Goal: Contribute content: Contribute content

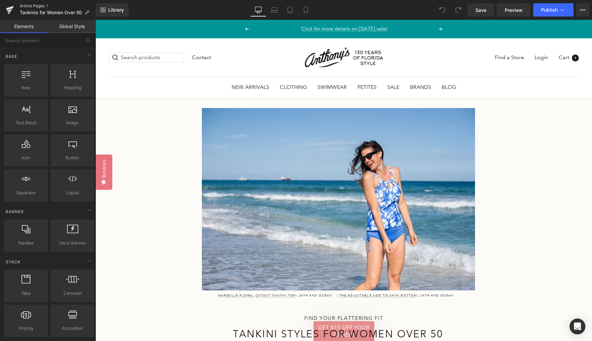
click at [39, 7] on link "Article Pages" at bounding box center [58, 5] width 76 height 5
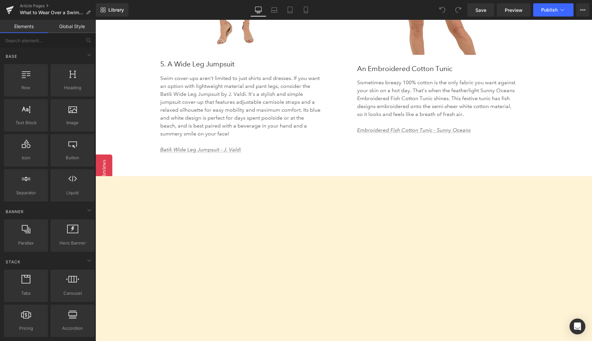
scroll to position [1895, 0]
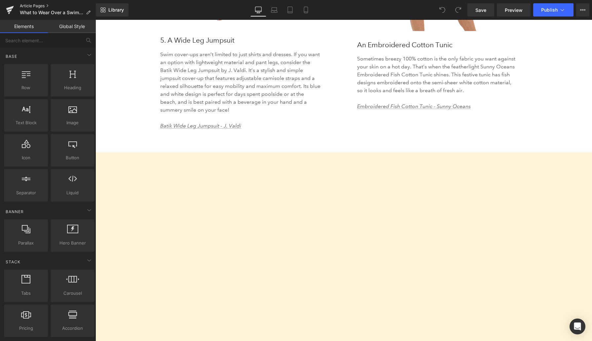
click at [37, 6] on link "Article Pages" at bounding box center [58, 5] width 76 height 5
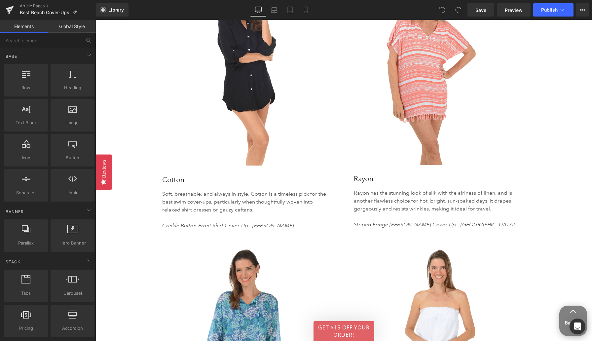
scroll to position [1476, 0]
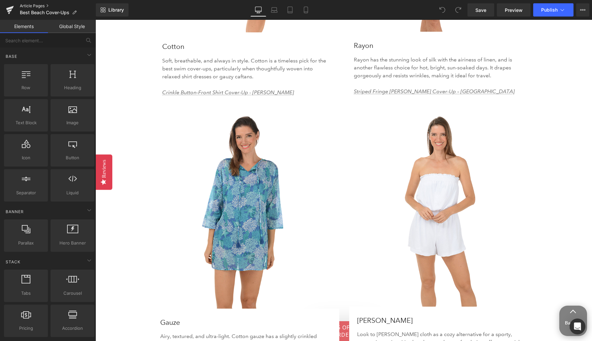
click at [36, 5] on link "Article Pages" at bounding box center [58, 5] width 76 height 5
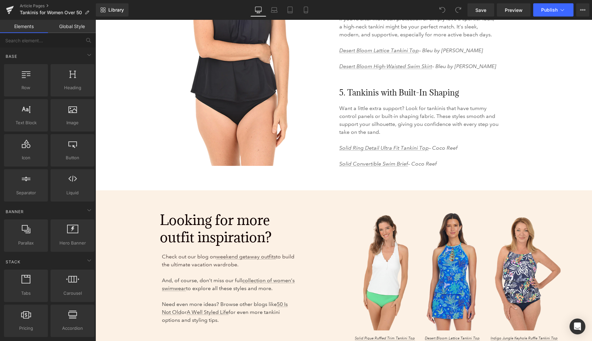
scroll to position [927, 0]
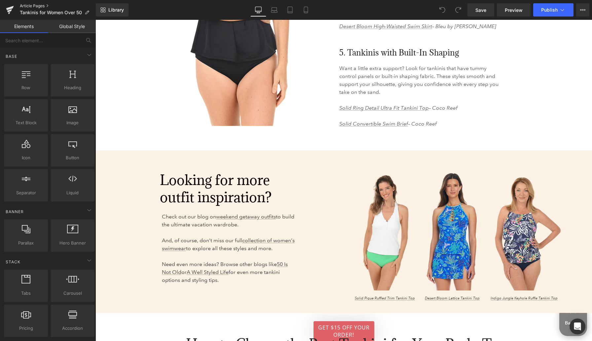
click at [43, 5] on link "Article Pages" at bounding box center [58, 5] width 76 height 5
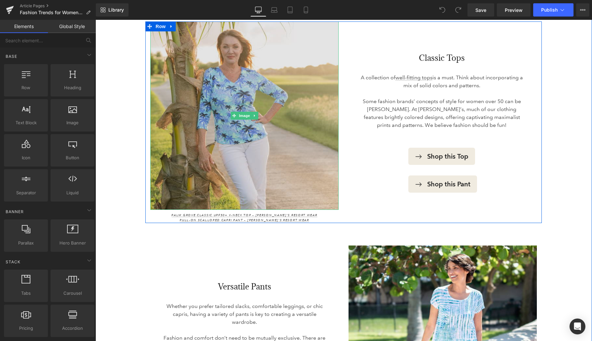
scroll to position [421, 0]
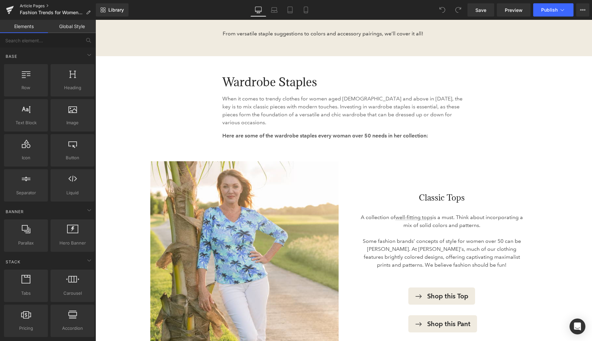
click at [36, 6] on link "Article Pages" at bounding box center [58, 5] width 76 height 5
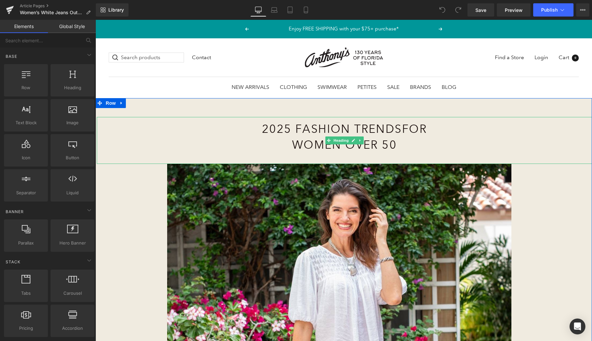
click at [320, 128] on h1 "2025 Fashion Trends for Women Over 50" at bounding box center [344, 136] width 300 height 31
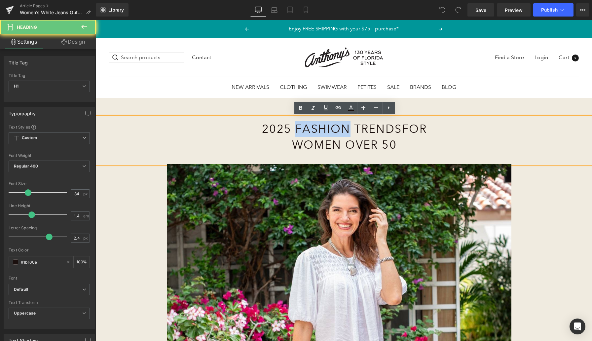
click at [320, 128] on h1 "2025 Fashion Trends for Women Over 50" at bounding box center [344, 136] width 300 height 31
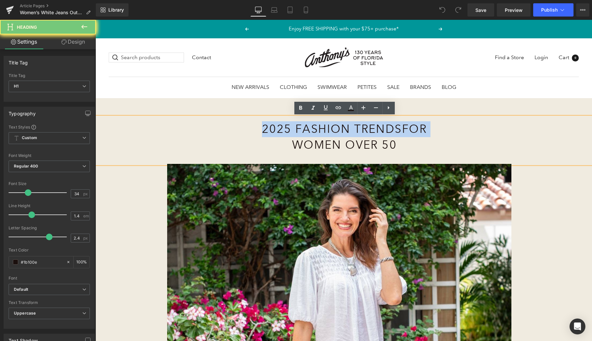
click at [320, 128] on h1 "2025 Fashion Trends for Women Over 50" at bounding box center [344, 136] width 300 height 31
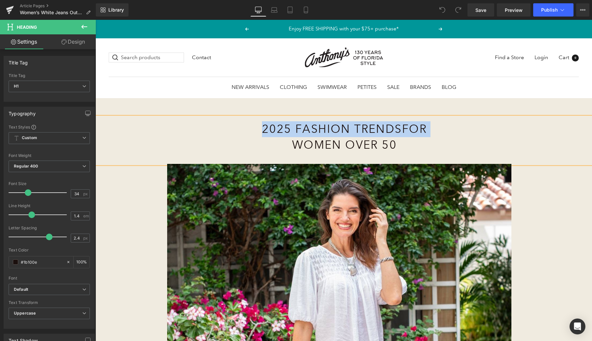
paste div
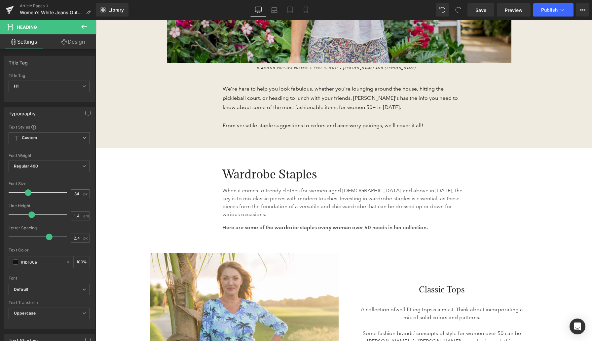
scroll to position [320, 0]
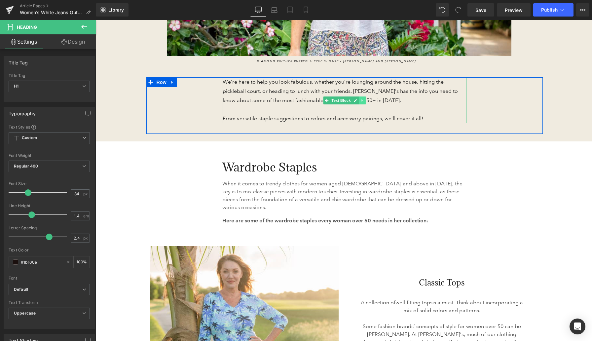
click at [363, 100] on icon at bounding box center [362, 100] width 4 height 4
click at [366, 100] on icon at bounding box center [366, 100] width 4 height 4
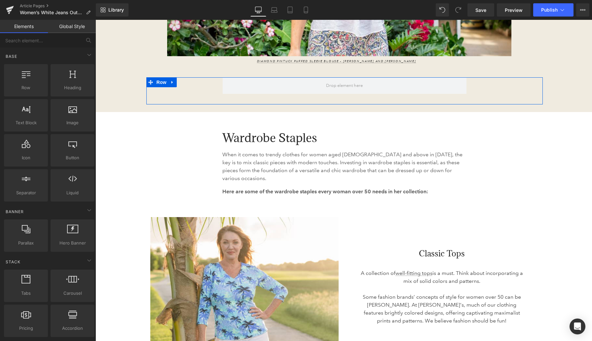
click at [173, 83] on icon at bounding box center [172, 82] width 5 height 5
click at [189, 83] on icon at bounding box center [189, 82] width 5 height 5
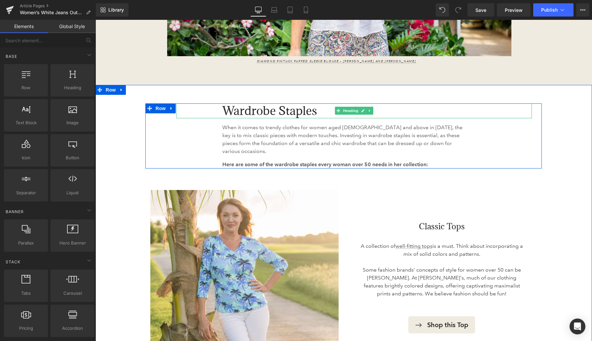
click at [239, 112] on span "Wardrobe Staples" at bounding box center [269, 110] width 95 height 15
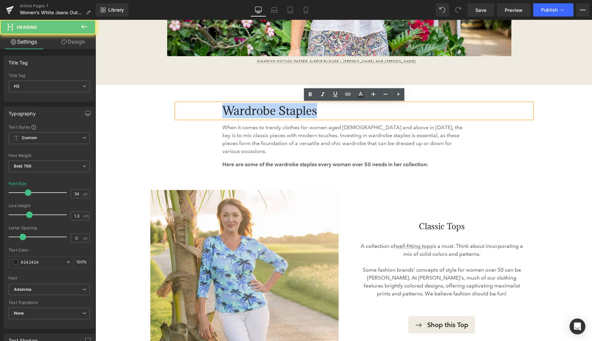
click at [239, 112] on span "Wardrobe Staples" at bounding box center [269, 110] width 95 height 15
paste div
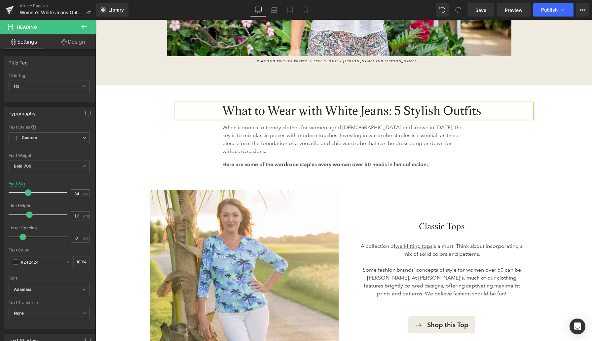
click at [159, 141] on div "What to Wear with White Jeans: 5 Stylish Outfits Heading When it comes to trend…" at bounding box center [343, 135] width 396 height 65
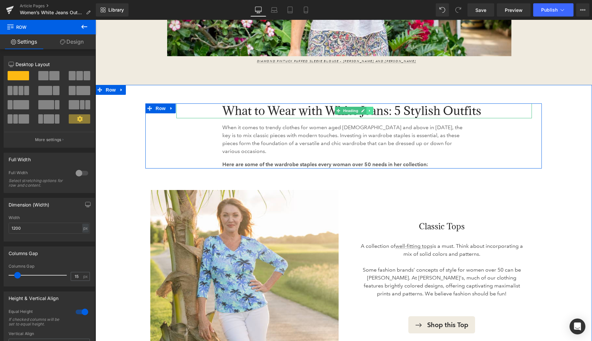
click at [370, 112] on icon at bounding box center [370, 111] width 4 height 4
click at [367, 111] on icon at bounding box center [367, 111] width 4 height 4
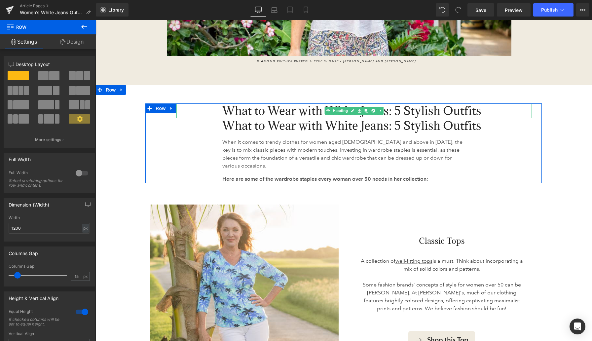
click at [310, 111] on span "What to Wear with White Jeans: 5 Stylish Outfits" at bounding box center [351, 110] width 259 height 15
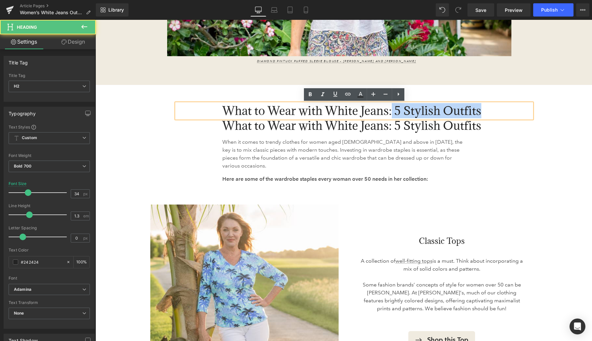
drag, startPoint x: 393, startPoint y: 111, endPoint x: 505, endPoint y: 112, distance: 111.7
click at [502, 113] on h2 "What to Wear with White Jeans: 5 Stylish Outfits" at bounding box center [377, 110] width 310 height 15
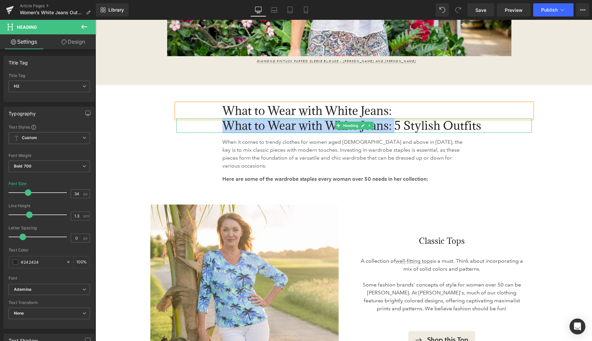
drag, startPoint x: 396, startPoint y: 125, endPoint x: 219, endPoint y: 125, distance: 176.8
click at [219, 125] on div "What to Wear with White Jeans: 5 Stylish Outfits" at bounding box center [354, 125] width 356 height 15
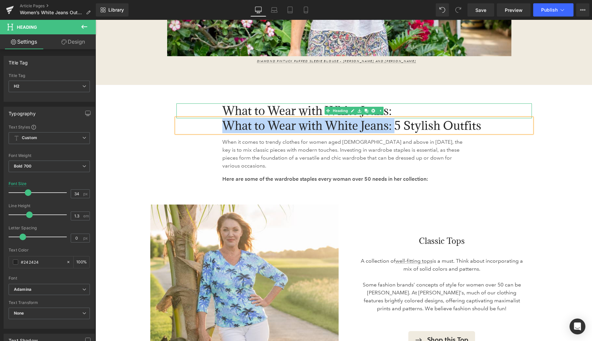
click at [232, 110] on span "What to Wear with White Jeans:" at bounding box center [307, 110] width 170 height 15
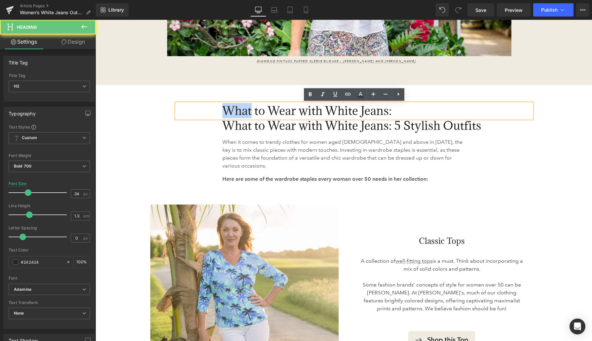
click at [232, 110] on span "What to Wear with White Jeans:" at bounding box center [307, 110] width 170 height 15
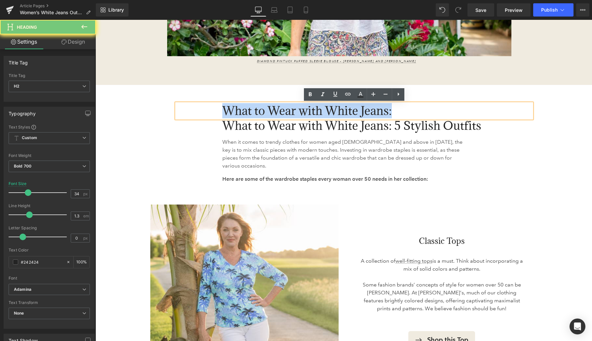
click at [232, 110] on span "What to Wear with White Jeans:" at bounding box center [307, 110] width 170 height 15
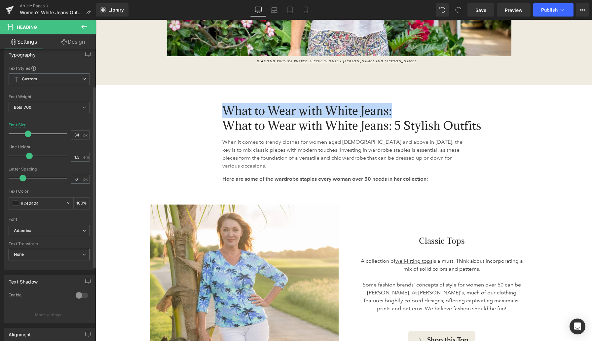
scroll to position [61, 0]
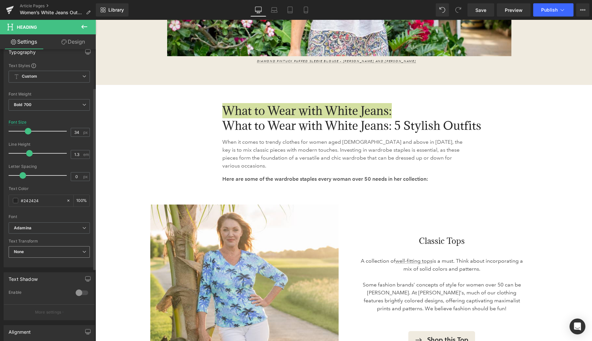
click at [46, 251] on span "None" at bounding box center [49, 252] width 81 height 12
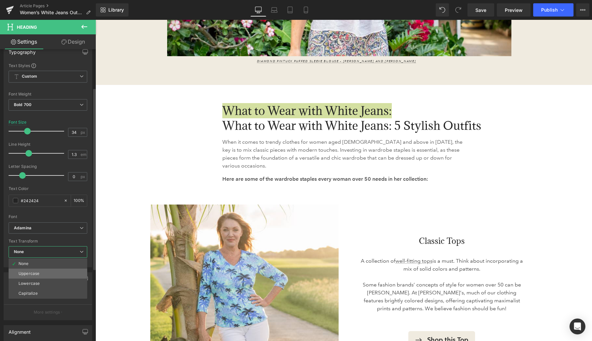
click at [43, 273] on li "Uppercase" at bounding box center [48, 274] width 79 height 10
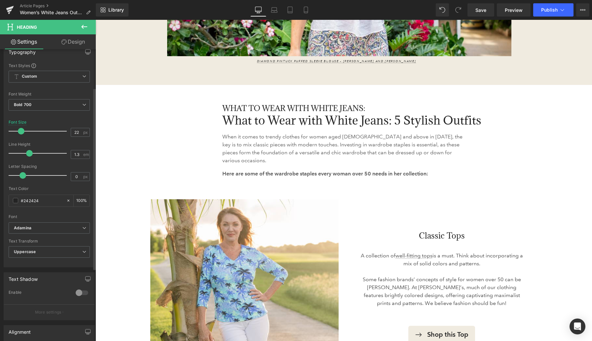
drag, startPoint x: 26, startPoint y: 132, endPoint x: 19, endPoint y: 132, distance: 6.9
click at [19, 132] on span at bounding box center [21, 131] width 7 height 7
click at [46, 227] on b "Adamina" at bounding box center [48, 228] width 68 height 6
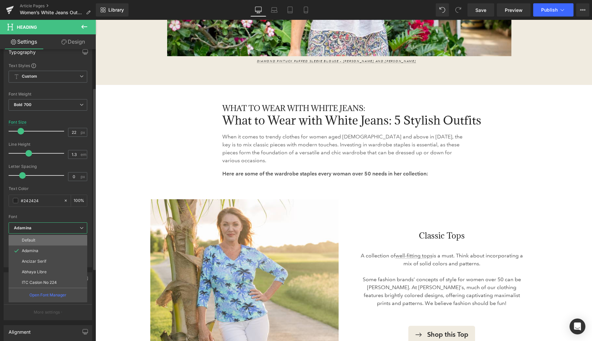
click at [46, 238] on li "Default" at bounding box center [48, 240] width 79 height 11
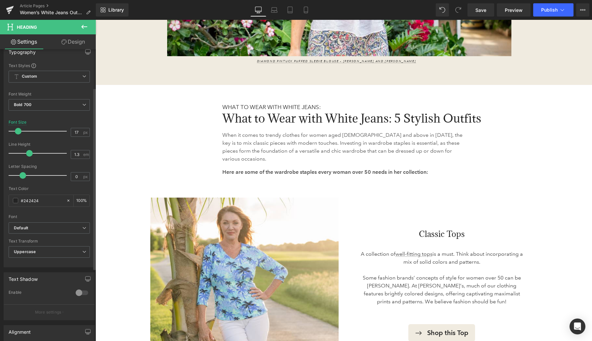
type input "18"
click at [17, 131] on span at bounding box center [19, 131] width 7 height 7
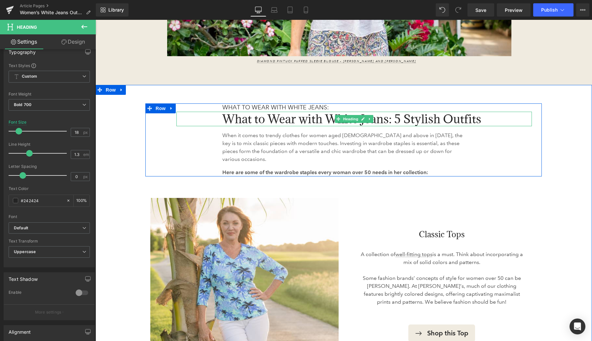
click at [321, 117] on span "What to Wear with White Jeans: 5 Stylish Outfits" at bounding box center [351, 118] width 259 height 15
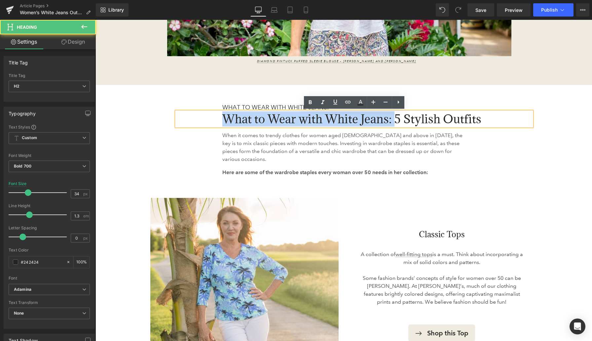
drag, startPoint x: 396, startPoint y: 119, endPoint x: 219, endPoint y: 115, distance: 177.2
click at [219, 115] on div "What to Wear with White Jeans: 5 Stylish Outfits" at bounding box center [354, 119] width 356 height 15
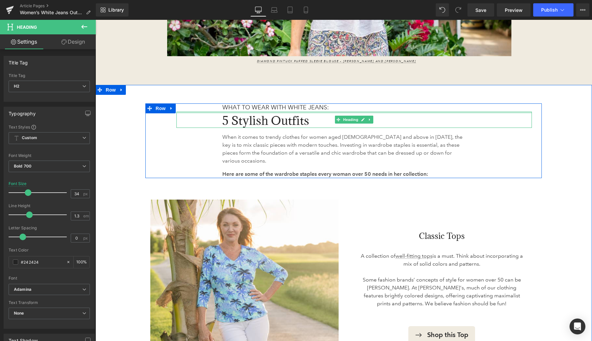
click at [267, 113] on div at bounding box center [354, 113] width 356 height 2
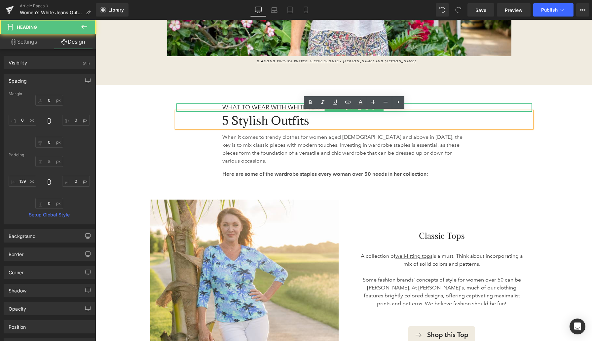
click at [240, 105] on span "What to Wear with White Jeans:" at bounding box center [275, 107] width 106 height 7
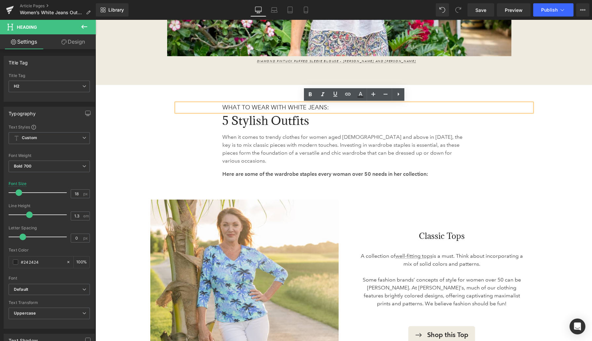
click at [240, 105] on span "What to Wear with White Jeans:" at bounding box center [275, 107] width 106 height 7
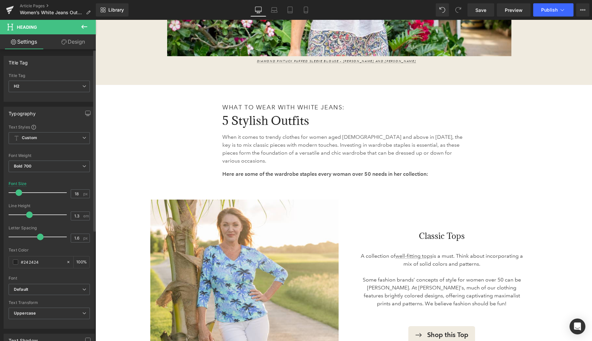
type input "1.5"
drag, startPoint x: 25, startPoint y: 236, endPoint x: 40, endPoint y: 236, distance: 15.2
click at [40, 236] on span at bounding box center [39, 237] width 7 height 7
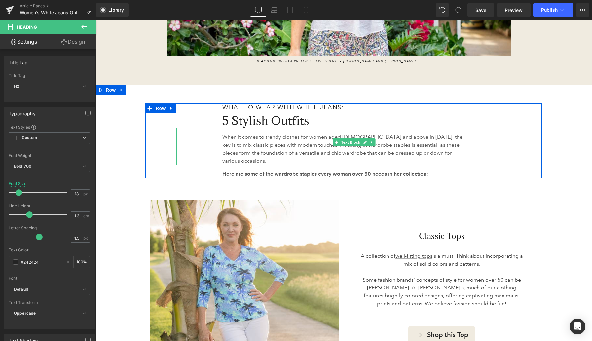
click at [238, 146] on p "When it comes to trendy clothes for women aged 50 and above in 2025, the key is…" at bounding box center [343, 149] width 243 height 32
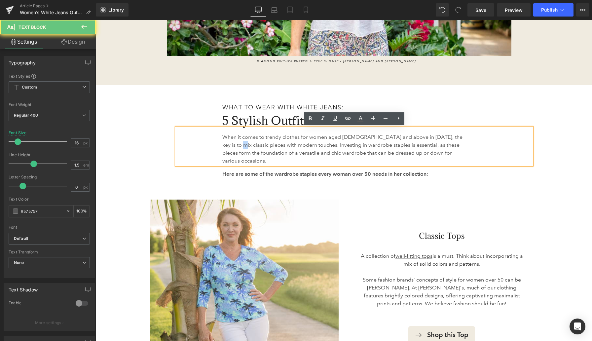
click at [238, 146] on p "When it comes to trendy clothes for women aged 50 and above in 2025, the key is…" at bounding box center [343, 149] width 243 height 32
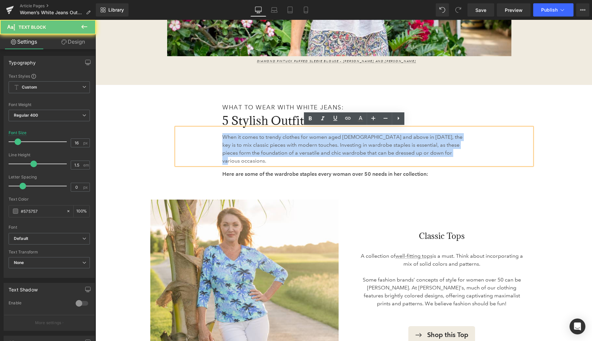
click at [238, 146] on p "When it comes to trendy clothes for women aged 50 and above in 2025, the key is…" at bounding box center [343, 149] width 243 height 32
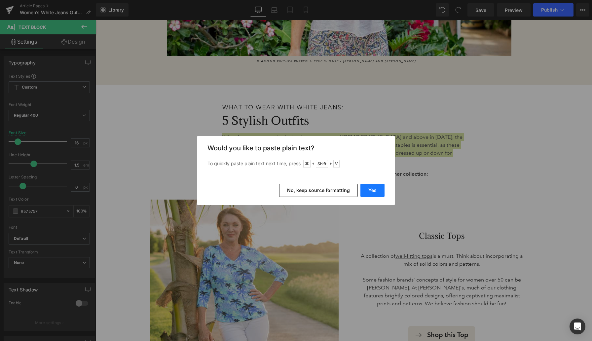
click at [376, 193] on button "Yes" at bounding box center [372, 190] width 24 height 13
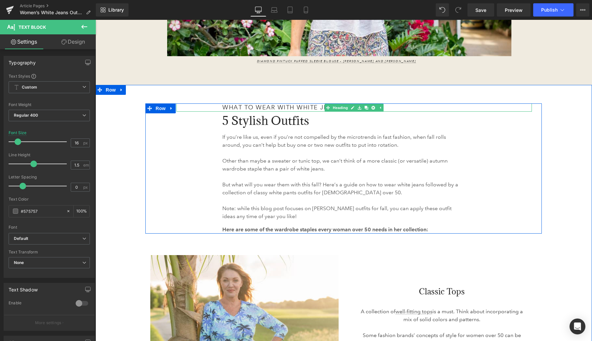
click at [256, 106] on span "What to Wear with White Jeans:" at bounding box center [282, 107] width 121 height 7
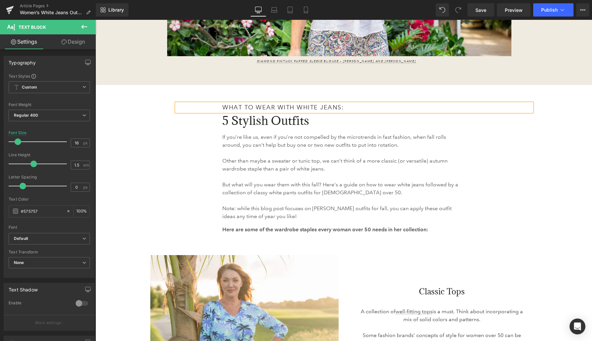
click at [256, 106] on span "What to Wear with White Jeans:" at bounding box center [282, 107] width 121 height 7
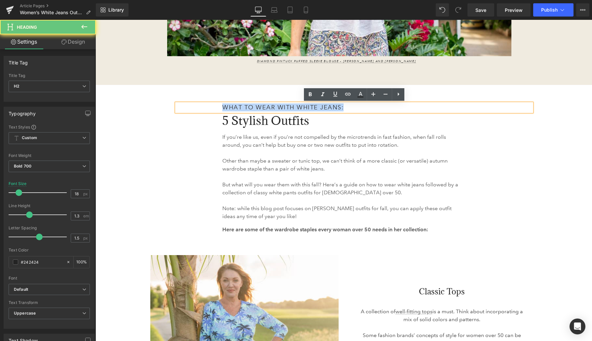
click at [256, 106] on span "What to Wear with White Jeans:" at bounding box center [282, 107] width 121 height 7
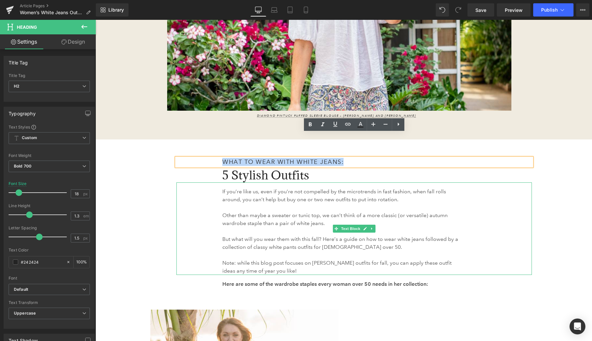
scroll to position [246, 0]
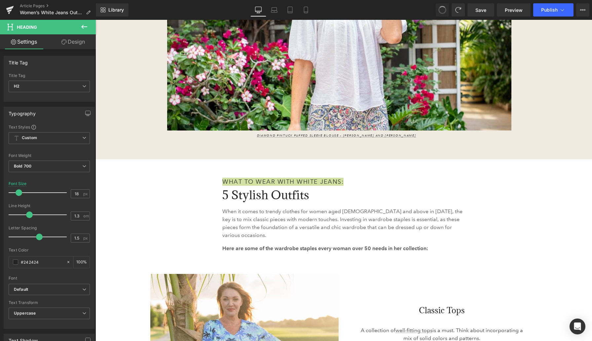
type input "0"
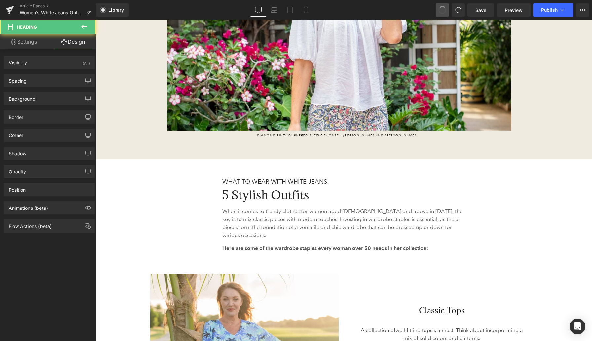
click at [443, 10] on span at bounding box center [442, 10] width 11 height 11
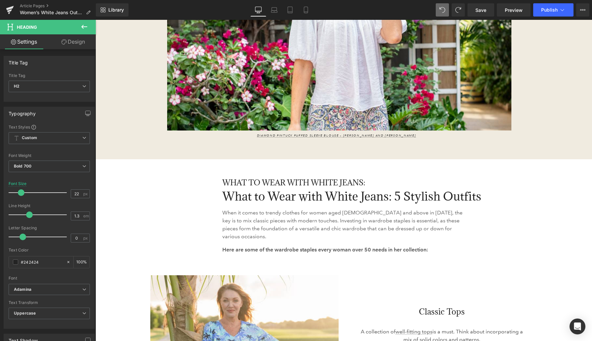
type input "34"
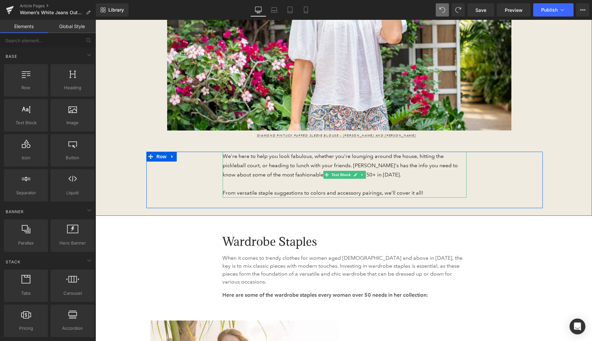
click at [234, 166] on p "We’re here to help you look fabulous, whether you’re lounging around the house,…" at bounding box center [345, 165] width 244 height 27
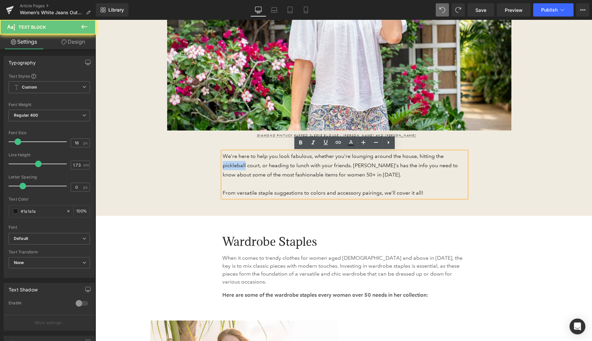
click at [235, 166] on p "We’re here to help you look fabulous, whether you’re lounging around the house,…" at bounding box center [345, 165] width 244 height 27
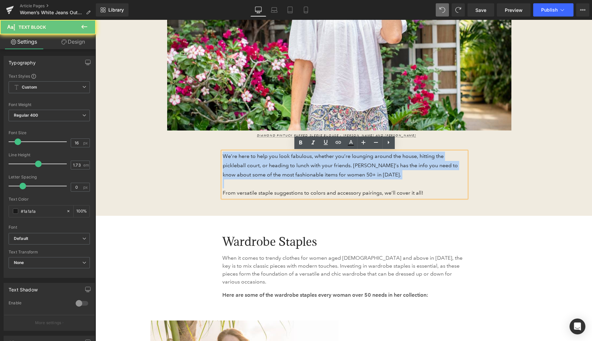
click at [235, 166] on p "We’re here to help you look fabulous, whether you’re lounging around the house,…" at bounding box center [345, 165] width 244 height 27
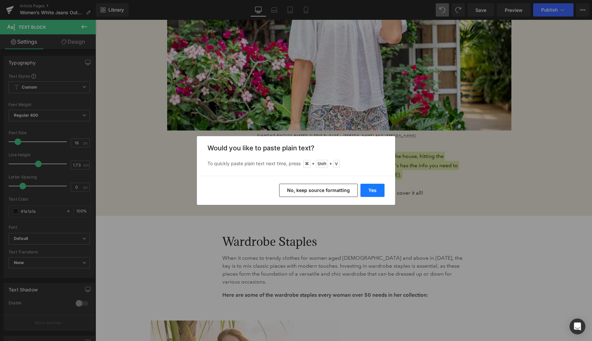
click at [375, 193] on button "Yes" at bounding box center [372, 190] width 24 height 13
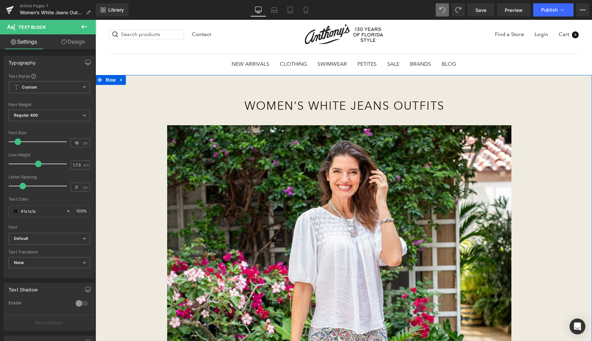
scroll to position [20, 0]
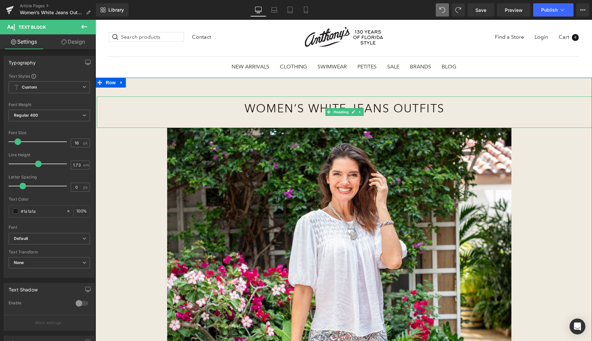
click at [262, 109] on h1 "Women’s White Jeans Outfits" at bounding box center [344, 109] width 300 height 16
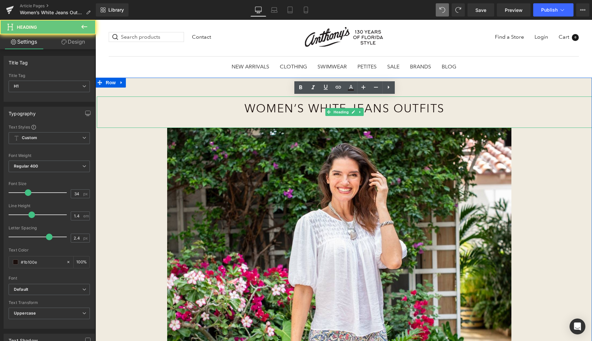
click at [262, 109] on h1 "Women’s White Jeans Outfits" at bounding box center [344, 109] width 300 height 16
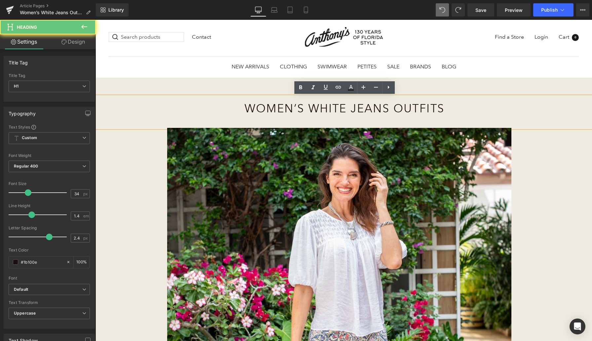
click at [262, 109] on h1 "Women’s White Jeans Outfits" at bounding box center [344, 109] width 300 height 16
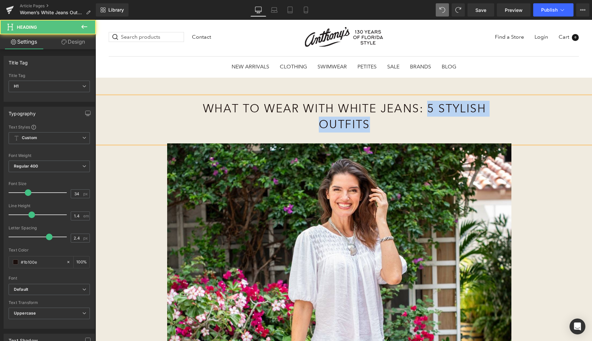
drag, startPoint x: 426, startPoint y: 107, endPoint x: 428, endPoint y: 122, distance: 14.6
click at [428, 122] on h1 "What to Wear with White Jeans: 5 Stylish Outfits" at bounding box center [344, 116] width 300 height 31
copy h1 "5 Stylish Outfits"
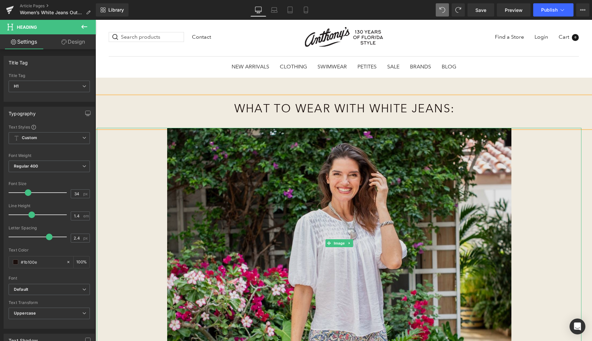
click at [134, 147] on img at bounding box center [339, 243] width 485 height 231
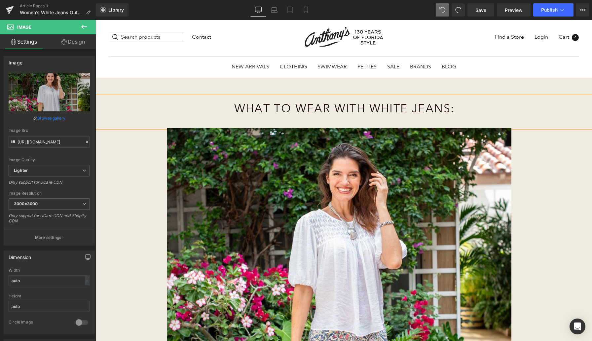
click at [356, 80] on div "What to Wear with White Jeans: Heading Image Diamond Pintuck Puffed Sleeve Blou…" at bounding box center [343, 287] width 497 height 418
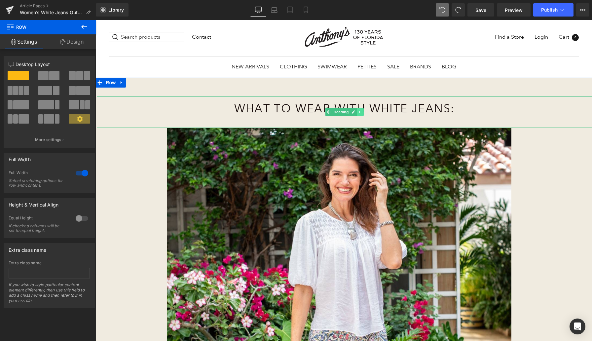
click at [359, 113] on icon at bounding box center [360, 112] width 4 height 4
click at [356, 113] on icon at bounding box center [357, 112] width 4 height 4
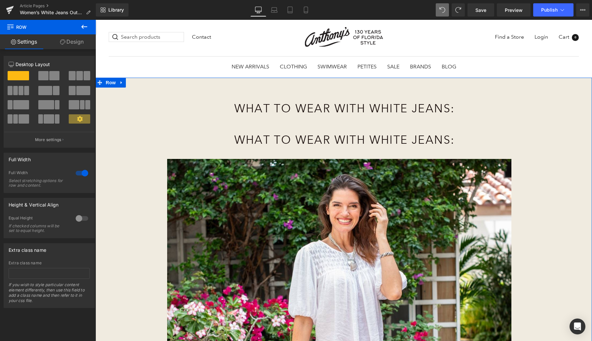
click at [295, 134] on h1 "What to Wear with White Jeans:" at bounding box center [344, 140] width 300 height 16
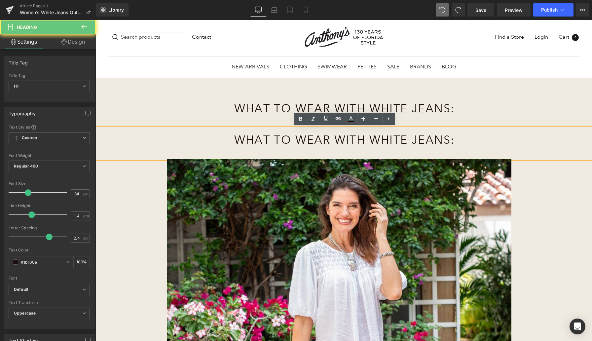
click at [295, 134] on h1 "What to Wear with White Jeans:" at bounding box center [344, 140] width 300 height 16
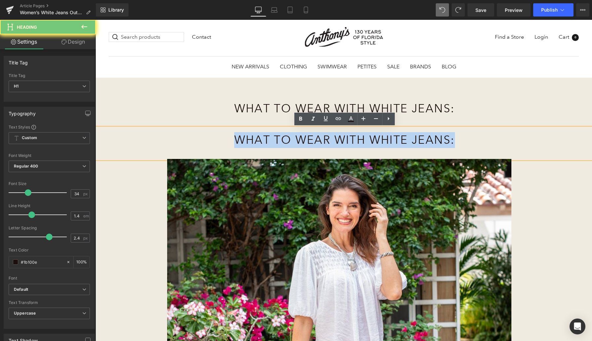
click at [295, 134] on h1 "What to Wear with White Jeans:" at bounding box center [344, 140] width 300 height 16
paste div
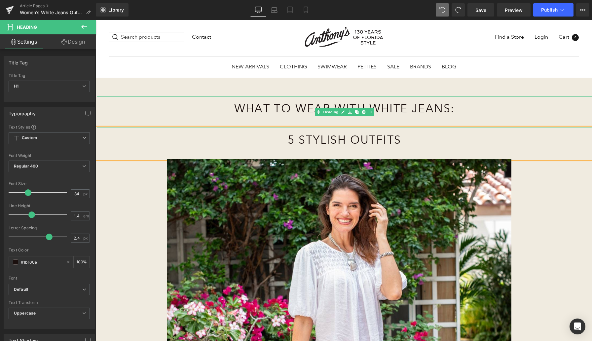
click at [240, 105] on h1 "What to Wear with White Jeans:" at bounding box center [344, 109] width 300 height 16
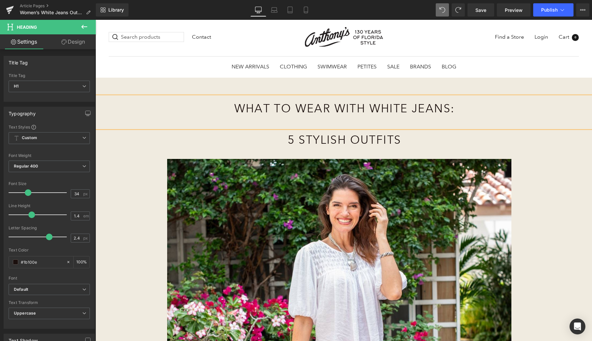
click at [240, 105] on h1 "What to Wear with White Jeans:" at bounding box center [344, 109] width 300 height 16
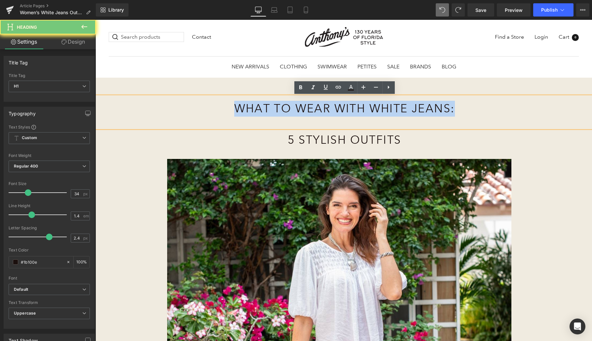
click at [240, 105] on h1 "What to Wear with White Jeans:" at bounding box center [344, 109] width 300 height 16
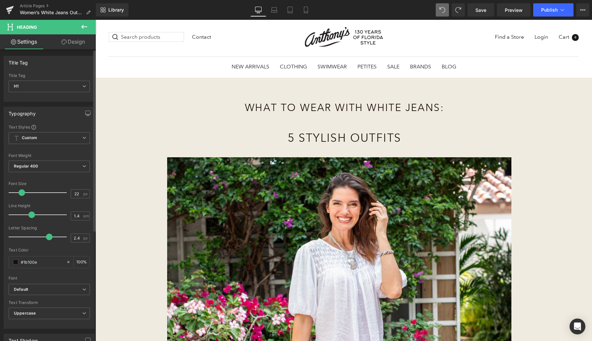
type input "19"
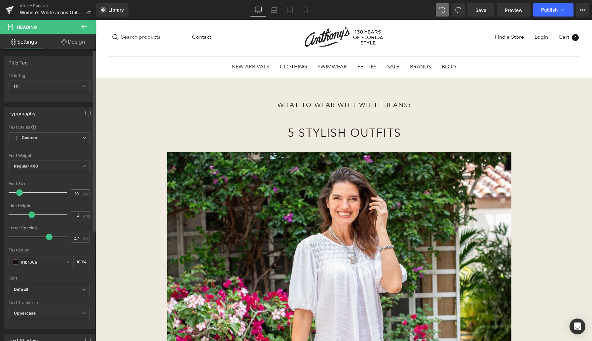
drag, startPoint x: 27, startPoint y: 191, endPoint x: 19, endPoint y: 191, distance: 8.6
click at [19, 191] on span at bounding box center [19, 192] width 7 height 7
type input "2.3"
click at [46, 237] on span at bounding box center [48, 237] width 7 height 7
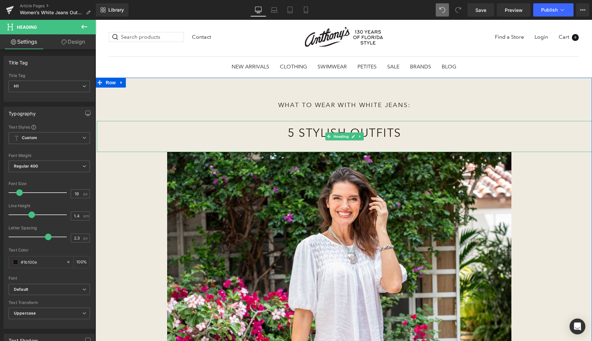
click at [293, 132] on h1 "5 Stylish Outfits" at bounding box center [344, 133] width 300 height 16
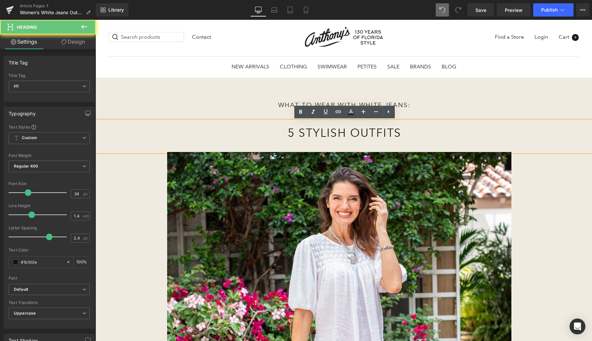
click at [293, 132] on h1 "5 Stylish Outfits" at bounding box center [344, 133] width 300 height 16
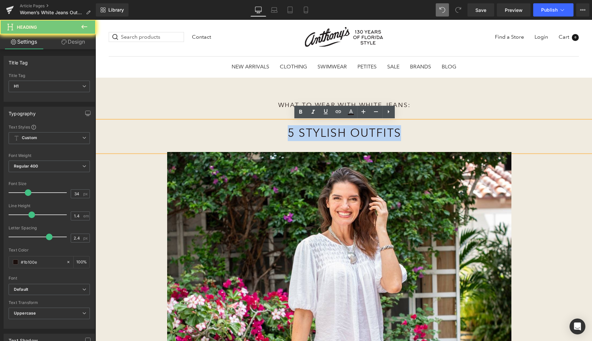
click at [293, 132] on h1 "5 Stylish Outfits" at bounding box center [344, 133] width 300 height 16
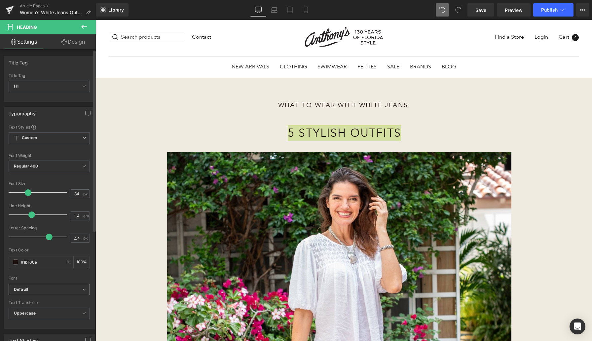
click at [36, 290] on b "Default" at bounding box center [48, 290] width 68 height 6
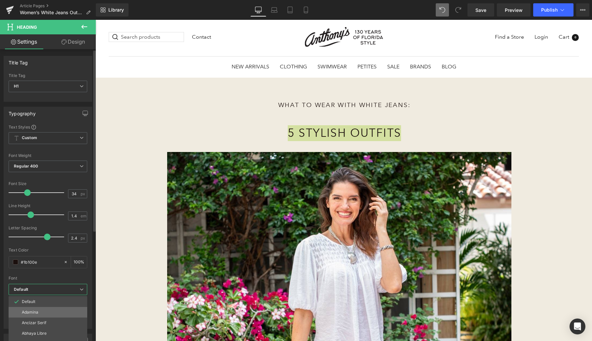
click at [36, 311] on p "Adamina" at bounding box center [30, 312] width 17 height 5
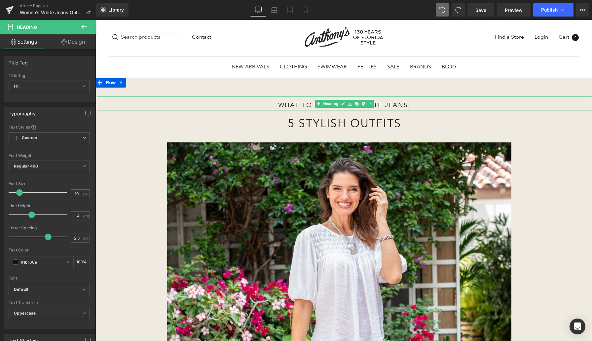
drag, startPoint x: 335, startPoint y: 120, endPoint x: 335, endPoint y: 111, distance: 9.6
click at [335, 111] on div at bounding box center [344, 111] width 495 height 2
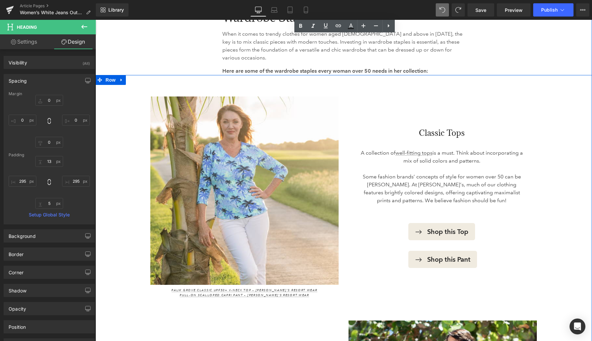
scroll to position [542, 0]
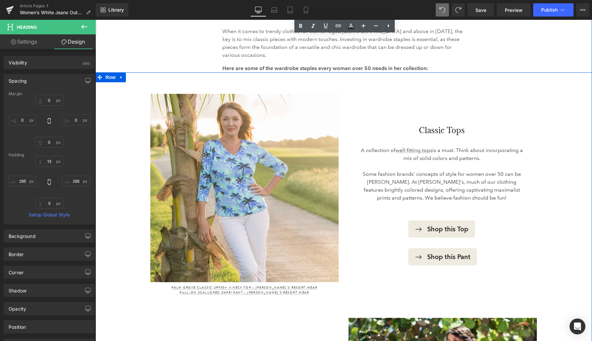
click at [404, 105] on div "Classic Tops Heading A collection of well-fitting tops is a must. Think about i…" at bounding box center [443, 195] width 198 height 202
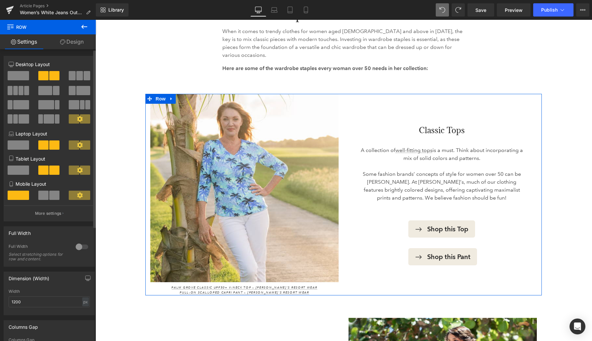
click at [77, 76] on span at bounding box center [79, 75] width 7 height 9
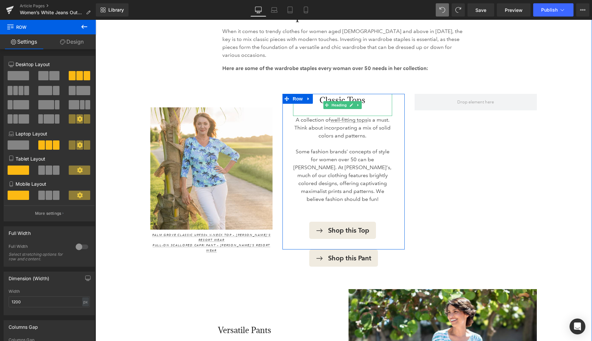
click at [322, 94] on h3 "Classic Tops" at bounding box center [342, 100] width 99 height 13
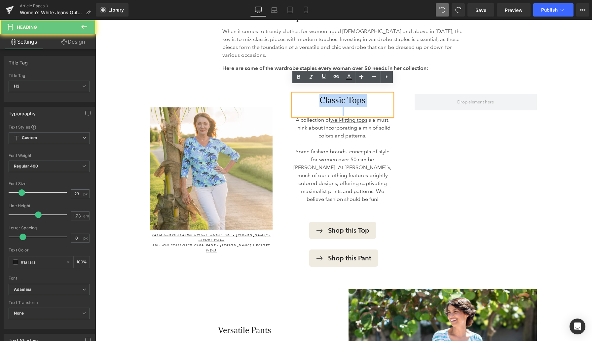
click at [322, 94] on h3 "Classic Tops" at bounding box center [342, 100] width 99 height 13
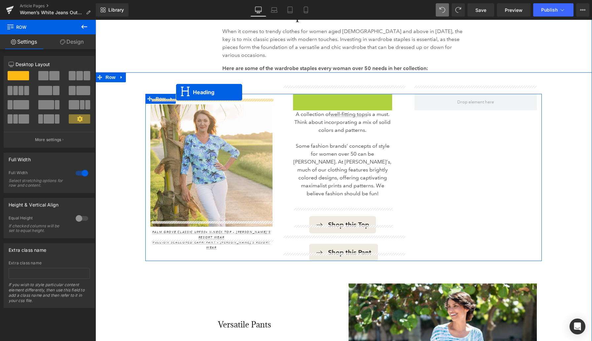
drag, startPoint x: 328, startPoint y: 99, endPoint x: 176, endPoint y: 92, distance: 151.5
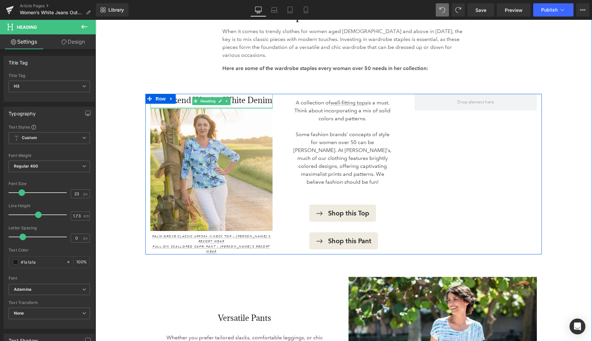
click at [182, 107] on div at bounding box center [211, 108] width 122 height 2
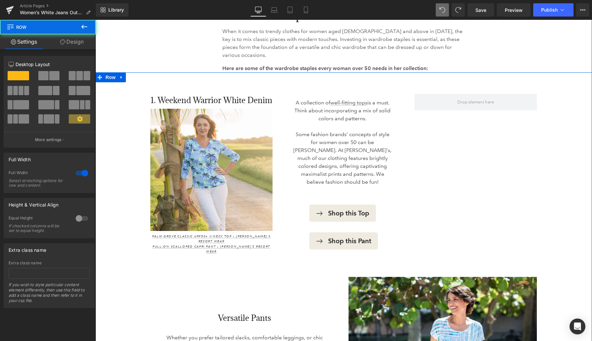
click at [49, 77] on span at bounding box center [54, 75] width 10 height 9
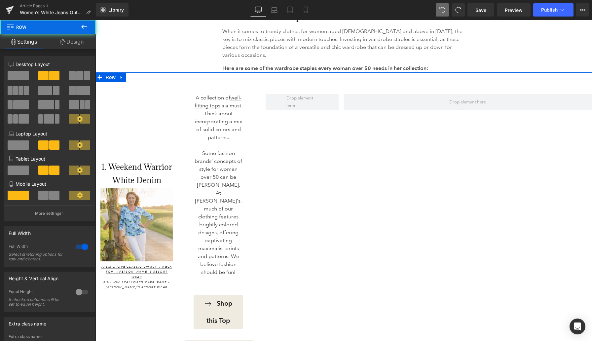
click at [16, 76] on span at bounding box center [18, 75] width 21 height 9
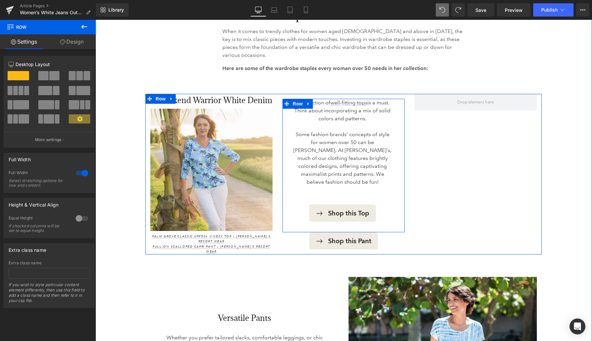
click at [289, 120] on div "A collection of well-fitting tops is a must. Think about incorporating a mix of…" at bounding box center [344, 165] width 122 height 133
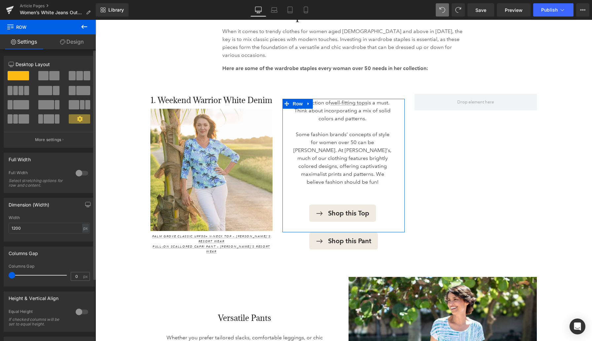
click at [42, 74] on span at bounding box center [43, 75] width 10 height 9
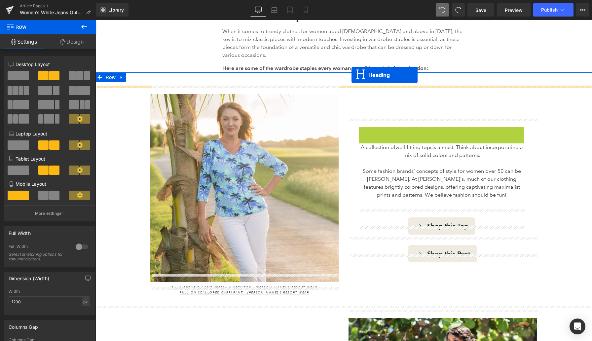
drag, startPoint x: 425, startPoint y: 127, endPoint x: 352, endPoint y: 75, distance: 89.8
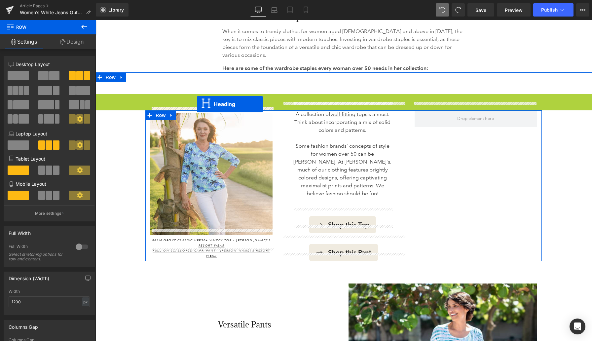
drag, startPoint x: 328, startPoint y: 94, endPoint x: 197, endPoint y: 104, distance: 131.9
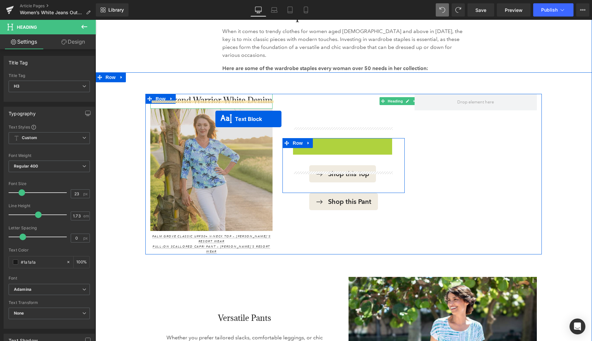
drag, startPoint x: 326, startPoint y: 136, endPoint x: 215, endPoint y: 119, distance: 112.1
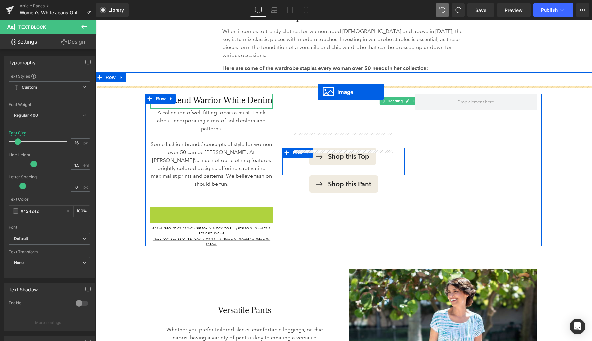
drag, startPoint x: 202, startPoint y: 252, endPoint x: 318, endPoint y: 92, distance: 198.0
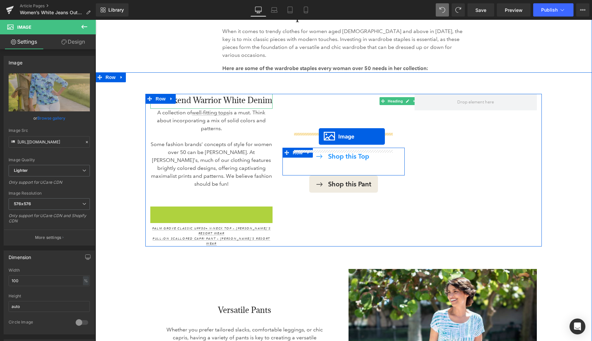
drag, startPoint x: 200, startPoint y: 253, endPoint x: 319, endPoint y: 136, distance: 166.4
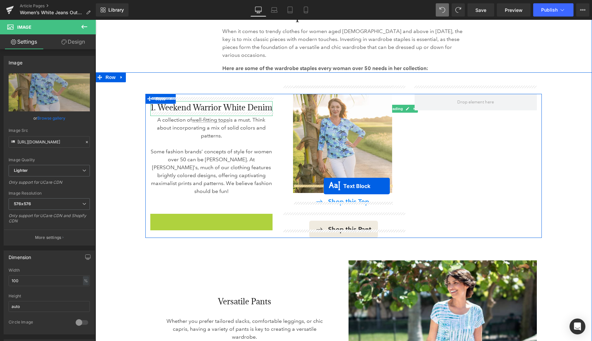
drag, startPoint x: 195, startPoint y: 209, endPoint x: 324, endPoint y: 186, distance: 131.3
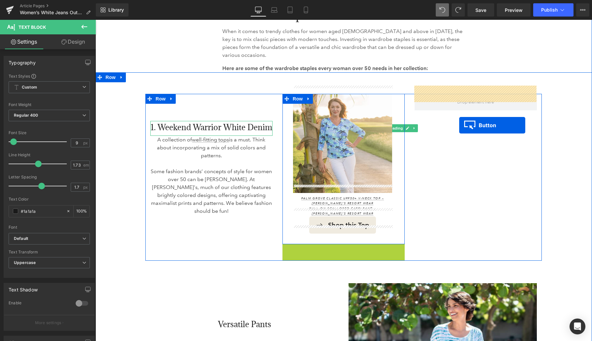
drag, startPoint x: 332, startPoint y: 244, endPoint x: 459, endPoint y: 125, distance: 173.7
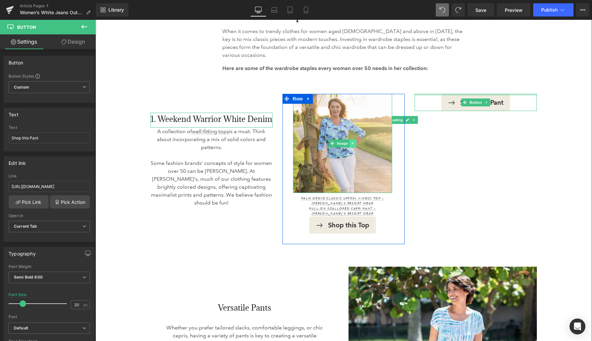
click at [352, 141] on icon at bounding box center [353, 143] width 4 height 4
click at [350, 141] on icon at bounding box center [350, 143] width 4 height 4
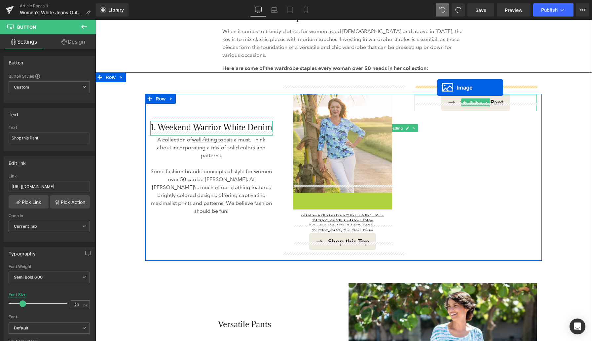
drag, startPoint x: 332, startPoint y: 233, endPoint x: 437, endPoint y: 88, distance: 179.6
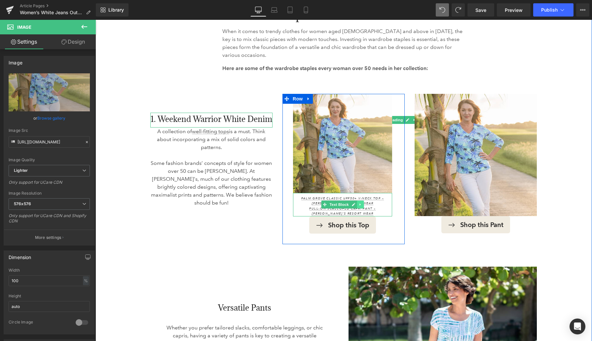
click at [362, 201] on link at bounding box center [360, 205] width 7 height 8
click at [356, 203] on icon at bounding box center [357, 205] width 4 height 4
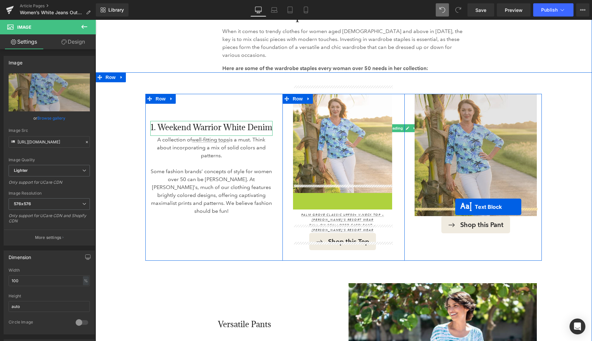
drag, startPoint x: 315, startPoint y: 198, endPoint x: 455, endPoint y: 207, distance: 141.1
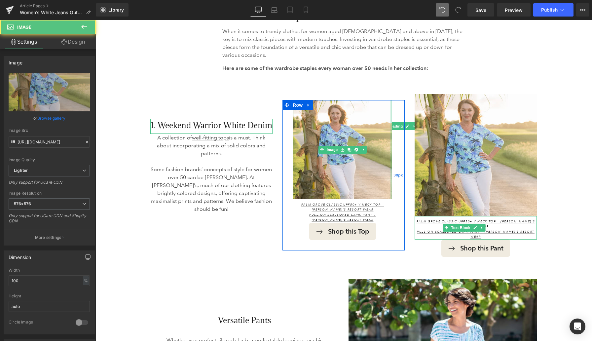
drag, startPoint x: 392, startPoint y: 170, endPoint x: 399, endPoint y: 169, distance: 6.9
click at [399, 170] on div "Image Palm Grove Classic UPF50+ V-Neck Top – Anthony’s Resort Wear Pull-On Scal…" at bounding box center [344, 175] width 122 height 150
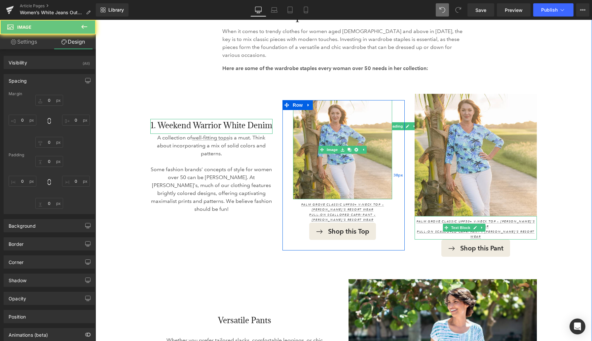
type input "0"
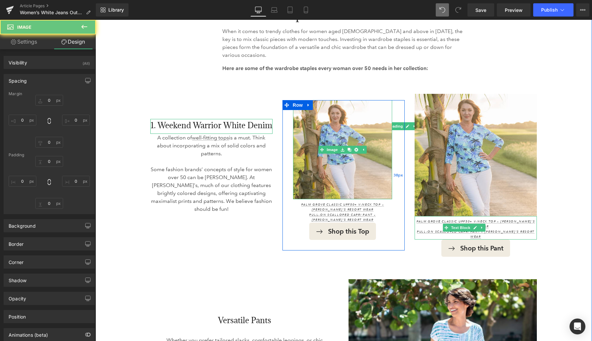
type input "0"
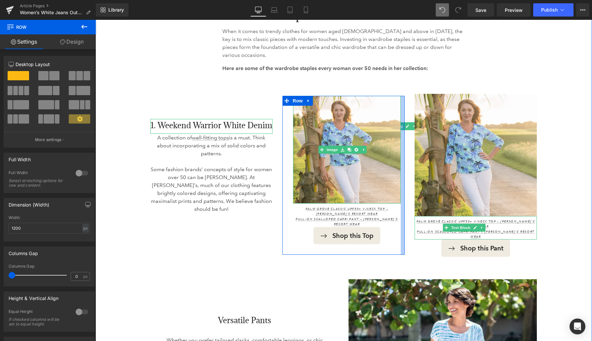
drag, startPoint x: 403, startPoint y: 169, endPoint x: 412, endPoint y: 169, distance: 8.6
click at [412, 169] on div "1. Weekend Warrior White Denim Heading A collection of well-fitting tops is a m…" at bounding box center [343, 175] width 396 height 163
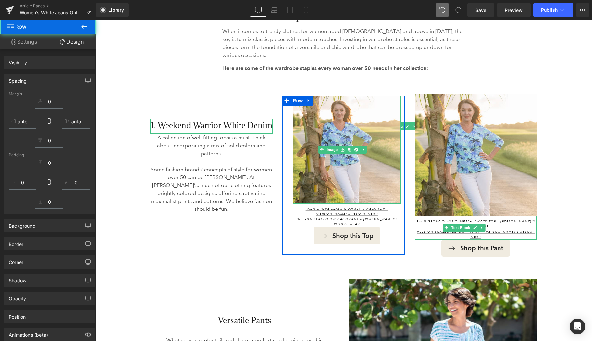
click at [410, 164] on div "Image Palm Grove Classic UPF50+ V-Neck Top – Anthony’s Resort Wear Pull-On Scal…" at bounding box center [476, 175] width 132 height 163
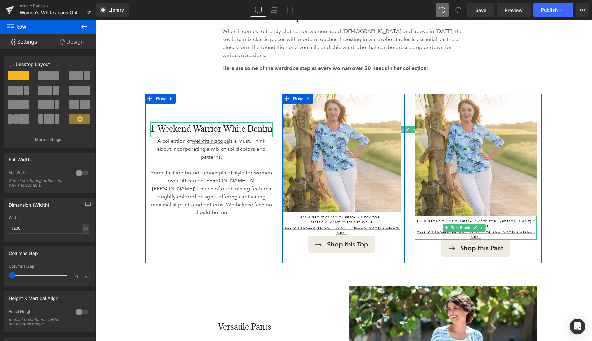
drag, startPoint x: 289, startPoint y: 159, endPoint x: 278, endPoint y: 160, distance: 10.6
click at [278, 160] on div "Image Palm Grove Classic UPF50+ V-Neck Top – Anthony’s Resort Wear Pull-On Scal…" at bounding box center [344, 179] width 132 height 170
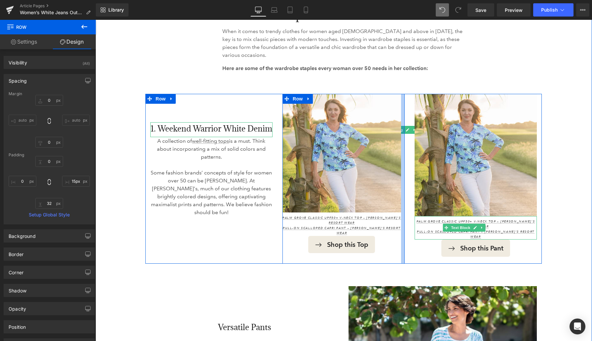
type input "16px"
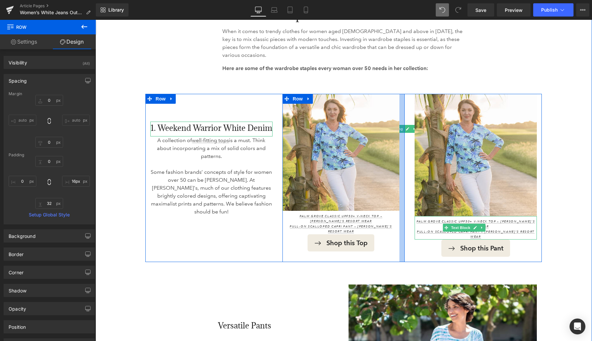
click at [399, 162] on div at bounding box center [401, 178] width 5 height 168
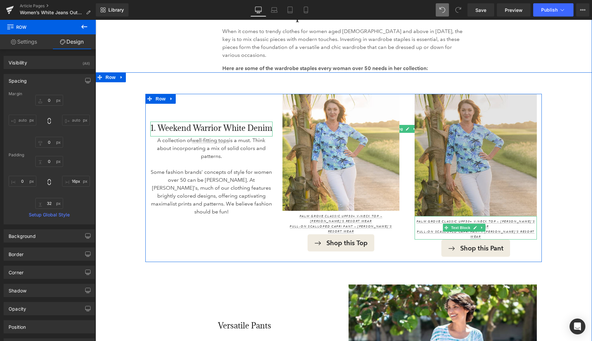
click at [415, 159] on div "Image" at bounding box center [476, 155] width 122 height 122
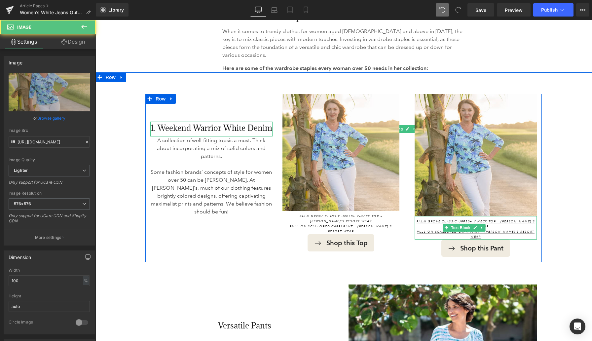
click at [407, 159] on div "Image Palm Grove Classic UPF50+ V-Neck Top – Anthony’s Resort Wear Pull-On Scal…" at bounding box center [344, 178] width 132 height 168
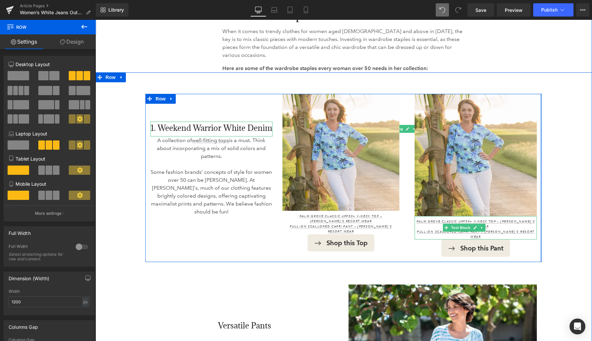
click at [541, 237] on div "1. Weekend Warrior White Denim Heading A collection of well-fitting tops is a m…" at bounding box center [343, 178] width 396 height 168
drag, startPoint x: 541, startPoint y: 198, endPoint x: 549, endPoint y: 198, distance: 7.9
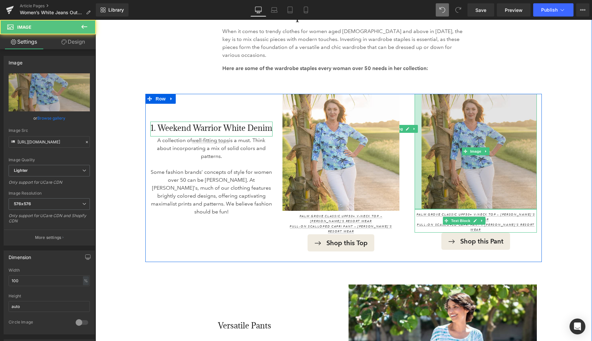
drag, startPoint x: 415, startPoint y: 170, endPoint x: 422, endPoint y: 171, distance: 6.9
click at [422, 171] on div "Image" at bounding box center [476, 151] width 122 height 115
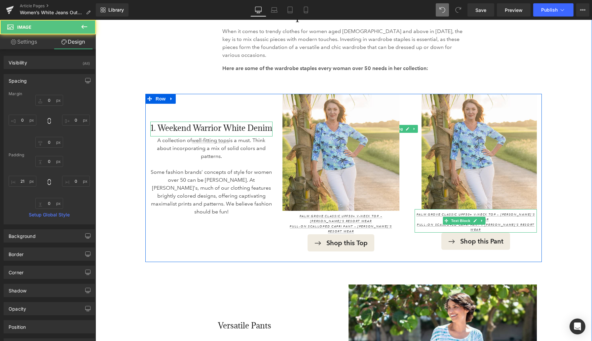
click at [406, 172] on div "Image Palm Grove Classic UPF50+ V-Neck Top – Anthony’s Resort Wear Pull-On Scal…" at bounding box center [344, 178] width 132 height 168
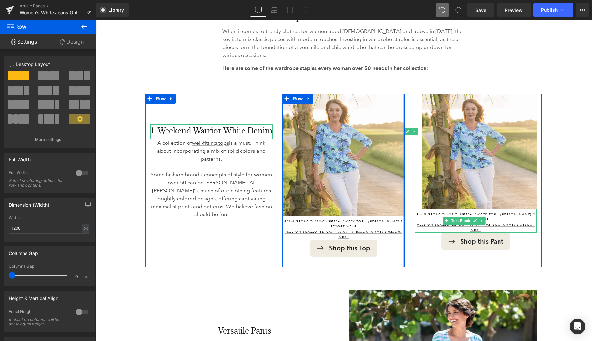
drag, startPoint x: 402, startPoint y: 189, endPoint x: 411, endPoint y: 189, distance: 8.9
click at [411, 189] on div "1. Weekend Warrior White Denim Heading A collection of well-fitting tops is a m…" at bounding box center [343, 180] width 396 height 173
click at [411, 189] on div "Image Palm Grove Classic UPF50+ V-Neck Top – Anthony’s Resort Wear Pull-On Scal…" at bounding box center [476, 180] width 132 height 173
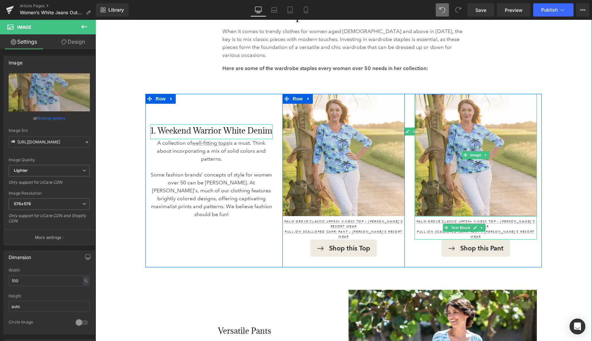
drag, startPoint x: 416, startPoint y: 180, endPoint x: 413, endPoint y: 180, distance: 3.6
click at [413, 180] on div "Image Palm Grove Classic UPF50+ V-Neck Top – Anthony’s Resort Wear Pull-On Scal…" at bounding box center [476, 180] width 132 height 173
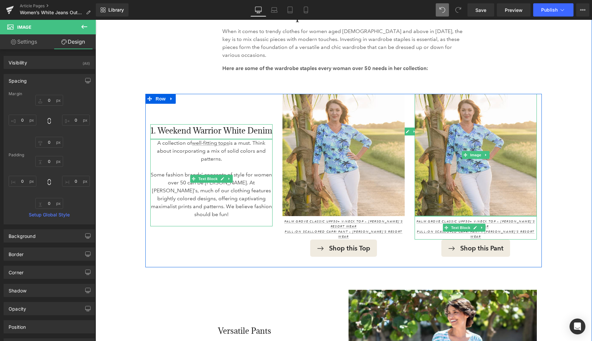
click at [247, 163] on p at bounding box center [211, 167] width 122 height 8
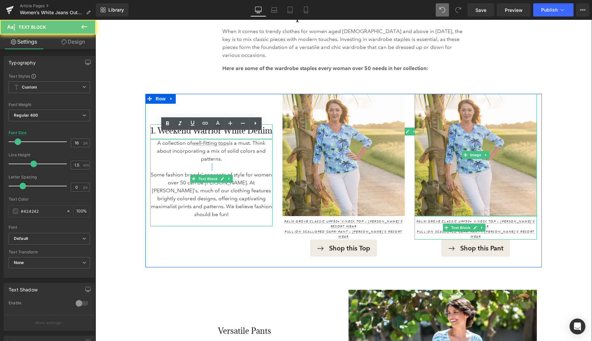
click at [247, 163] on p at bounding box center [211, 167] width 122 height 8
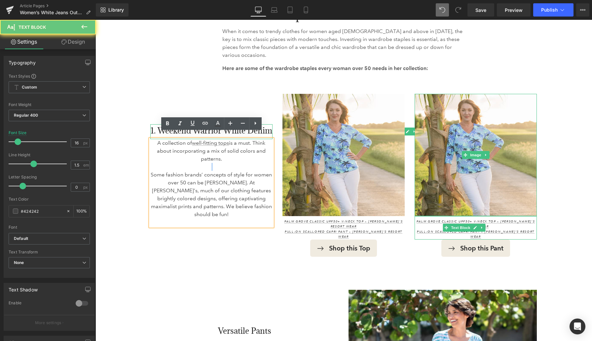
click at [247, 163] on p at bounding box center [211, 167] width 122 height 8
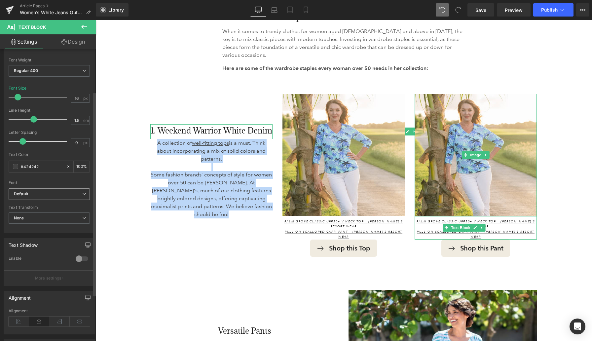
scroll to position [127, 0]
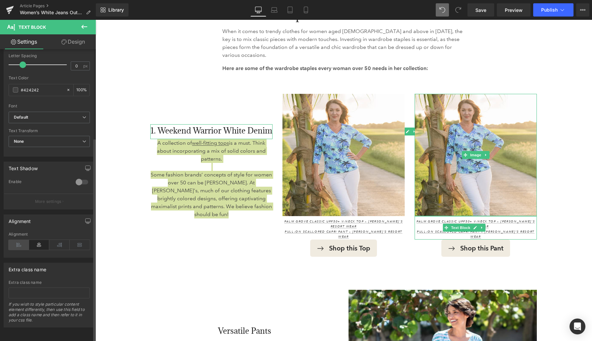
click at [19, 240] on icon at bounding box center [19, 245] width 20 height 10
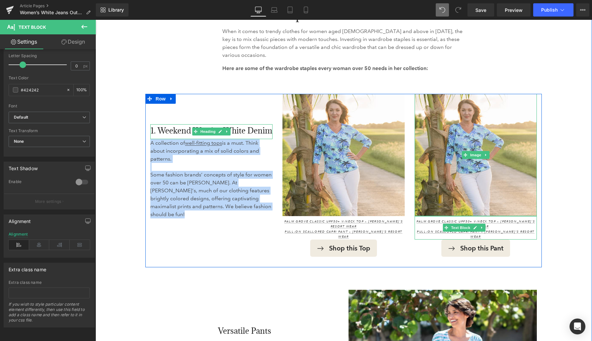
click at [170, 126] on h3 "1. Weekend Warrior White Denim" at bounding box center [211, 130] width 122 height 13
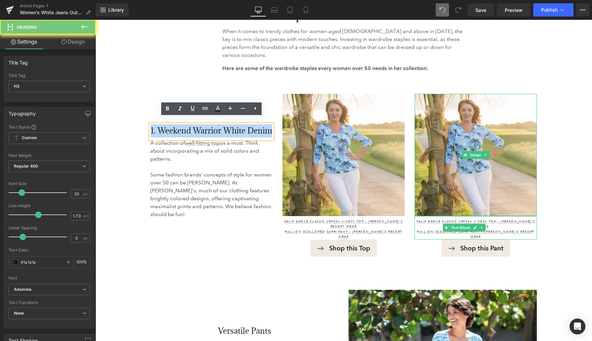
click at [170, 126] on h3 "1. Weekend Warrior White Denim" at bounding box center [211, 130] width 122 height 13
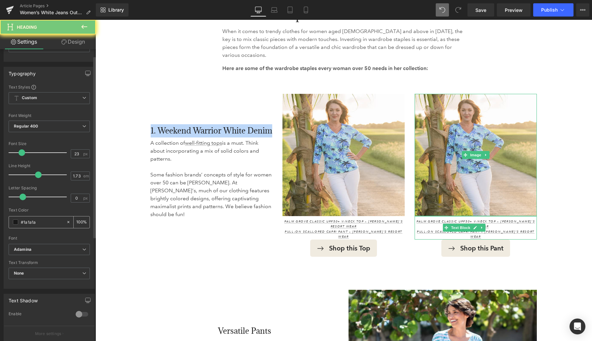
scroll to position [116, 0]
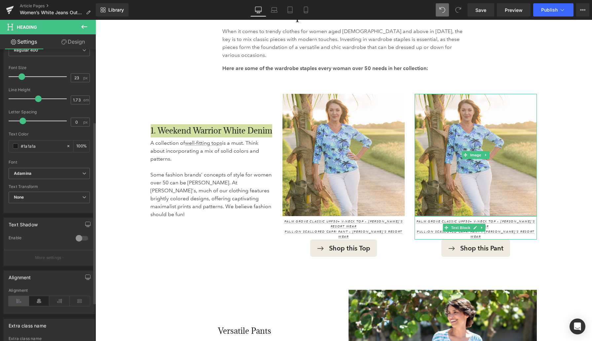
click at [19, 300] on icon at bounding box center [19, 301] width 20 height 10
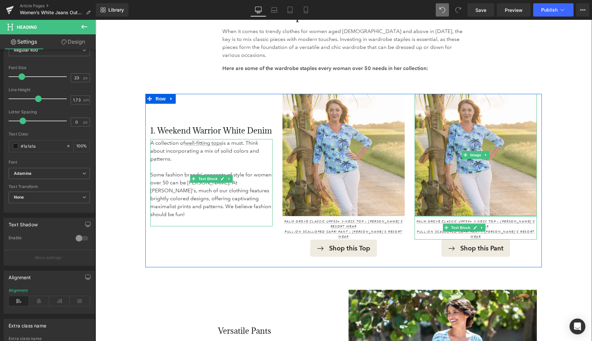
click at [168, 178] on p "Some fashion brands’ concepts of style for women over 50 can be bland. At Antho…" at bounding box center [211, 199] width 122 height 56
click at [168, 177] on p "Some fashion brands’ concepts of style for women over 50 can be bland. At Antho…" at bounding box center [211, 199] width 122 height 56
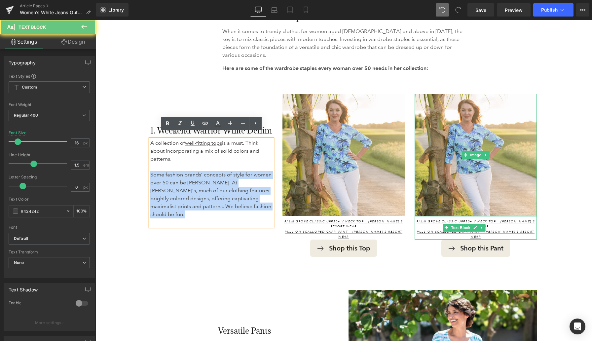
click at [168, 177] on p "Some fashion brands’ concepts of style for women over 50 can be bland. At Antho…" at bounding box center [211, 199] width 122 height 56
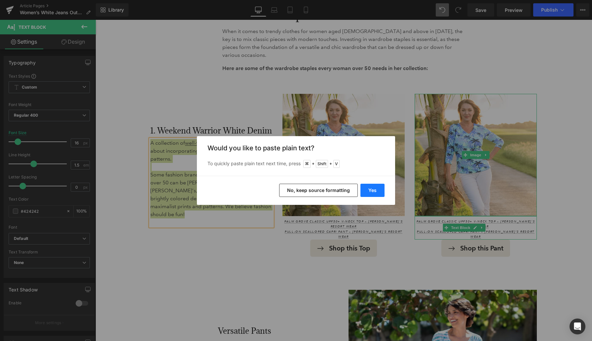
click at [378, 192] on button "Yes" at bounding box center [372, 190] width 24 height 13
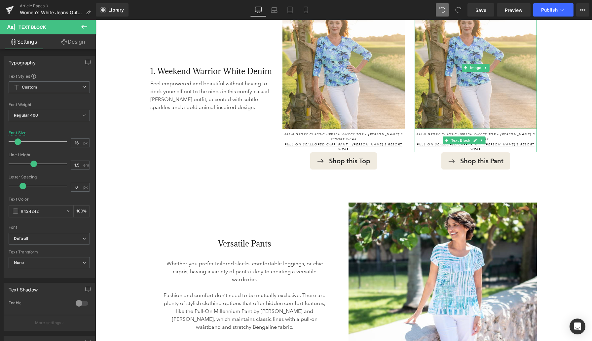
scroll to position [630, 0]
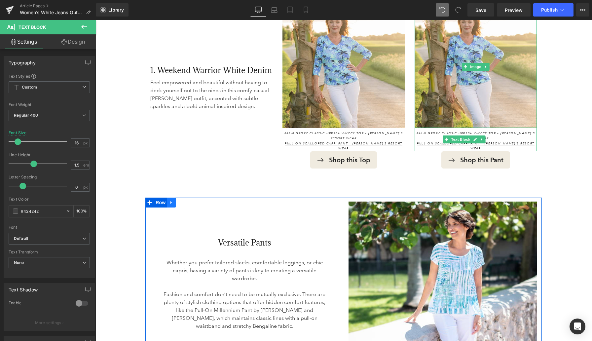
click at [171, 201] on icon at bounding box center [170, 202] width 1 height 3
click at [186, 198] on link at bounding box center [188, 203] width 9 height 10
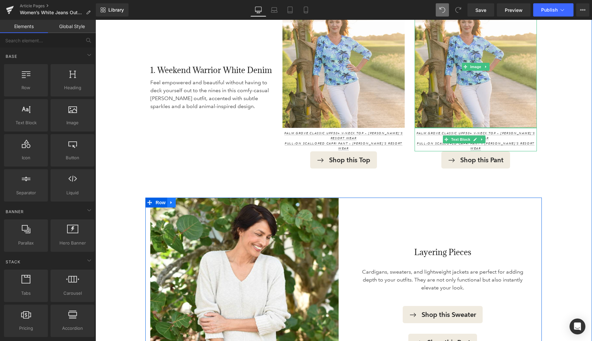
click at [172, 200] on icon at bounding box center [171, 202] width 5 height 5
click at [188, 200] on icon at bounding box center [188, 202] width 5 height 5
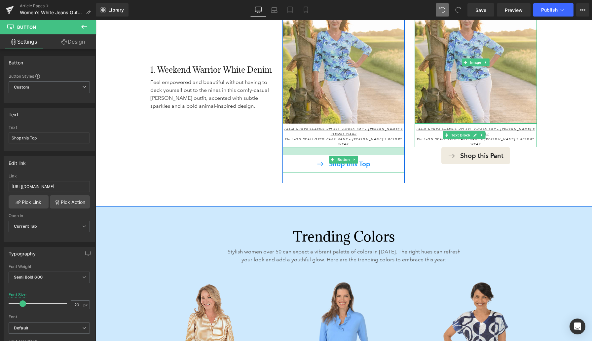
scroll to position [634, 0]
drag, startPoint x: 313, startPoint y: 138, endPoint x: 313, endPoint y: 142, distance: 4.0
click at [313, 147] on div "Shop this Top Button" at bounding box center [344, 159] width 122 height 25
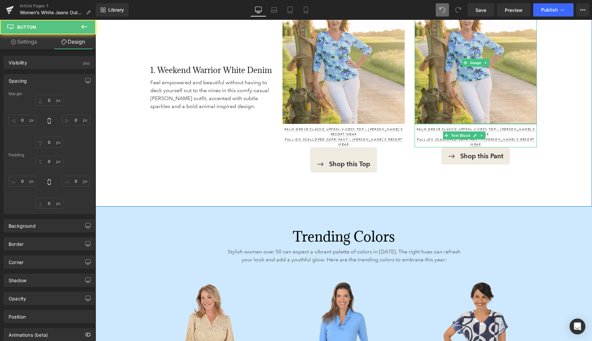
type input "0"
type input "24"
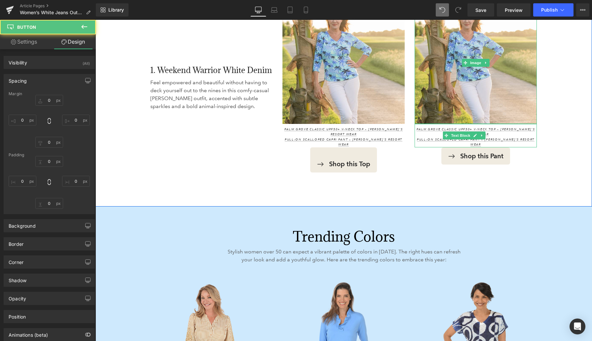
type input "20"
type input "0"
type input "20"
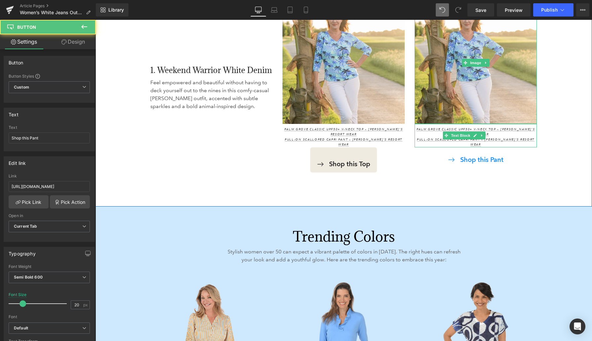
drag, startPoint x: 484, startPoint y: 134, endPoint x: 483, endPoint y: 138, distance: 3.6
click at [483, 147] on div "Shop this Pant Button" at bounding box center [476, 157] width 122 height 21
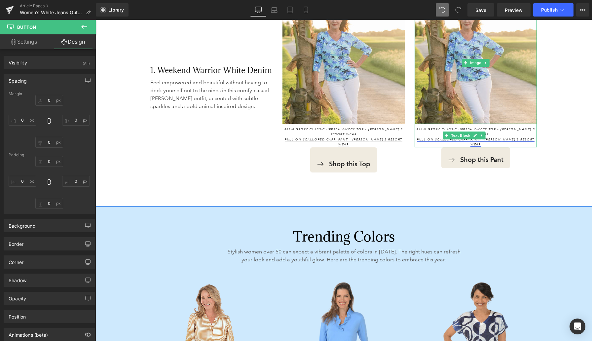
type input "0"
type input "11"
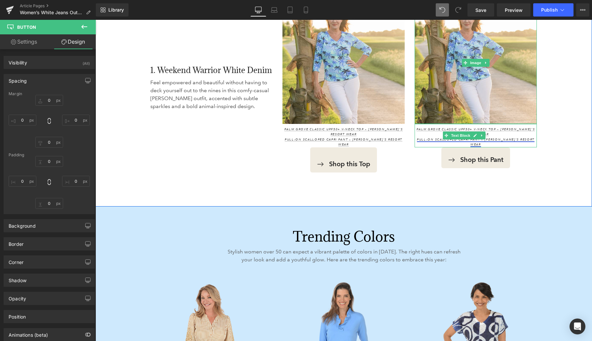
type input "20"
type input "0"
type input "20"
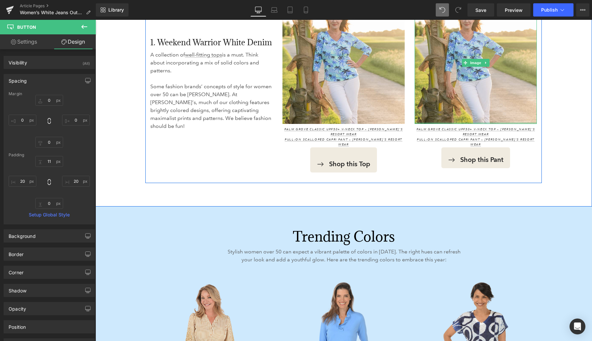
type input "0"
type input "11"
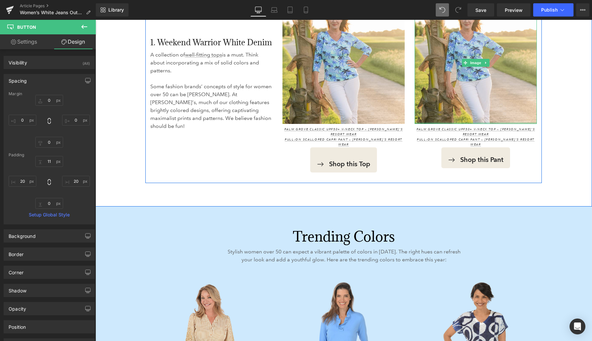
type input "20"
type input "0"
type input "20"
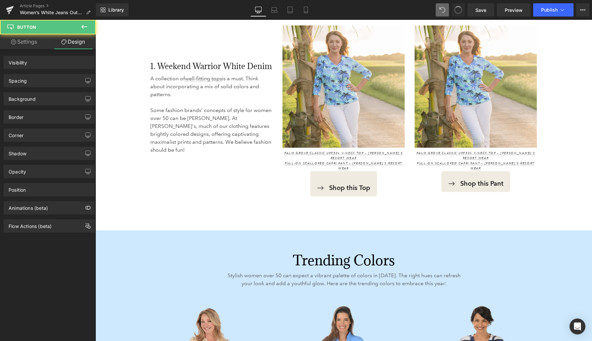
click at [456, 10] on span at bounding box center [458, 10] width 11 height 11
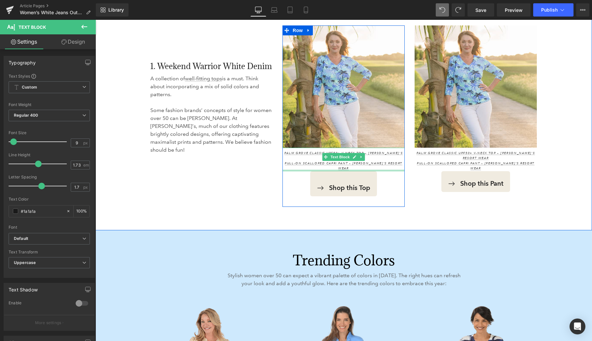
click at [350, 170] on div at bounding box center [344, 171] width 122 height 2
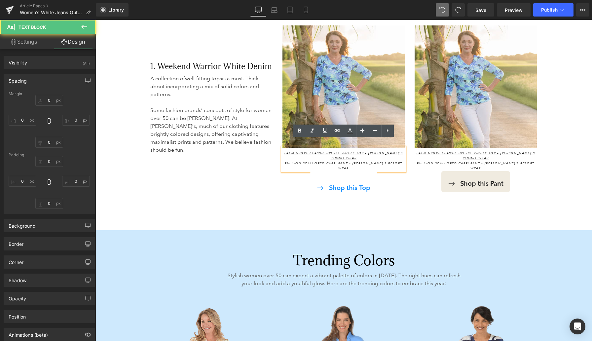
type input "0"
type input "9"
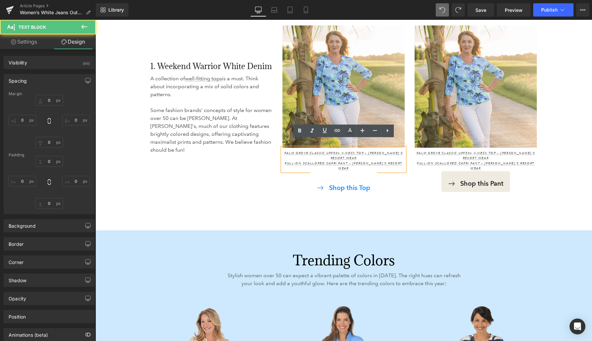
type input "0"
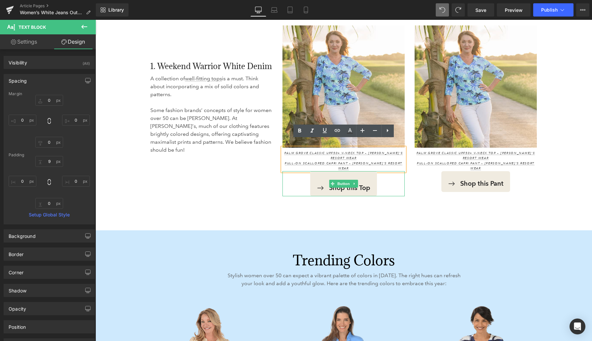
click at [292, 171] on div "Shop this Top" at bounding box center [344, 183] width 122 height 25
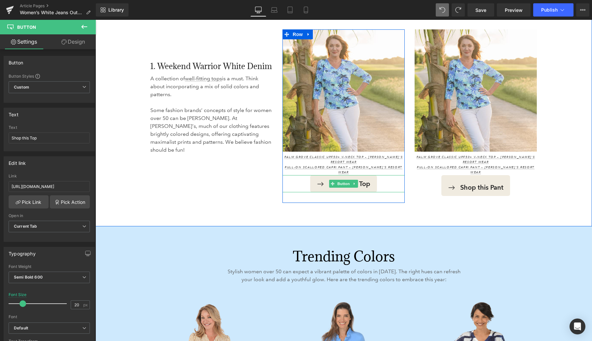
scroll to position [607, 0]
drag, startPoint x: 322, startPoint y: 159, endPoint x: 322, endPoint y: 155, distance: 4.0
click at [322, 155] on div "Image Palm Grove Classic UPF50+ V-Neck Top – Anthony’s Resort Wear Pull-On Scal…" at bounding box center [344, 110] width 122 height 163
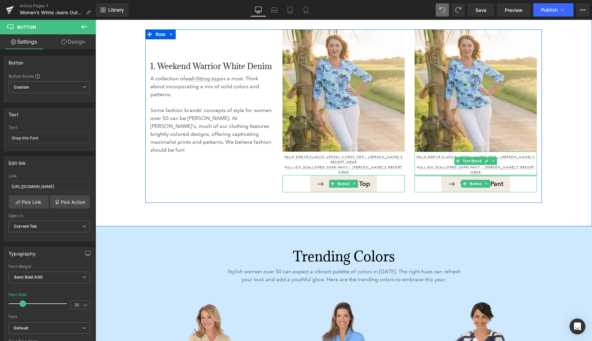
drag, startPoint x: 449, startPoint y: 163, endPoint x: 449, endPoint y: 156, distance: 6.9
click at [449, 156] on div "Image Palm Grove Classic UPF50+ V-Neck Top – Anthony’s Resort Wear Pull-On Scal…" at bounding box center [476, 115] width 132 height 173
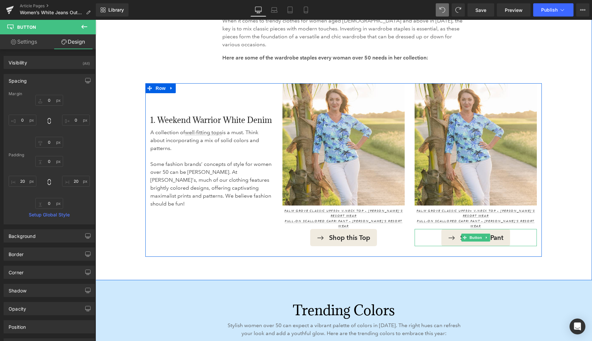
scroll to position [550, 0]
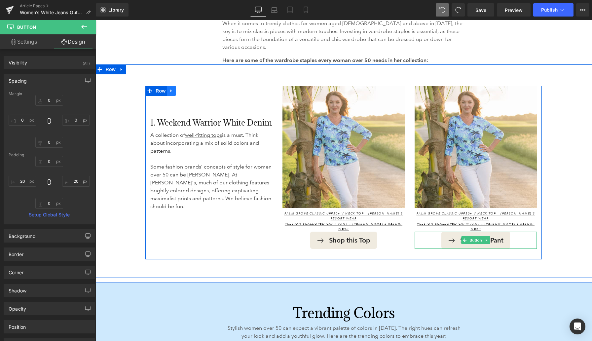
click at [171, 89] on icon at bounding box center [170, 90] width 1 height 3
click at [181, 88] on icon at bounding box center [180, 90] width 5 height 5
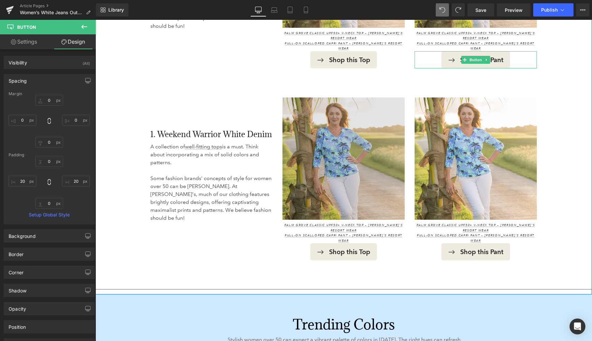
scroll to position [730, 0]
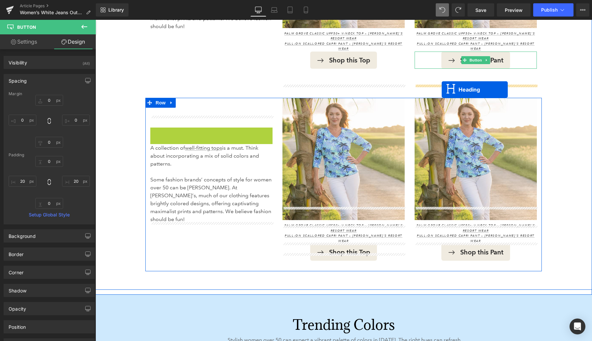
drag, startPoint x: 195, startPoint y: 125, endPoint x: 199, endPoint y: 168, distance: 42.5
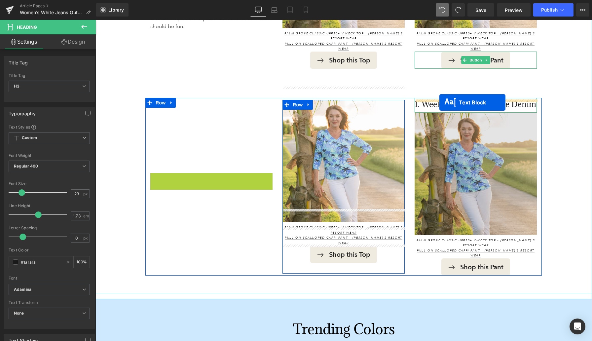
drag, startPoint x: 192, startPoint y: 167, endPoint x: 439, endPoint y: 102, distance: 255.5
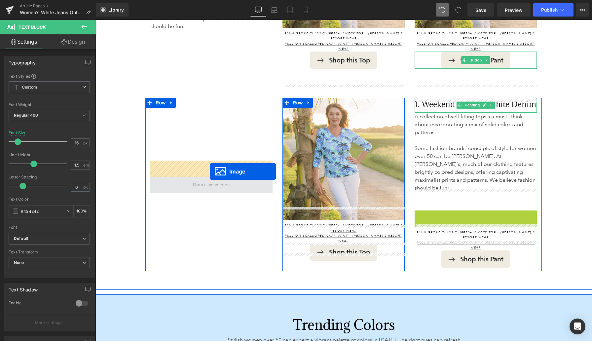
drag, startPoint x: 467, startPoint y: 251, endPoint x: 210, endPoint y: 171, distance: 269.5
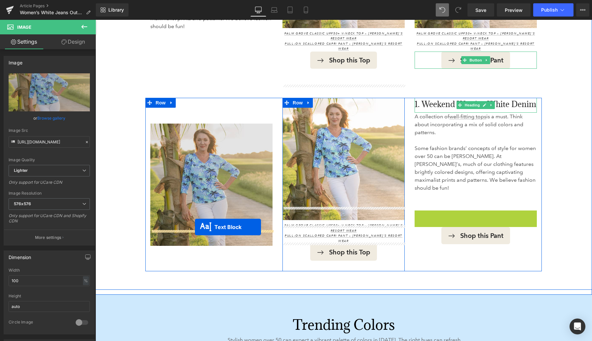
drag, startPoint x: 460, startPoint y: 198, endPoint x: 194, endPoint y: 228, distance: 267.1
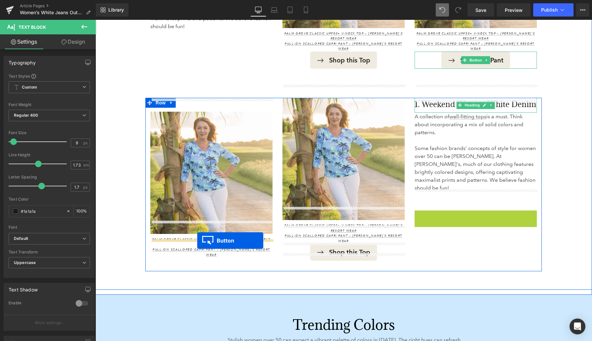
drag, startPoint x: 465, startPoint y: 199, endPoint x: 197, endPoint y: 240, distance: 270.8
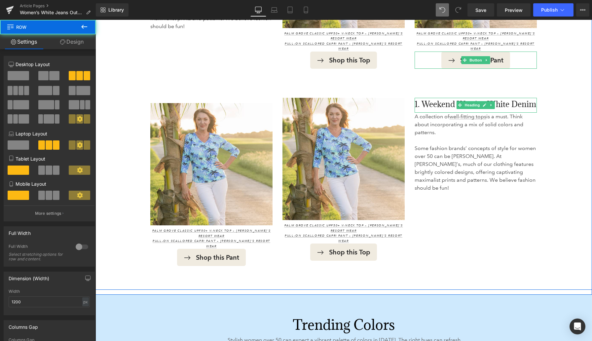
click at [196, 82] on div "1. Weekend Warrior White Denim Heading A collection of well-fitting tops is a m…" at bounding box center [343, 98] width 497 height 384
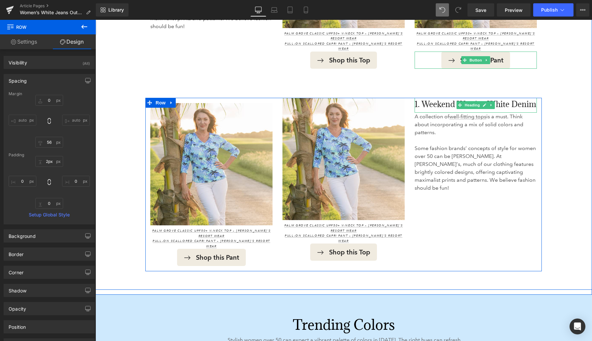
type input "0px"
click at [325, 84] on div "1. Weekend Warrior White Denim Heading A collection of well-fitting tops is a m…" at bounding box center [343, 98] width 497 height 384
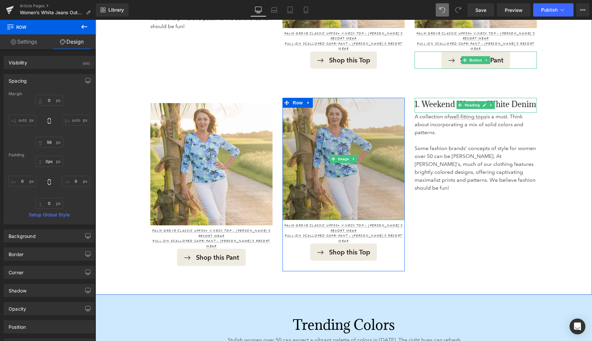
click at [325, 98] on img at bounding box center [344, 159] width 122 height 122
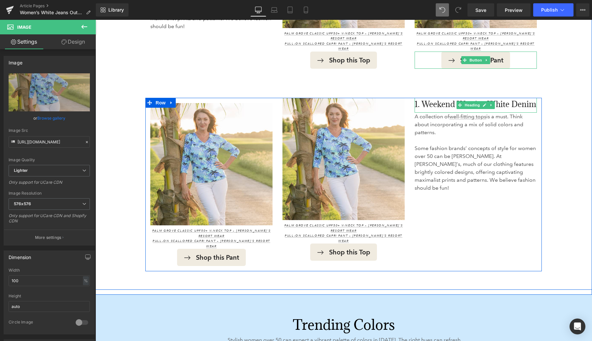
click at [277, 102] on div "Image Palm Grove Classic UPF50+ V-Neck Top – Anthony’s Resort Wear Pull-On Scal…" at bounding box center [211, 184] width 132 height 173
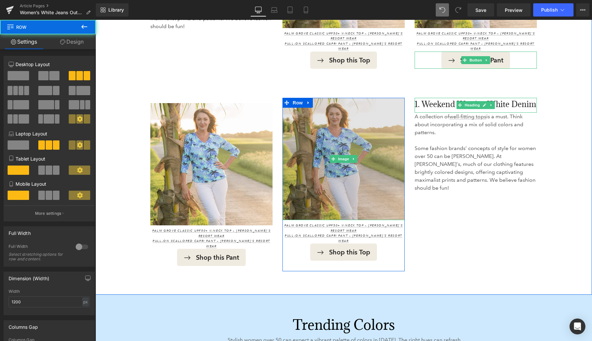
click at [298, 110] on img at bounding box center [344, 159] width 122 height 122
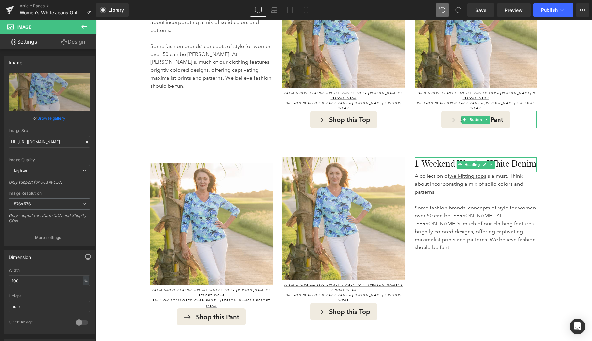
scroll to position [671, 0]
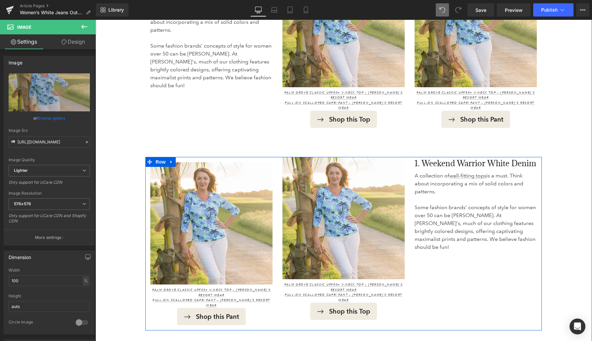
click at [433, 157] on h3 "1. Weekend Warrior White Denim" at bounding box center [476, 163] width 122 height 13
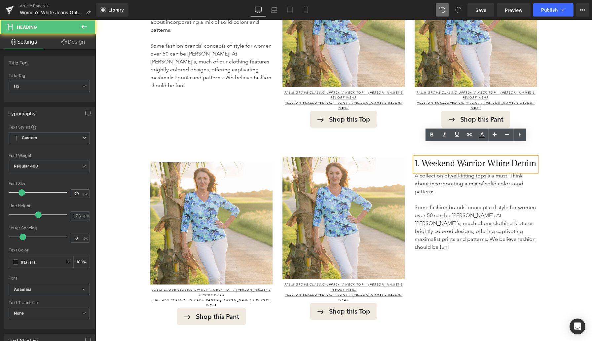
click at [441, 252] on div "1. Weekend Warrior White Denim Heading A collection of well-fitting tops is a m…" at bounding box center [476, 243] width 132 height 173
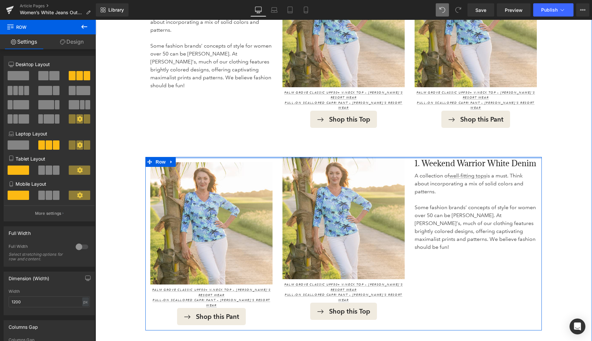
click at [438, 157] on div at bounding box center [343, 158] width 396 height 2
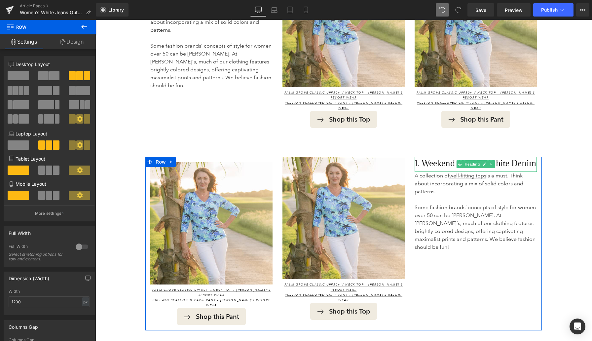
click at [437, 157] on h3 "1. Weekend Warrior White Denim" at bounding box center [476, 163] width 122 height 13
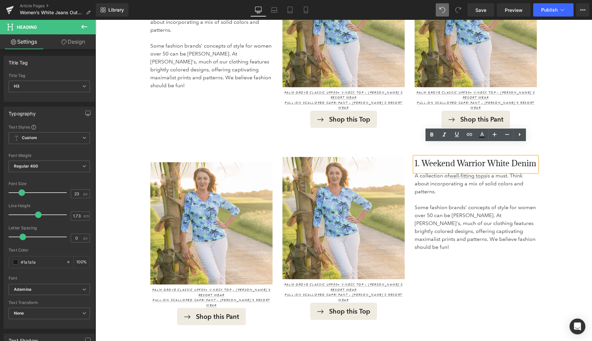
click at [451, 254] on div "1. Weekend Warrior White Denim Heading A collection of well-fitting tops is a m…" at bounding box center [476, 243] width 132 height 173
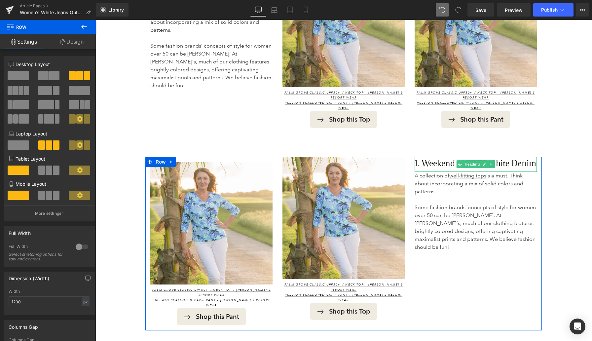
click at [424, 157] on h3 "1. Weekend Warrior White Denim" at bounding box center [476, 163] width 122 height 13
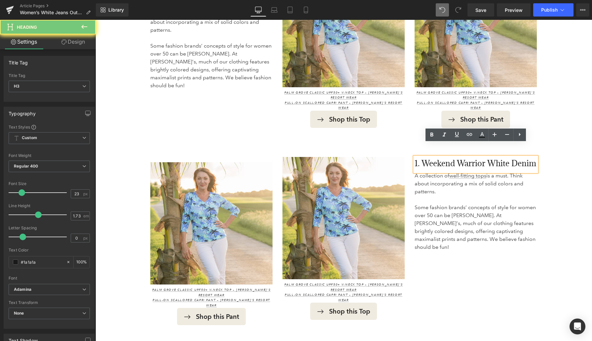
click at [424, 157] on h3 "1. Weekend Warrior White Denim" at bounding box center [476, 163] width 122 height 13
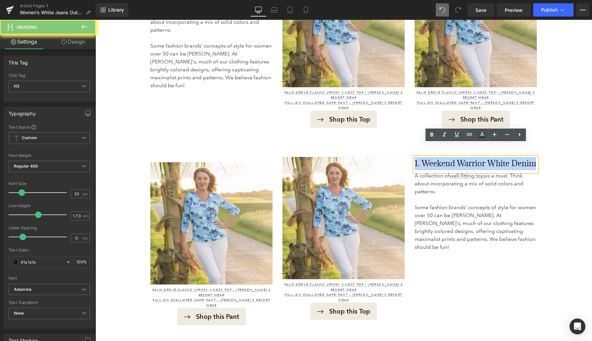
paste div
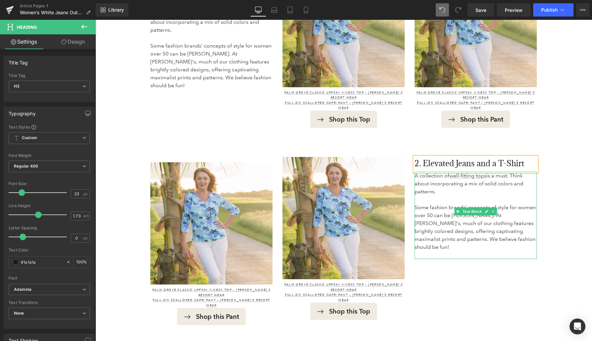
click at [431, 204] on p "Some fashion brands’ concepts of style for women over 50 can be bland. At Antho…" at bounding box center [476, 232] width 122 height 56
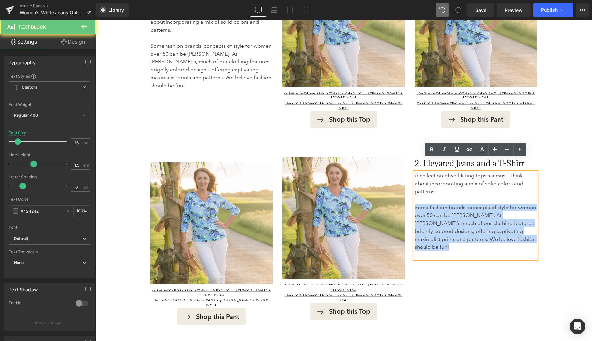
click at [431, 204] on p "Some fashion brands’ concepts of style for women over 50 can be bland. At Antho…" at bounding box center [476, 232] width 122 height 56
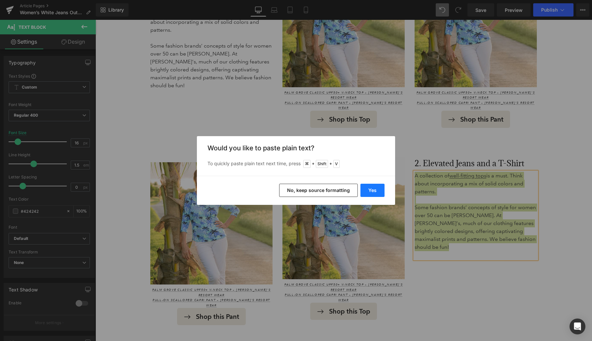
drag, startPoint x: 381, startPoint y: 192, endPoint x: 285, endPoint y: 172, distance: 97.9
click at [381, 192] on button "Yes" at bounding box center [372, 190] width 24 height 13
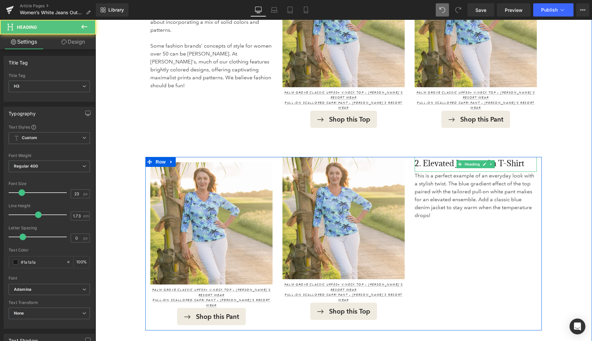
drag, startPoint x: 438, startPoint y: 145, endPoint x: 438, endPoint y: 150, distance: 4.3
click at [438, 157] on h3 "2. Elevated Jeans and a T-Shirt" at bounding box center [476, 163] width 122 height 13
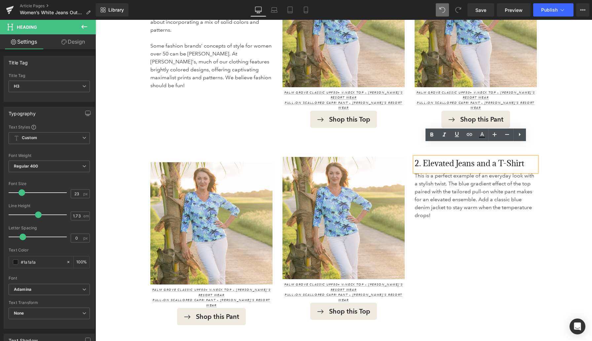
click at [439, 233] on div "2. Elevated Jeans and a T-Shirt Heading This is a perfect example of an everyda…" at bounding box center [476, 243] width 132 height 173
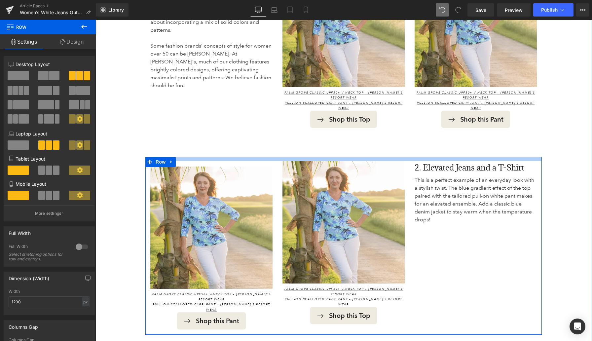
drag, startPoint x: 417, startPoint y: 144, endPoint x: 417, endPoint y: 148, distance: 4.6
click at [417, 157] on div at bounding box center [343, 159] width 396 height 4
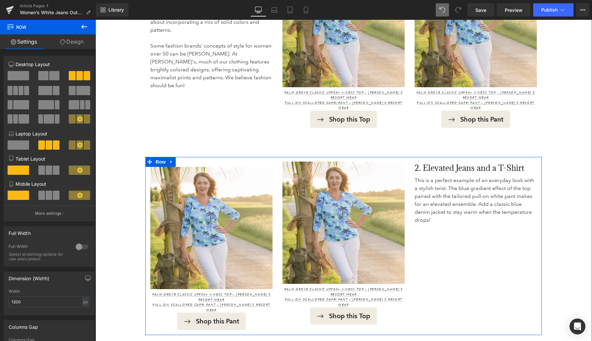
click at [444, 241] on div "2. Elevated Jeans and a T-Shirt Heading This is a perfect example of an everyda…" at bounding box center [476, 248] width 132 height 173
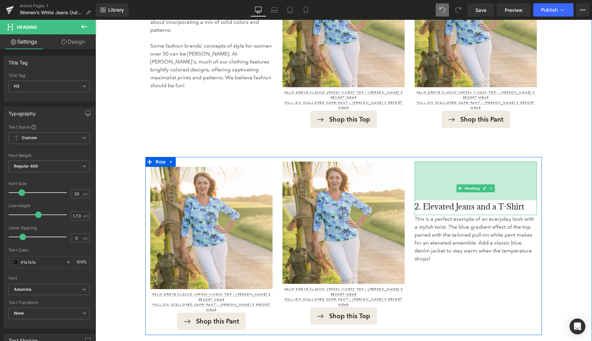
drag, startPoint x: 424, startPoint y: 149, endPoint x: 425, endPoint y: 187, distance: 38.7
click at [425, 187] on div "2. Elevated Jeans and a T-Shirt Heading 117px" at bounding box center [476, 189] width 122 height 54
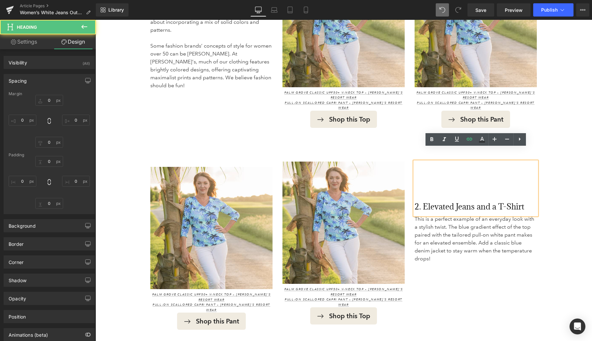
type input "0"
type input "117"
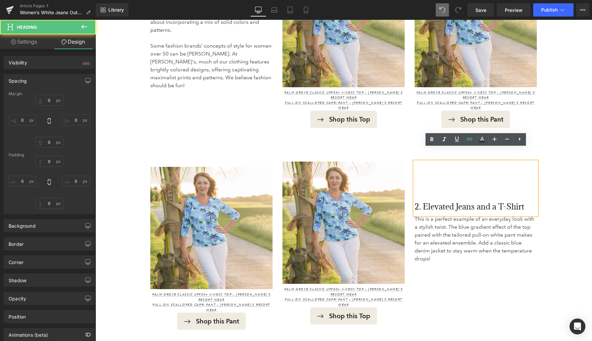
type input "0"
type input "5"
type input "0"
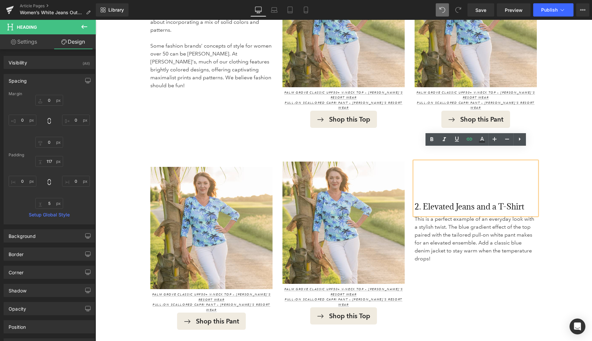
click at [405, 157] on div "Image Palm Grove Classic UPF50+ V-Neck Top – Anthony’s Resort Wear Pull-On Scal…" at bounding box center [343, 246] width 396 height 178
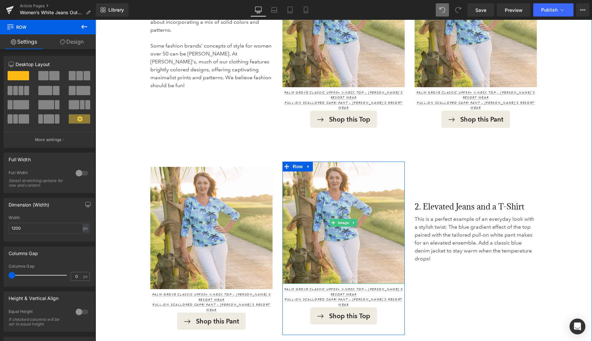
drag, startPoint x: 394, startPoint y: 149, endPoint x: 390, endPoint y: 148, distance: 3.7
click at [393, 162] on div "Image Palm Grove Classic UPF50+ V-Neck Top – Anthony’s Resort Wear Pull-On Scal…" at bounding box center [344, 248] width 122 height 173
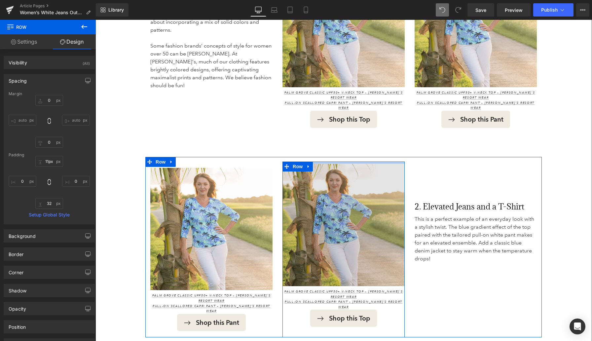
type input "12px"
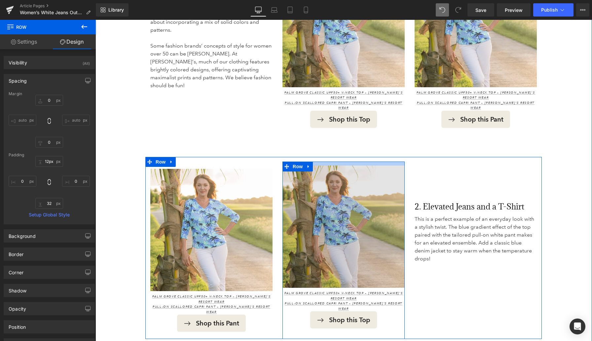
drag, startPoint x: 390, startPoint y: 149, endPoint x: 390, endPoint y: 153, distance: 4.0
click at [390, 162] on div "Image Palm Grove Classic UPF50+ V-Neck Top – Anthony’s Resort Wear Pull-On Scal…" at bounding box center [344, 250] width 122 height 177
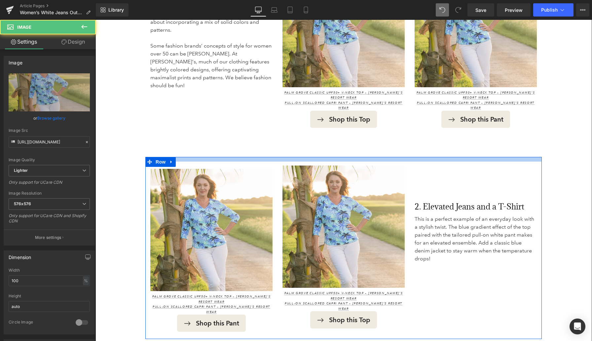
drag, startPoint x: 260, startPoint y: 156, endPoint x: 260, endPoint y: 148, distance: 8.3
click at [260, 157] on div "Image Palm Grove Classic UPF50+ V-Neck Top – Anthony’s Resort Wear Pull-On Scal…" at bounding box center [343, 248] width 396 height 182
click at [259, 162] on div "Image Palm Grove Classic UPF50+ V-Neck Top – Anthony’s Resort Wear Pull-On Scal…" at bounding box center [211, 250] width 132 height 177
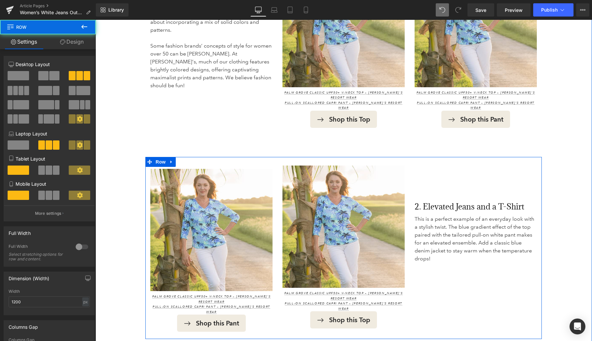
click at [259, 162] on div "Image Palm Grove Classic UPF50+ V-Neck Top – Anthony’s Resort Wear Pull-On Scal…" at bounding box center [211, 250] width 132 height 177
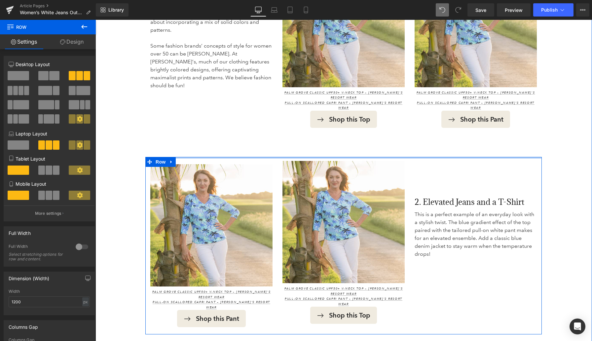
drag, startPoint x: 259, startPoint y: 147, endPoint x: 259, endPoint y: 138, distance: 8.9
click at [259, 138] on div "1. Weekend Warrior White Denim Heading A collection of well-fitting tops is a m…" at bounding box center [343, 159] width 497 height 388
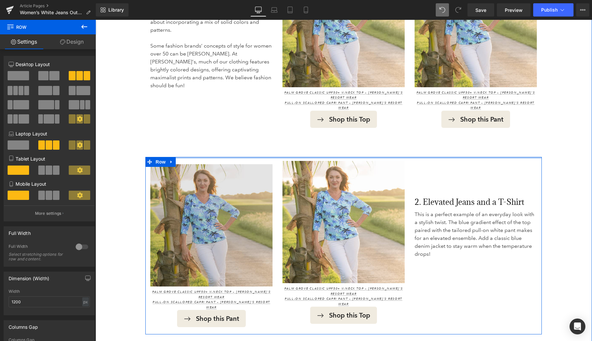
click at [258, 134] on div "1. Weekend Warrior White Denim Heading A collection of well-fitting tops is a m…" at bounding box center [343, 159] width 497 height 388
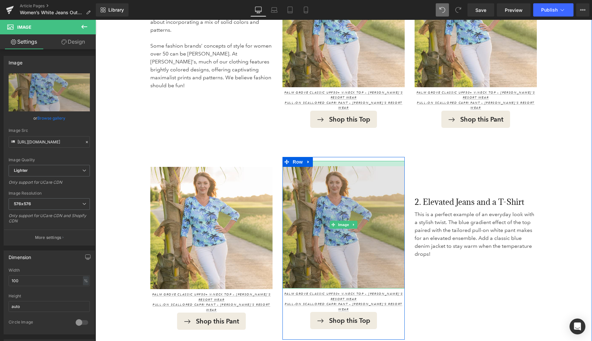
drag, startPoint x: 321, startPoint y: 148, endPoint x: 320, endPoint y: 153, distance: 5.3
click at [320, 161] on div "Image" at bounding box center [344, 225] width 122 height 128
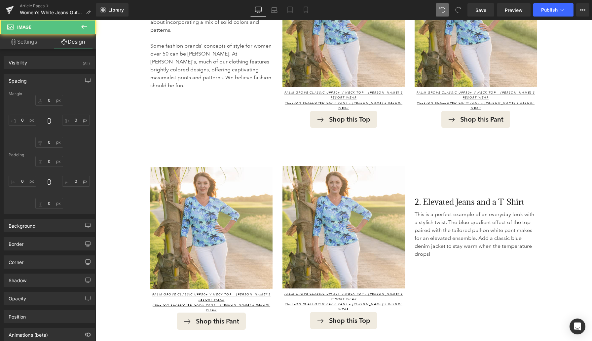
type input "0"
type input "16"
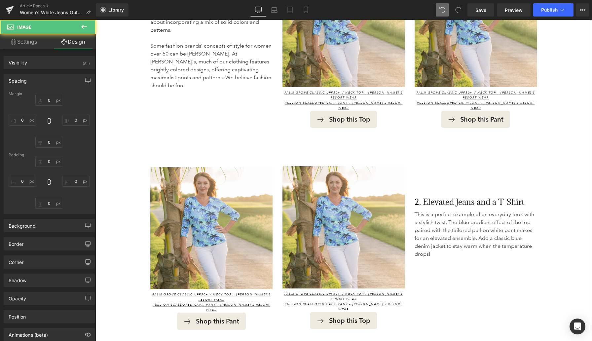
type input "0"
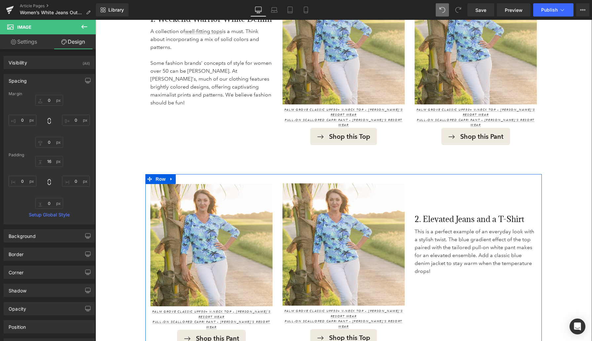
scroll to position [565, 0]
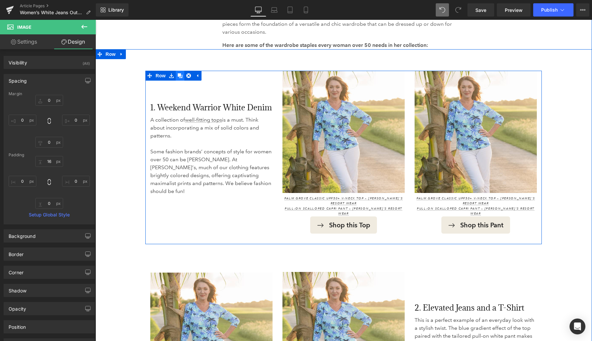
click at [178, 73] on icon at bounding box center [180, 75] width 5 height 5
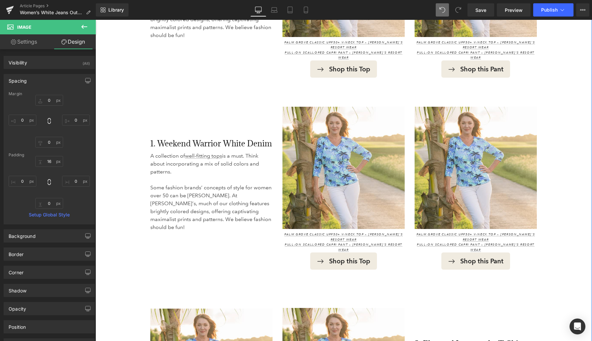
scroll to position [722, 0]
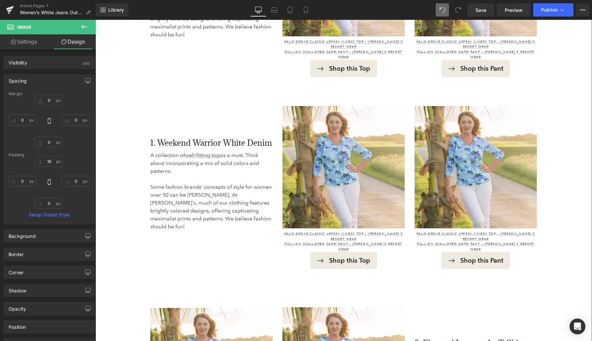
click at [144, 98] on div "1. Weekend Warrior White Denim Heading A collection of well-fitting tops is a m…" at bounding box center [343, 206] width 497 height 585
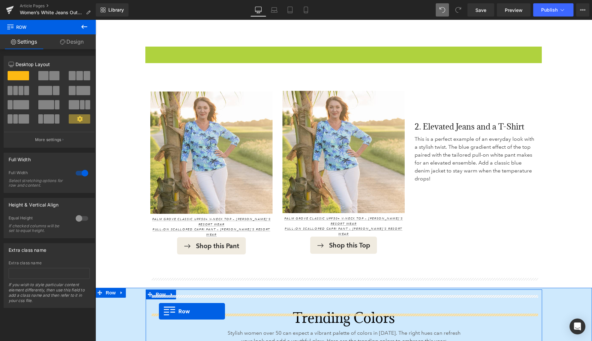
scroll to position [795, 0]
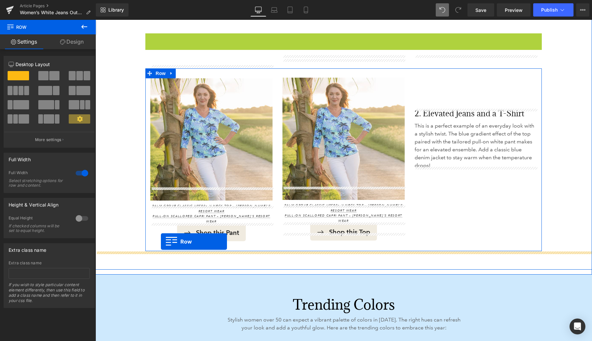
drag, startPoint x: 150, startPoint y: 99, endPoint x: 161, endPoint y: 242, distance: 142.8
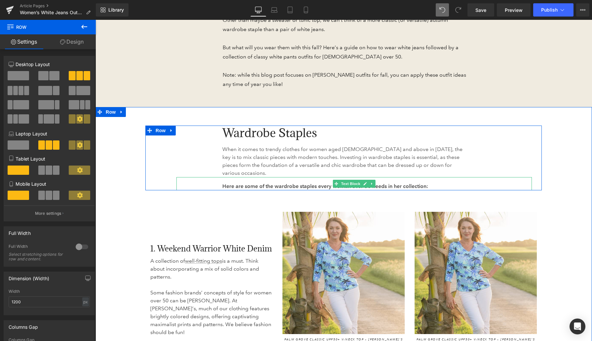
scroll to position [438, 0]
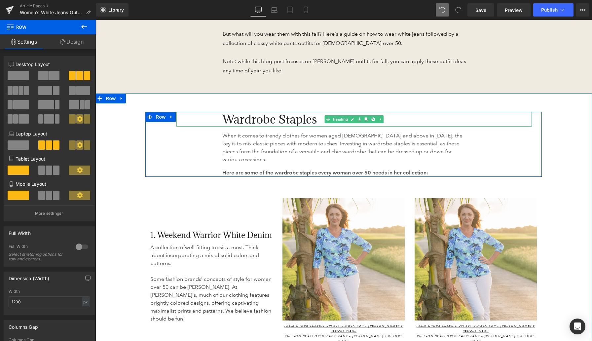
click at [235, 120] on span "Wardrobe Staples" at bounding box center [269, 119] width 95 height 15
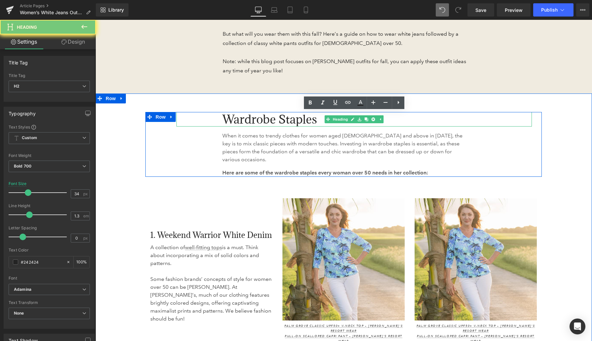
click at [235, 120] on span "Wardrobe Staples" at bounding box center [269, 119] width 95 height 15
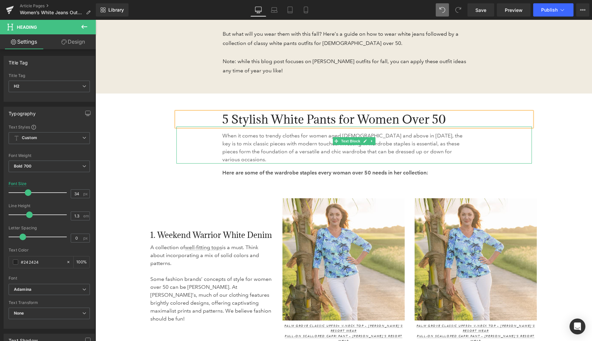
click at [235, 147] on p "When it comes to trendy clothes for women aged 50 and above in 2025, the key is…" at bounding box center [343, 148] width 243 height 32
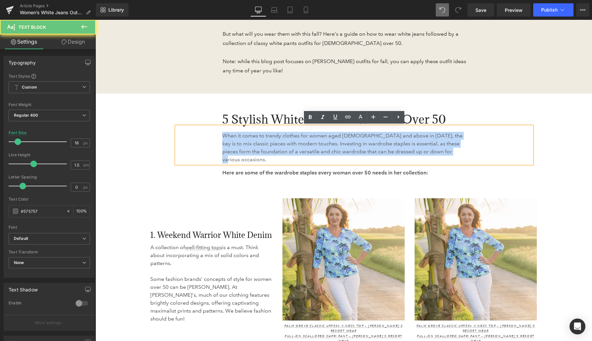
click at [235, 147] on p "When it comes to trendy clothes for women aged 50 and above in 2025, the key is…" at bounding box center [343, 148] width 243 height 32
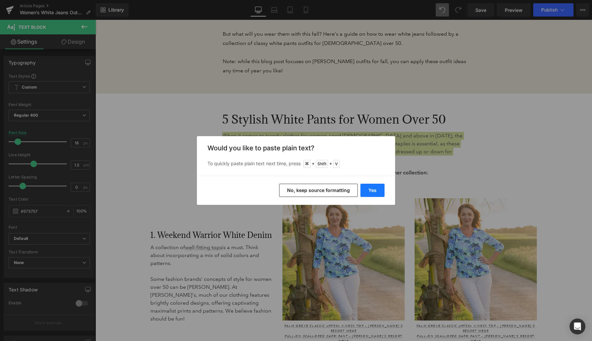
click at [373, 187] on button "Yes" at bounding box center [372, 190] width 24 height 13
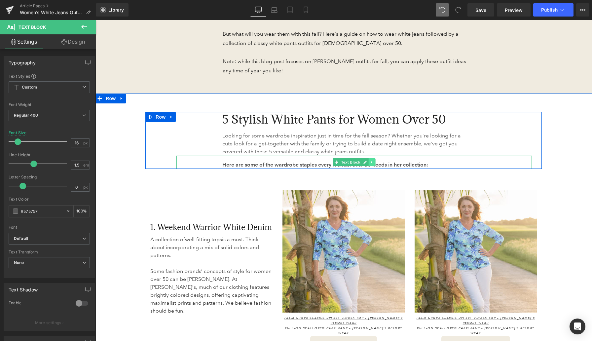
click at [373, 163] on icon at bounding box center [372, 162] width 4 height 4
click at [375, 163] on icon at bounding box center [376, 162] width 4 height 4
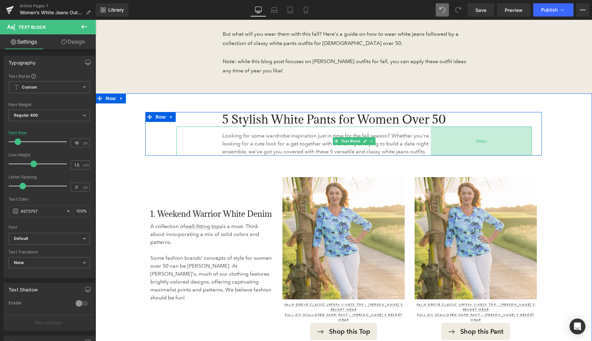
drag, startPoint x: 504, startPoint y: 141, endPoint x: 496, endPoint y: 141, distance: 7.6
click at [496, 141] on div "306px" at bounding box center [481, 141] width 101 height 29
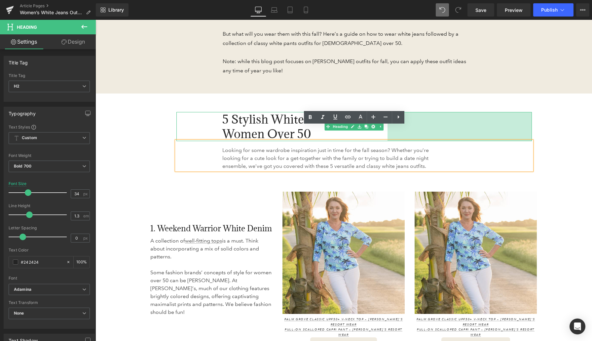
drag, startPoint x: 532, startPoint y: 118, endPoint x: 387, endPoint y: 120, distance: 144.4
click at [387, 120] on div "5 Stylish White Pants for Women Over 50 Heading 437px" at bounding box center [354, 126] width 356 height 29
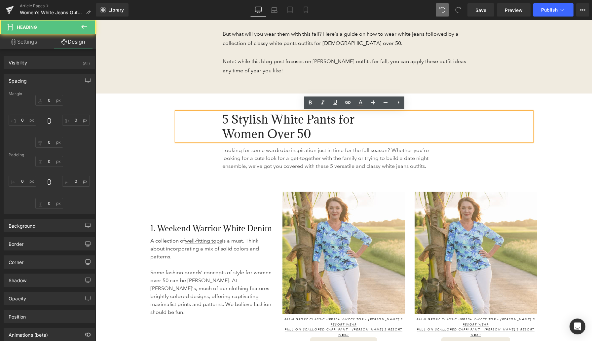
type input "0"
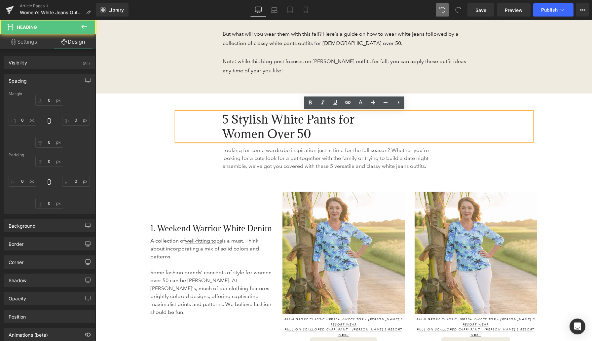
type input "437"
type input "0"
type input "139"
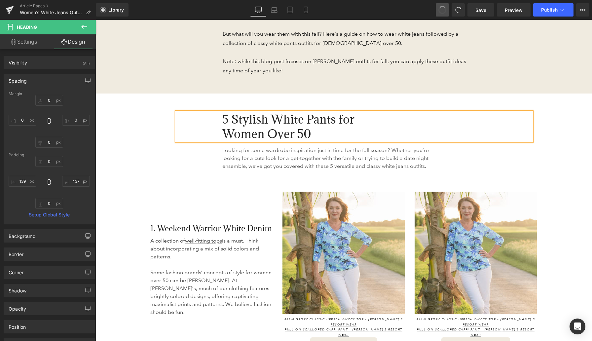
type input "0"
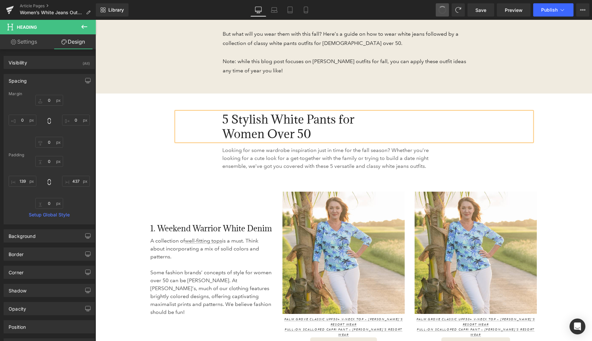
type input "437"
type input "0"
type input "139"
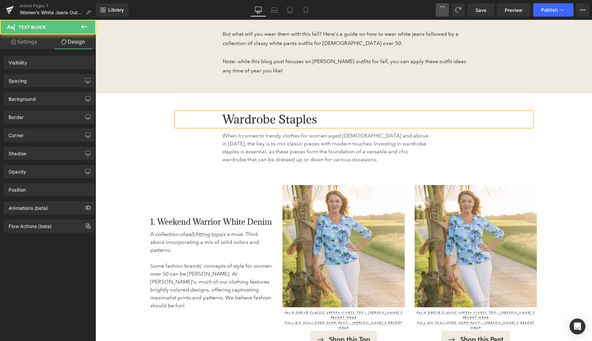
scroll to position [423, 0]
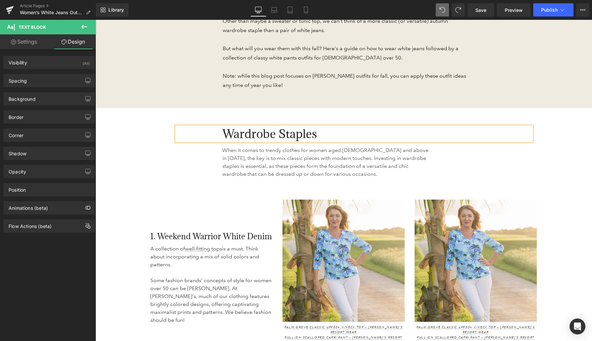
click at [283, 134] on span "Wardrobe Staples" at bounding box center [269, 133] width 95 height 15
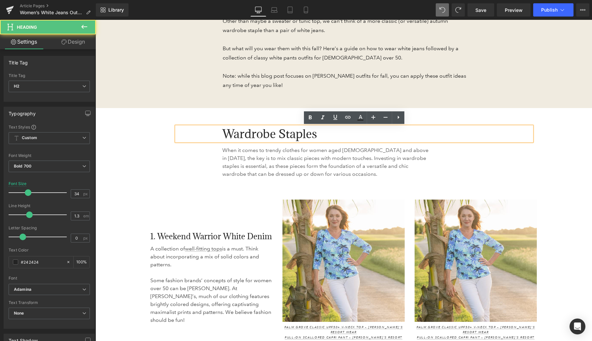
click at [149, 157] on div "Wardrobe Staples Heading When it comes to trendy clothes for women aged 50 and …" at bounding box center [343, 153] width 396 height 52
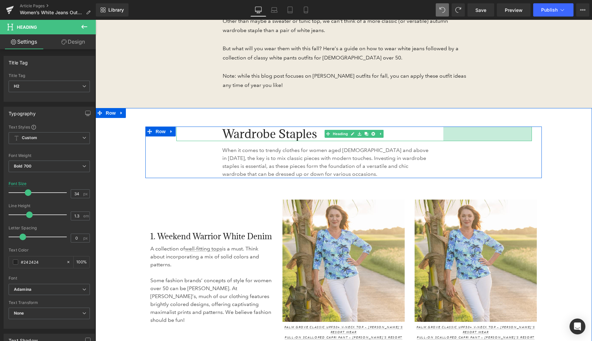
drag, startPoint x: 530, startPoint y: 133, endPoint x: 586, endPoint y: 133, distance: 56.2
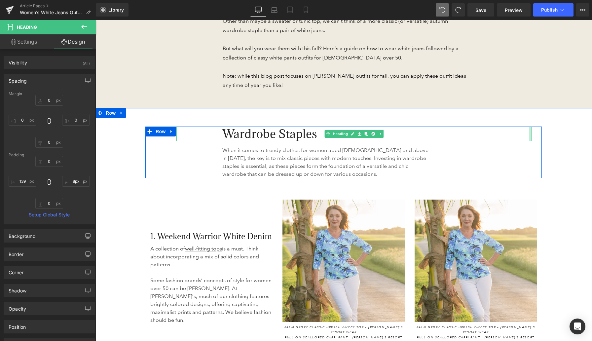
type input "7px"
drag, startPoint x: 447, startPoint y: 133, endPoint x: 533, endPoint y: 136, distance: 85.9
click at [533, 136] on div "Wardrobe Staples Heading When it comes to trendy clothes for women aged 50 and …" at bounding box center [353, 153] width 365 height 52
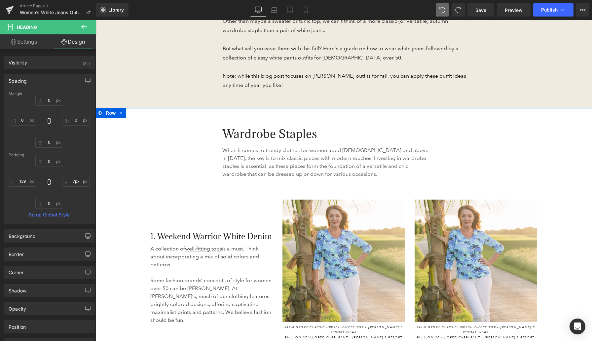
click at [239, 131] on span "Wardrobe Staples" at bounding box center [269, 133] width 95 height 15
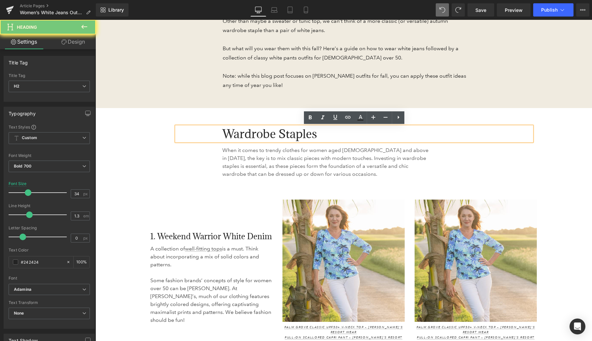
click at [239, 131] on span "Wardrobe Staples" at bounding box center [269, 133] width 95 height 15
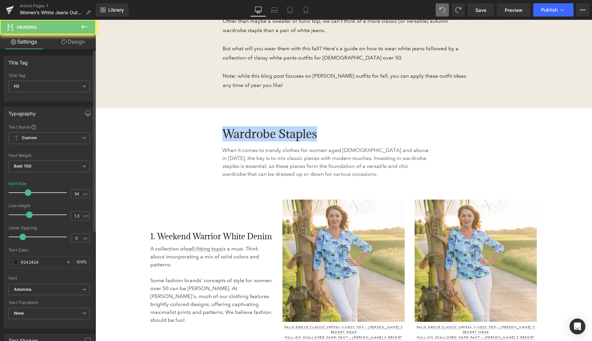
scroll to position [87, 0]
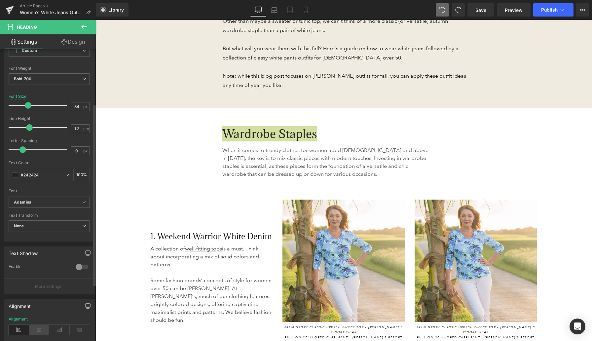
click at [38, 329] on icon at bounding box center [39, 330] width 20 height 10
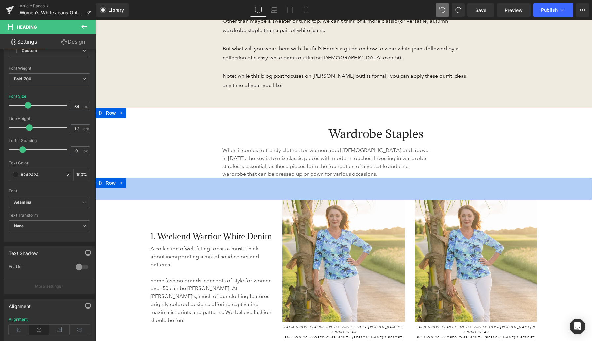
click at [158, 190] on div "65px" at bounding box center [343, 188] width 497 height 21
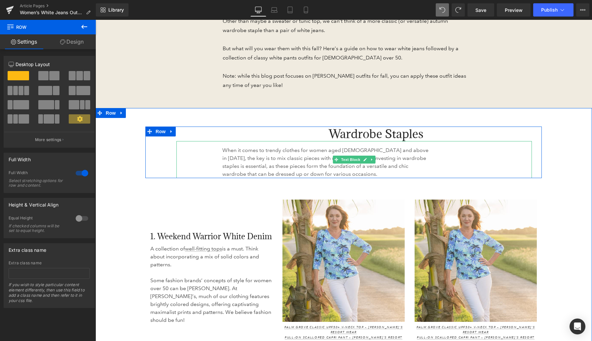
click at [256, 166] on p "When it comes to trendy clothes for women aged 50 and above in 2025, the key is…" at bounding box center [326, 162] width 208 height 32
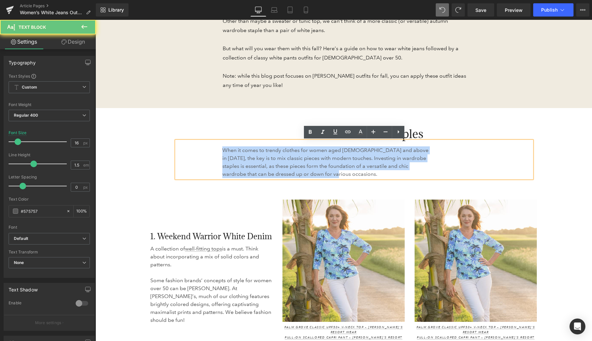
click at [256, 166] on p "When it comes to trendy clothes for women aged 50 and above in 2025, the key is…" at bounding box center [326, 162] width 208 height 32
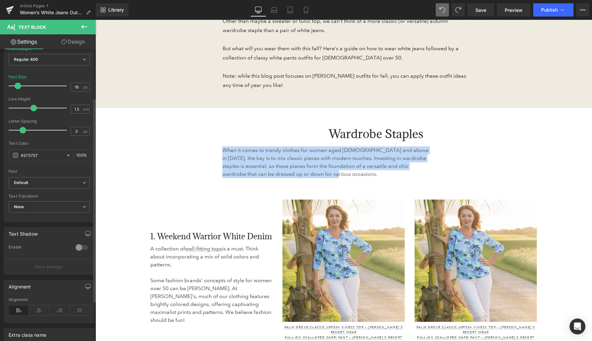
scroll to position [119, 0]
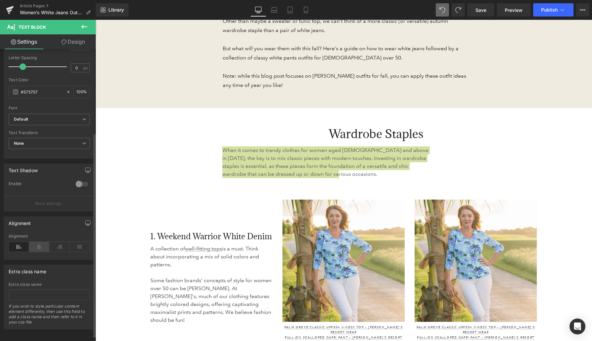
click at [38, 245] on icon at bounding box center [39, 247] width 20 height 10
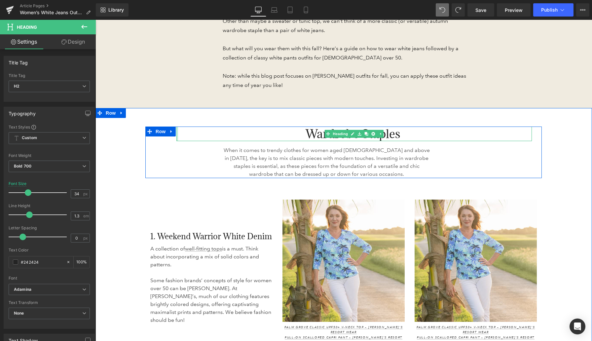
drag, startPoint x: 183, startPoint y: 137, endPoint x: 130, endPoint y: 133, distance: 53.1
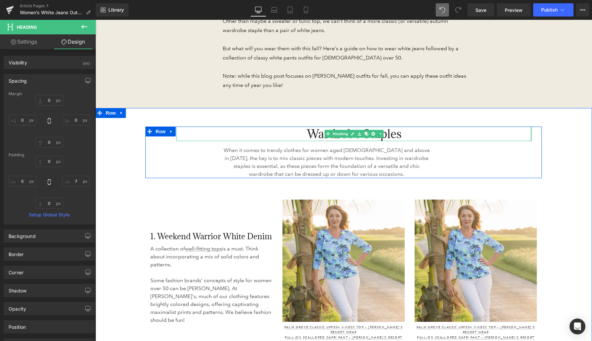
drag, startPoint x: 531, startPoint y: 131, endPoint x: 538, endPoint y: 132, distance: 7.3
click at [538, 132] on div "Wardrobe Staples Heading When it comes to trendy clothes for women aged 50 and …" at bounding box center [343, 153] width 396 height 52
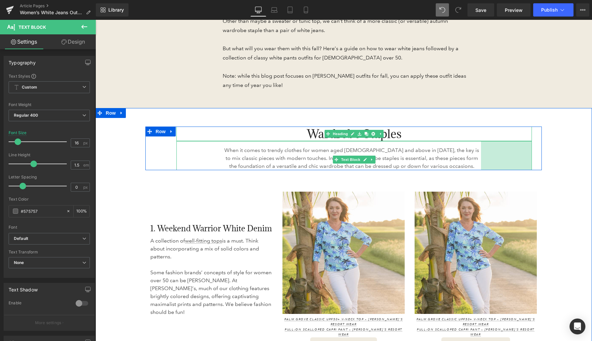
drag, startPoint x: 531, startPoint y: 161, endPoint x: 582, endPoint y: 160, distance: 50.2
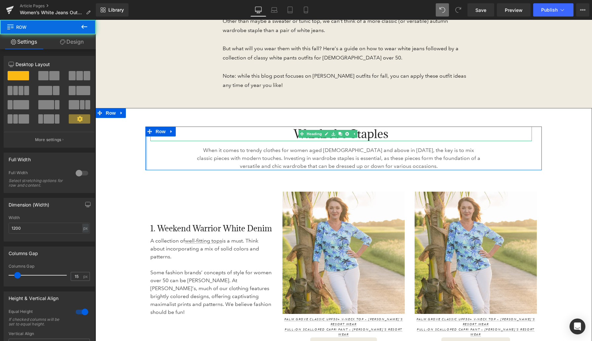
drag, startPoint x: 146, startPoint y: 153, endPoint x: 119, endPoint y: 153, distance: 26.4
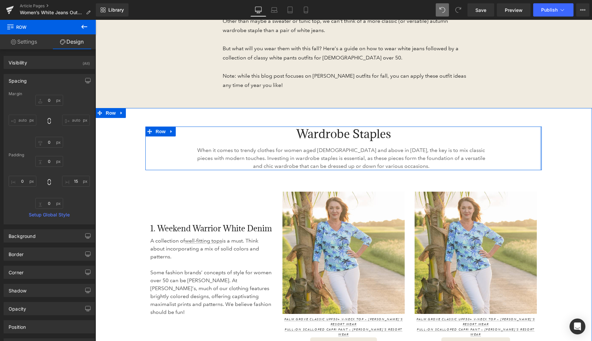
drag, startPoint x: 540, startPoint y: 150, endPoint x: 548, endPoint y: 151, distance: 8.3
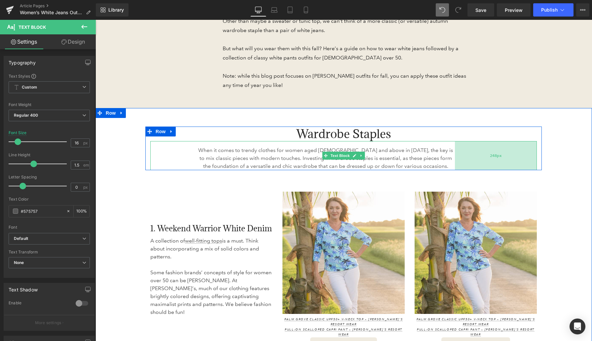
drag, startPoint x: 521, startPoint y: 160, endPoint x: 494, endPoint y: 161, distance: 27.1
click at [494, 161] on div "248px" at bounding box center [496, 155] width 82 height 29
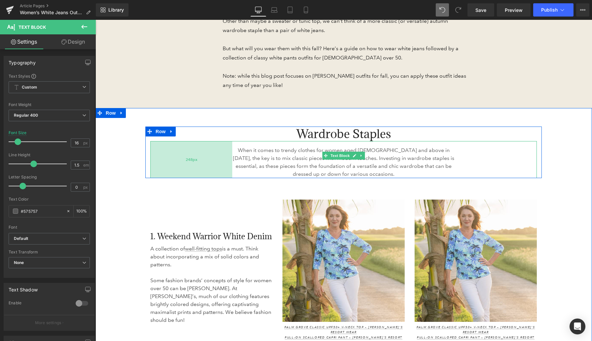
drag, startPoint x: 151, startPoint y: 160, endPoint x: 187, endPoint y: 166, distance: 36.6
click at [187, 166] on div "248px" at bounding box center [191, 159] width 82 height 37
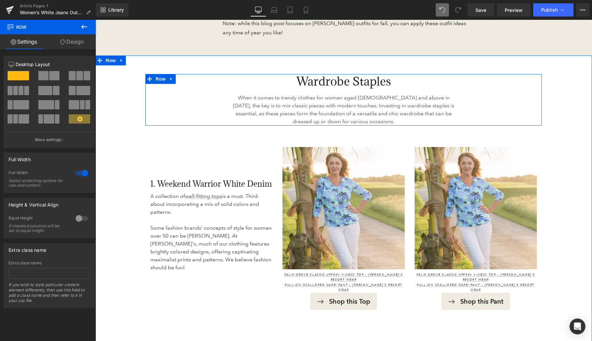
scroll to position [491, 0]
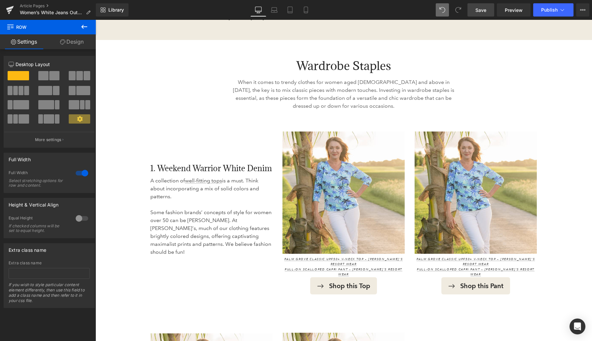
click at [479, 11] on span "Save" at bounding box center [480, 10] width 11 height 7
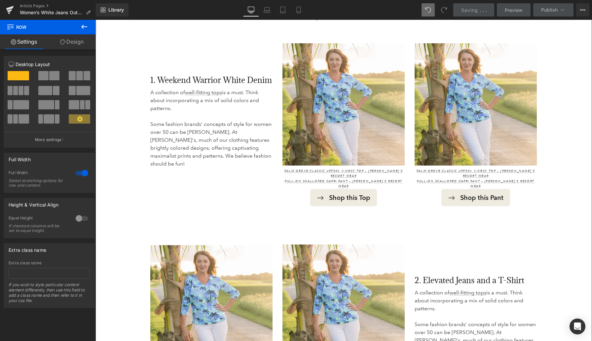
scroll to position [595, 0]
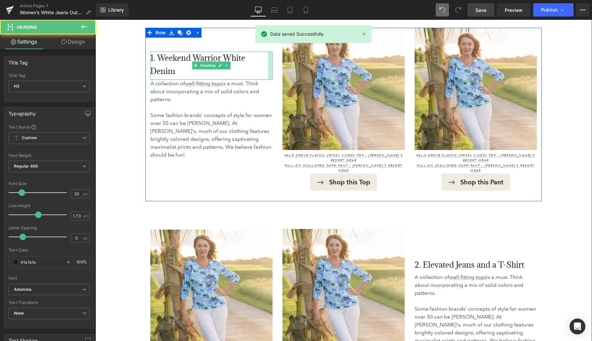
drag, startPoint x: 272, startPoint y: 68, endPoint x: 267, endPoint y: 68, distance: 5.0
click at [267, 68] on div "1. Weekend Warrior White Denim Heading" at bounding box center [211, 66] width 122 height 28
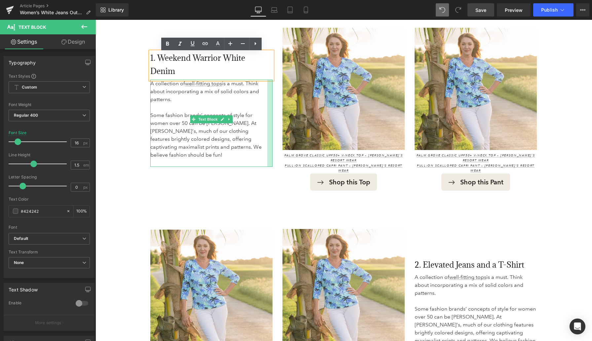
drag, startPoint x: 272, startPoint y: 97, endPoint x: 267, endPoint y: 97, distance: 5.0
click at [267, 97] on div "A collection of well-fitting tops is a must. Think about incorporating a mix of…" at bounding box center [211, 123] width 122 height 87
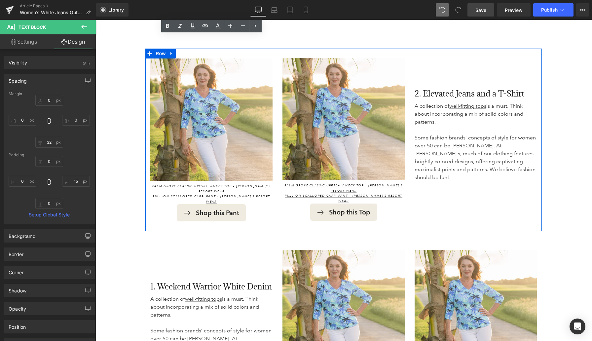
scroll to position [850, 0]
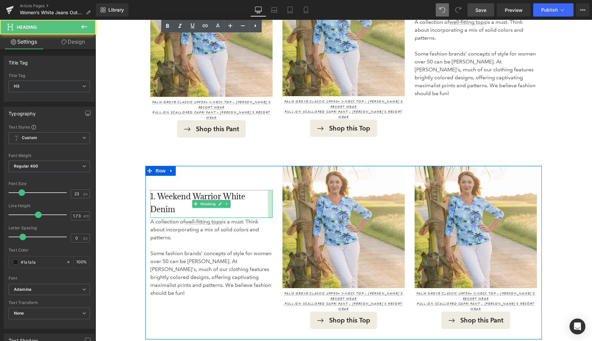
drag, startPoint x: 272, startPoint y: 195, endPoint x: 267, endPoint y: 195, distance: 4.6
click at [267, 195] on div "1. Weekend Warrior White Denim Heading" at bounding box center [211, 204] width 122 height 28
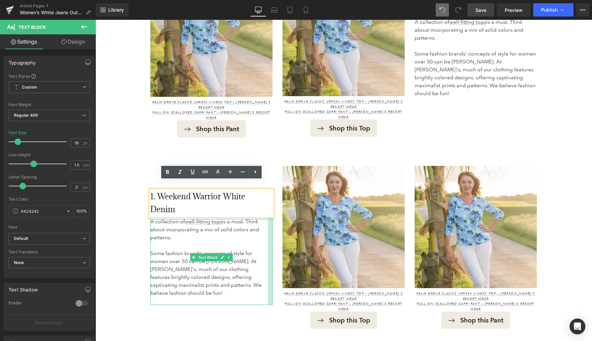
drag, startPoint x: 272, startPoint y: 233, endPoint x: 267, endPoint y: 233, distance: 4.6
click at [267, 233] on div "A collection of well-fitting tops is a must. Think about incorporating a mix of…" at bounding box center [211, 261] width 122 height 87
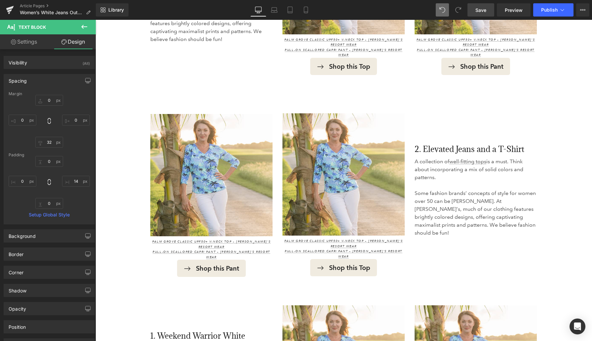
scroll to position [780, 0]
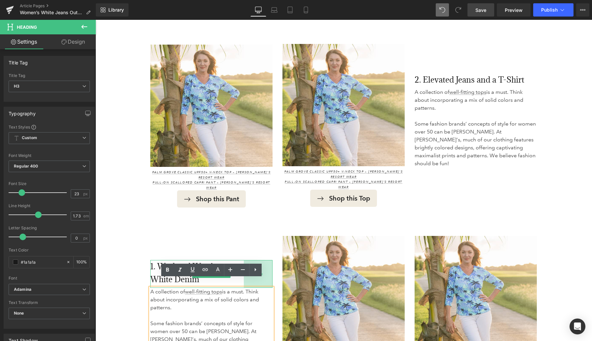
drag, startPoint x: 272, startPoint y: 260, endPoint x: 247, endPoint y: 259, distance: 24.1
click at [247, 260] on div "87px" at bounding box center [258, 274] width 29 height 28
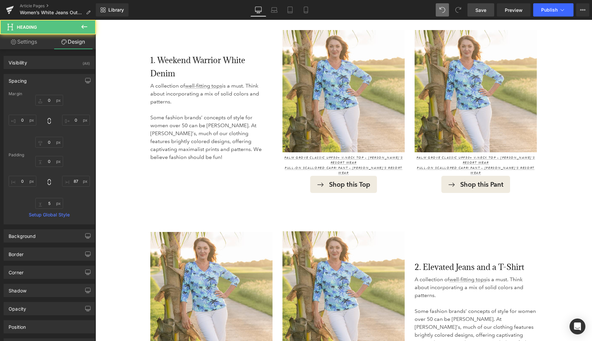
scroll to position [584, 0]
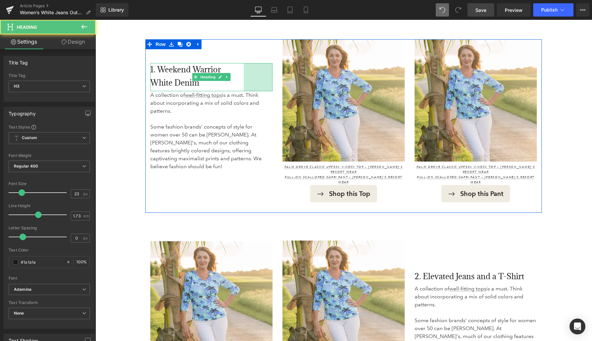
drag, startPoint x: 267, startPoint y: 79, endPoint x: 246, endPoint y: 78, distance: 21.1
click at [246, 78] on div "87px" at bounding box center [258, 77] width 29 height 28
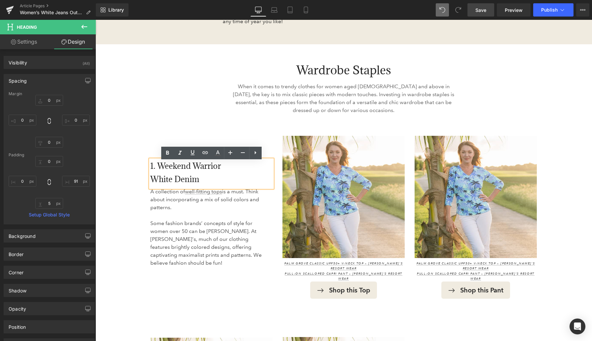
scroll to position [486, 0]
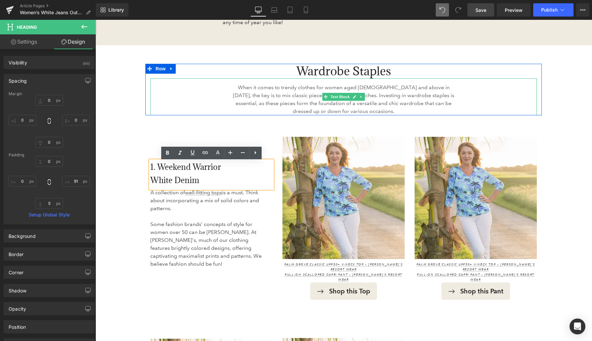
click at [267, 98] on p "When it comes to trendy clothes for women aged 50 and above in 2025, the key is…" at bounding box center [343, 100] width 223 height 32
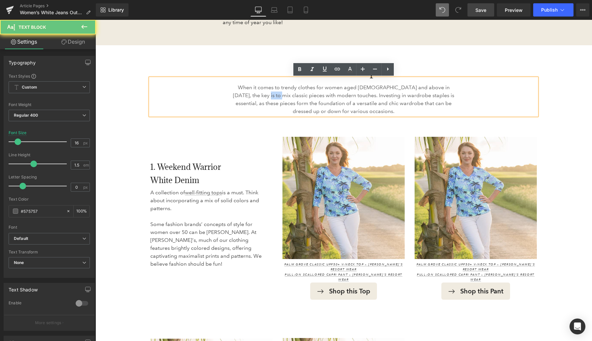
click at [267, 98] on p "When it comes to trendy clothes for women aged 50 and above in 2025, the key is…" at bounding box center [343, 100] width 223 height 32
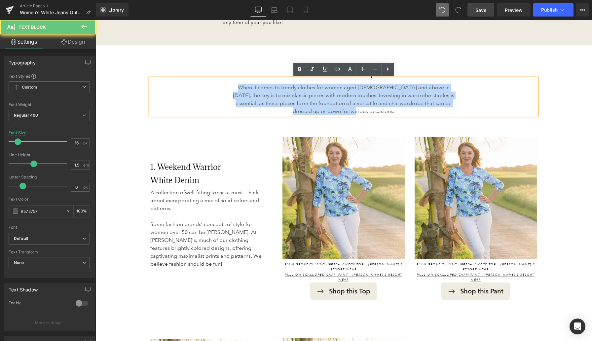
click at [267, 98] on p "When it comes to trendy clothes for women aged 50 and above in 2025, the key is…" at bounding box center [343, 100] width 223 height 32
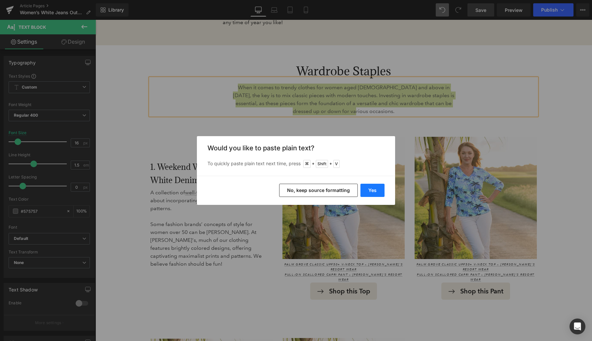
drag, startPoint x: 373, startPoint y: 190, endPoint x: 278, endPoint y: 171, distance: 97.1
click at [373, 190] on button "Yes" at bounding box center [372, 190] width 24 height 13
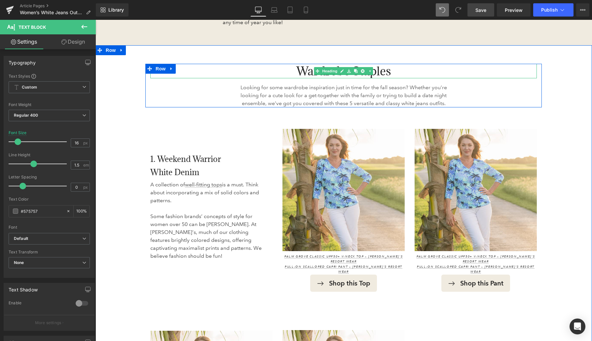
click at [306, 71] on span "Wardrobe Staples" at bounding box center [343, 70] width 95 height 15
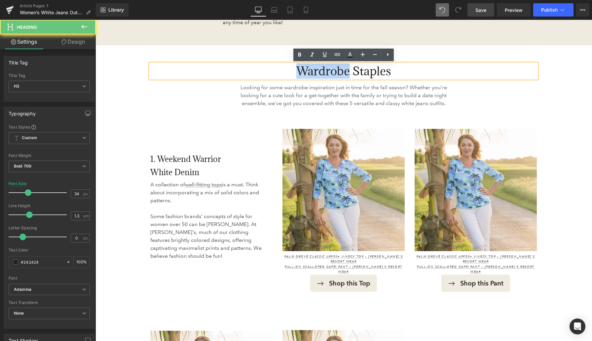
click at [306, 71] on span "Wardrobe Staples" at bounding box center [343, 70] width 95 height 15
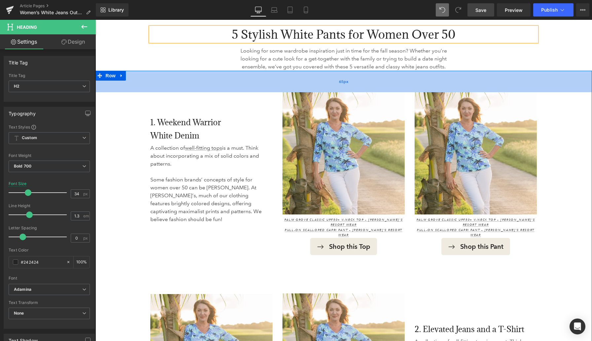
scroll to position [532, 0]
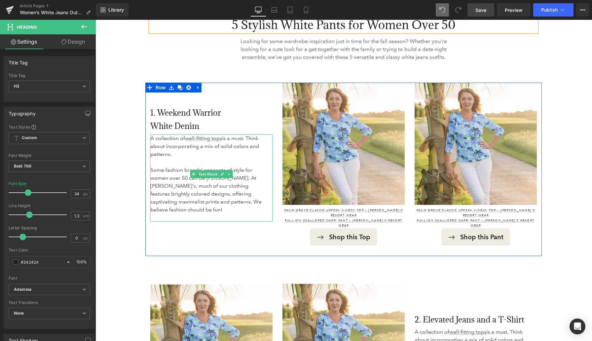
click at [168, 183] on p "Some fashion brands’ concepts of style for women over 50 can be bland. At Antho…" at bounding box center [208, 194] width 117 height 56
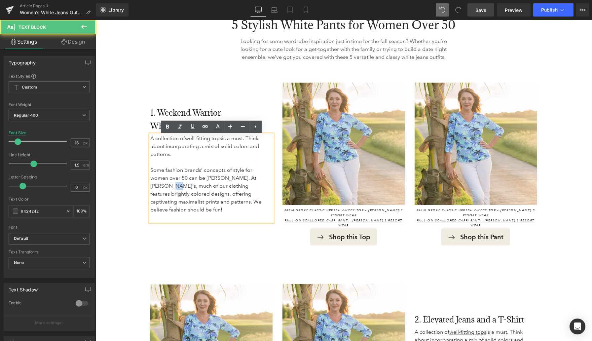
click at [168, 183] on p "Some fashion brands’ concepts of style for women over 50 can be bland. At Antho…" at bounding box center [208, 194] width 117 height 56
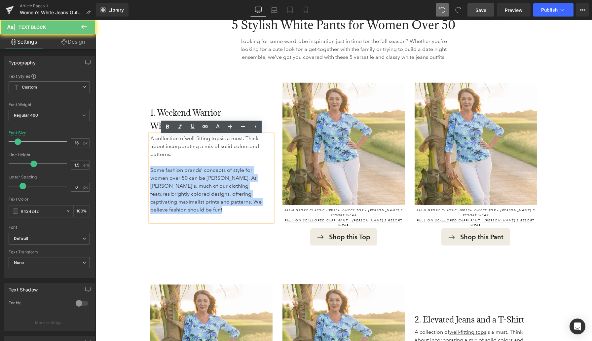
click at [168, 183] on p "Some fashion brands’ concepts of style for women over 50 can be bland. At Antho…" at bounding box center [208, 194] width 117 height 56
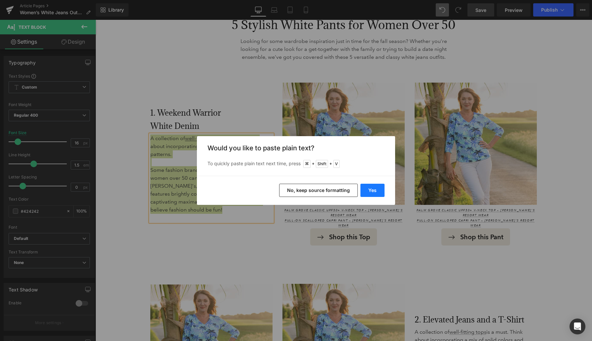
drag, startPoint x: 377, startPoint y: 191, endPoint x: 281, endPoint y: 172, distance: 97.8
click at [377, 191] on button "Yes" at bounding box center [372, 190] width 24 height 13
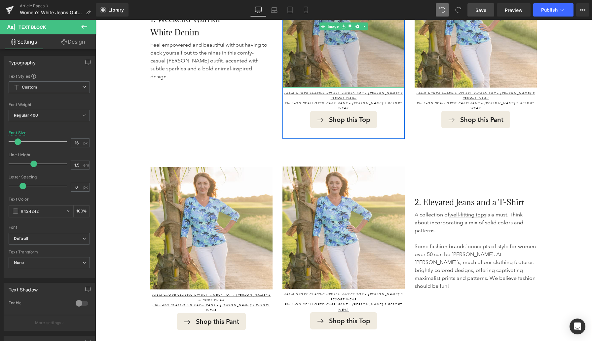
scroll to position [657, 0]
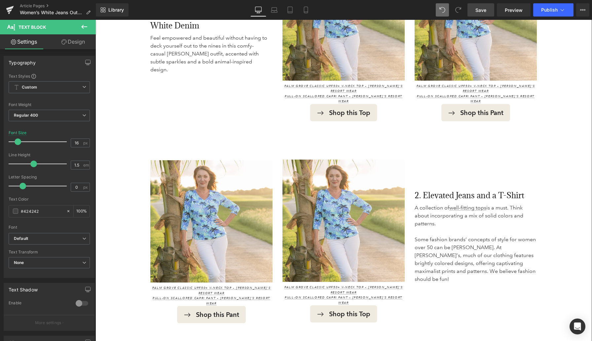
click at [438, 237] on p "Some fashion brands’ concepts of style for women over 50 can be bland. At Antho…" at bounding box center [476, 264] width 122 height 56
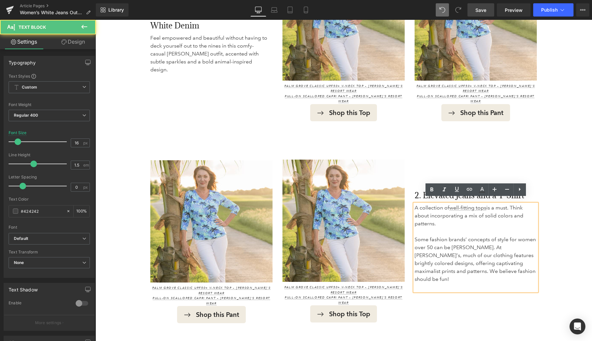
click at [438, 237] on p "Some fashion brands’ concepts of style for women over 50 can be bland. At Antho…" at bounding box center [476, 264] width 122 height 56
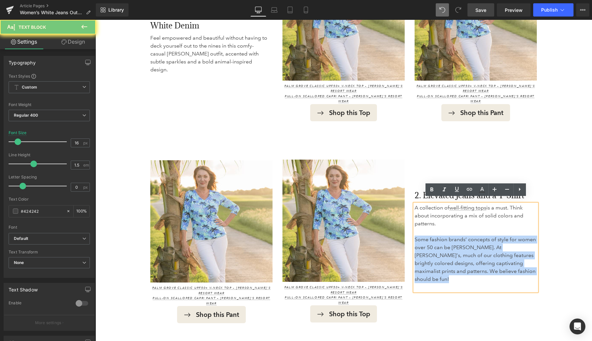
click at [438, 237] on p "Some fashion brands’ concepts of style for women over 50 can be bland. At Antho…" at bounding box center [476, 264] width 122 height 56
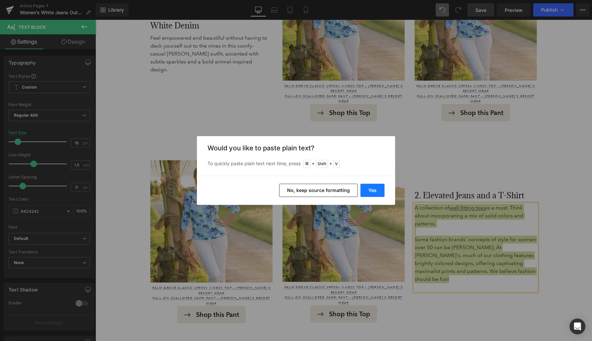
click at [372, 189] on button "Yes" at bounding box center [372, 190] width 24 height 13
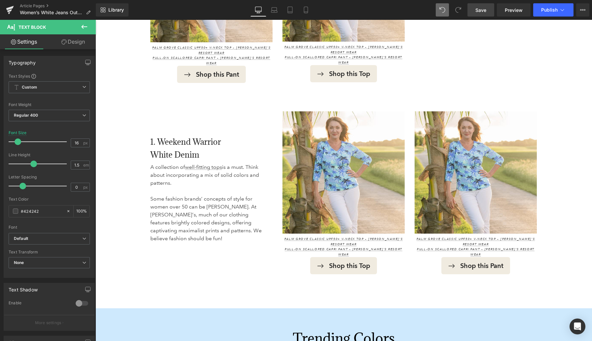
scroll to position [903, 0]
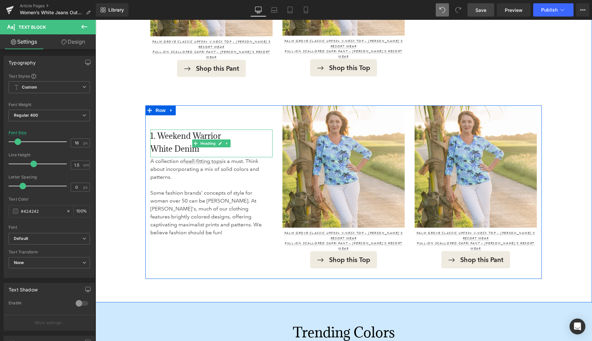
click at [162, 132] on h3 "1. Weekend Warrior White Denim" at bounding box center [197, 143] width 94 height 26
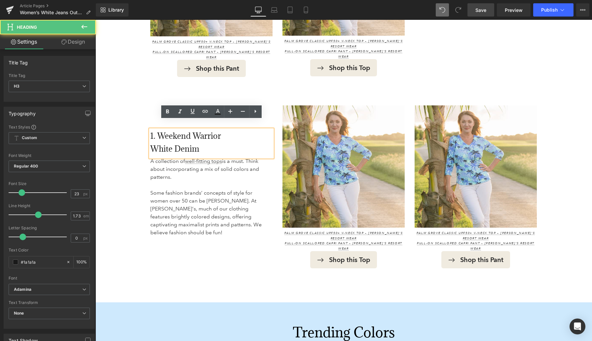
click at [162, 132] on h3 "1. Weekend Warrior White Denim" at bounding box center [197, 143] width 94 height 26
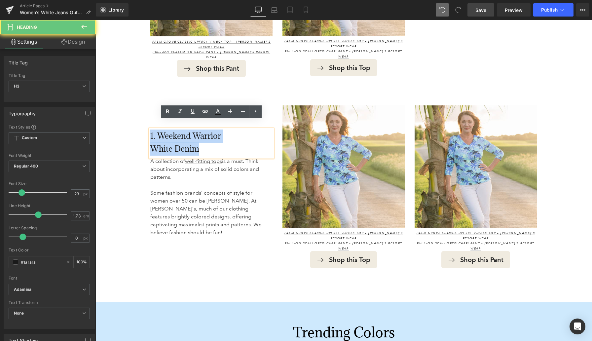
click at [162, 132] on h3 "1. Weekend Warrior White Denim" at bounding box center [197, 143] width 94 height 26
paste div
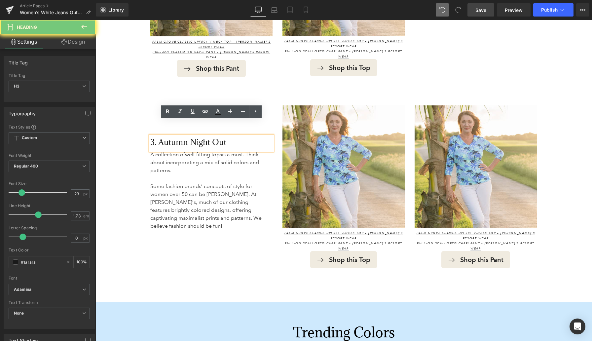
scroll to position [909, 0]
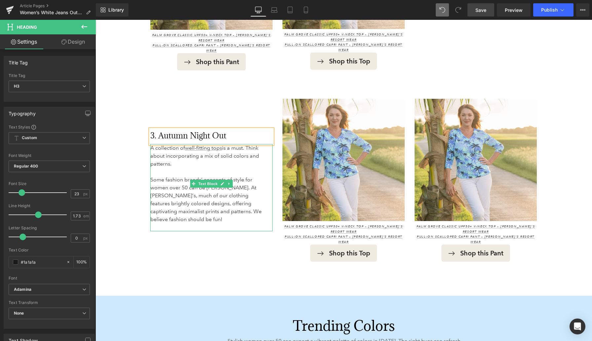
click at [171, 181] on p "Some fashion brands’ concepts of style for women over 50 can be bland. At Antho…" at bounding box center [209, 204] width 118 height 56
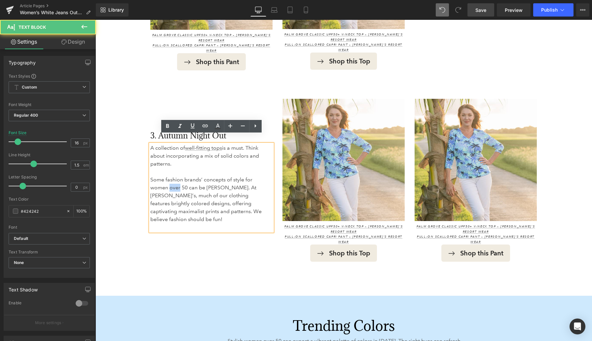
click at [171, 181] on p "Some fashion brands’ concepts of style for women over 50 can be bland. At Antho…" at bounding box center [209, 204] width 118 height 56
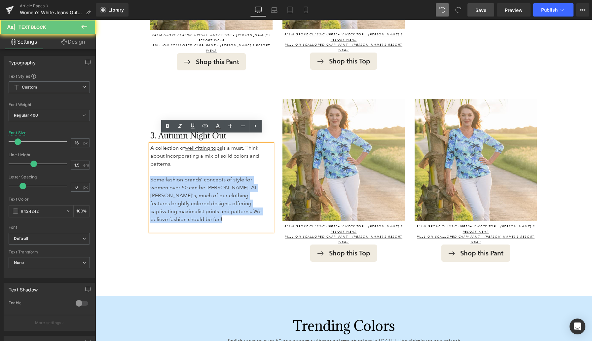
click at [171, 181] on p "Some fashion brands’ concepts of style for women over 50 can be bland. At Antho…" at bounding box center [209, 204] width 118 height 56
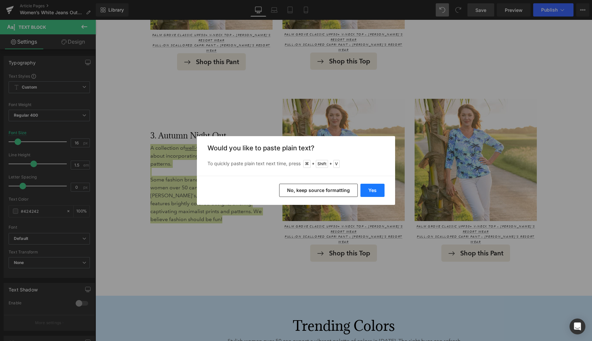
click at [380, 189] on button "Yes" at bounding box center [372, 190] width 24 height 13
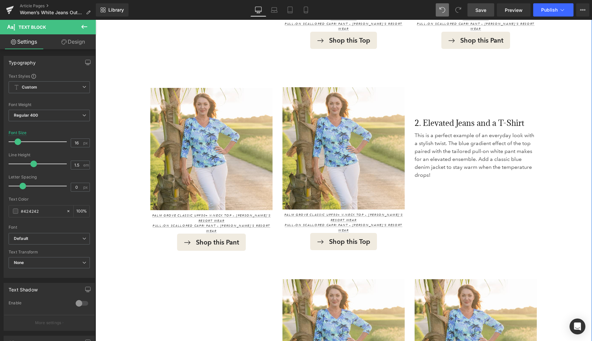
scroll to position [725, 0]
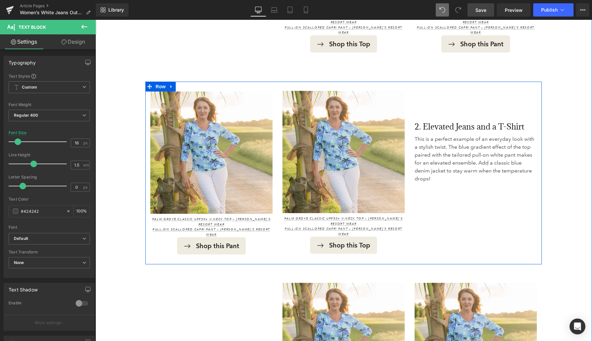
click at [170, 84] on icon at bounding box center [171, 86] width 5 height 5
click at [181, 84] on icon at bounding box center [180, 86] width 5 height 5
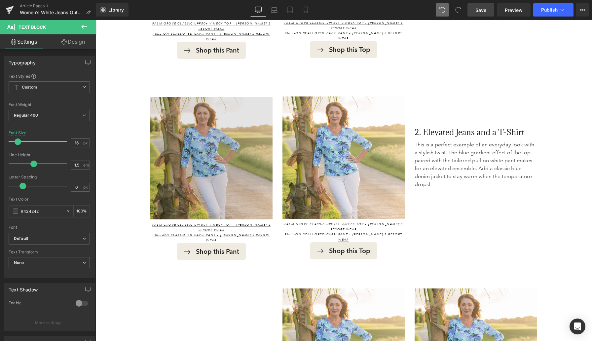
scroll to position [913, 0]
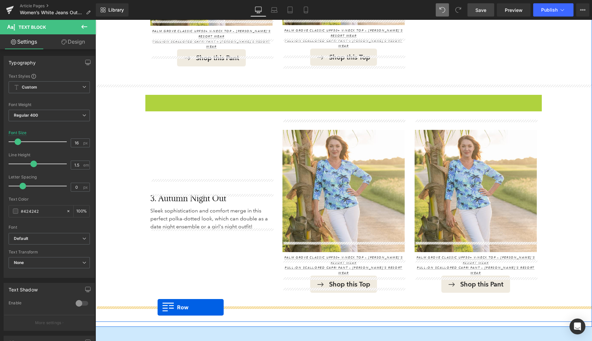
drag, startPoint x: 148, startPoint y: 88, endPoint x: 158, endPoint y: 307, distance: 219.6
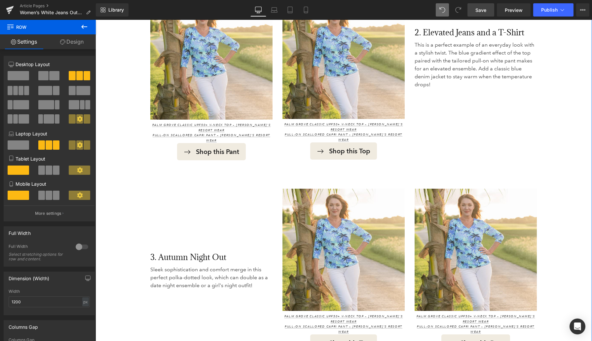
scroll to position [998, 0]
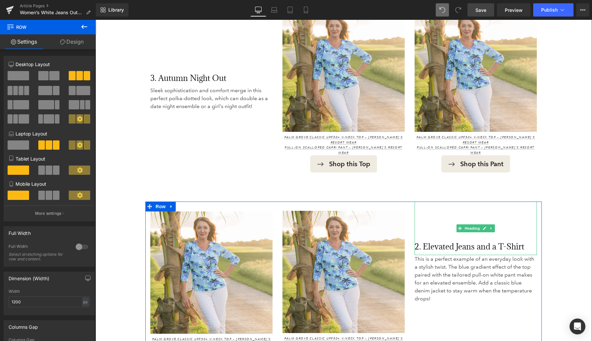
click at [428, 240] on h3 "2. Elevated Jeans and a T-Shirt" at bounding box center [476, 246] width 122 height 13
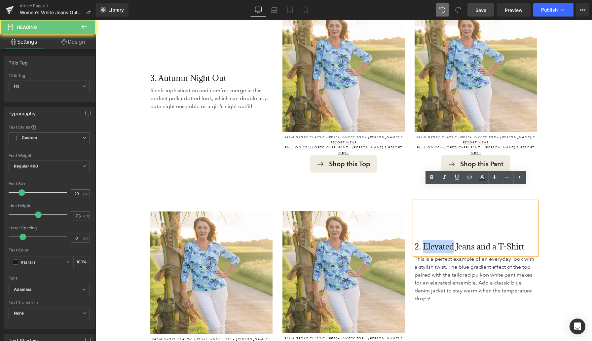
click at [428, 240] on h3 "2. Elevated Jeans and a T-Shirt" at bounding box center [476, 246] width 122 height 13
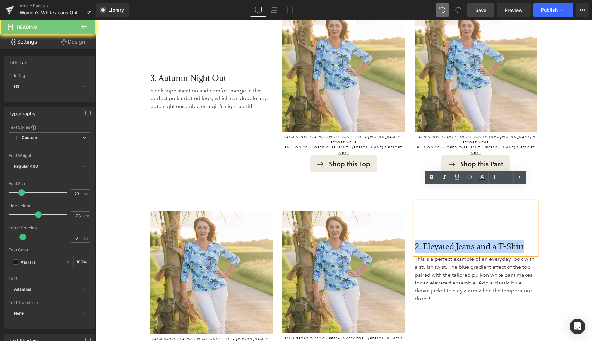
paste div
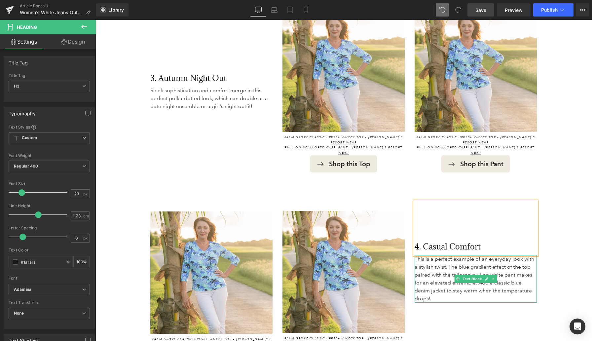
click at [430, 261] on p "This is a perfect example of an everyday look with a stylish twist. The blue gr…" at bounding box center [476, 279] width 122 height 48
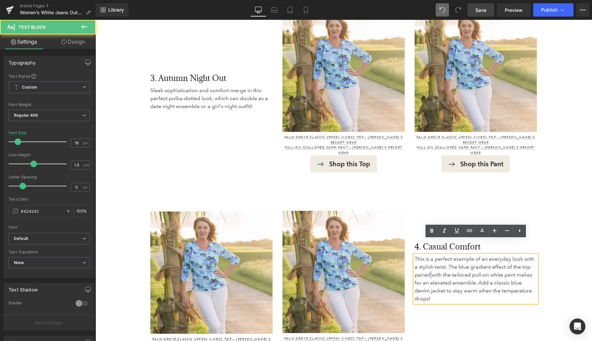
click at [430, 260] on p "This is a perfect example of an everyday look with a stylish twist. The blue gr…" at bounding box center [476, 279] width 122 height 48
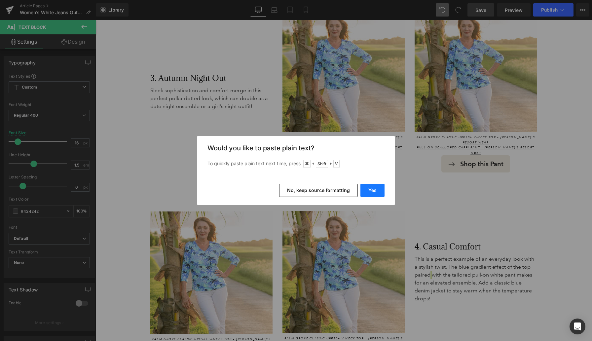
click at [373, 187] on button "Yes" at bounding box center [372, 190] width 24 height 13
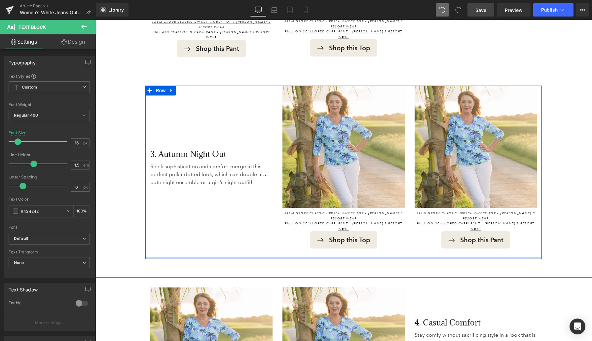
scroll to position [907, 0]
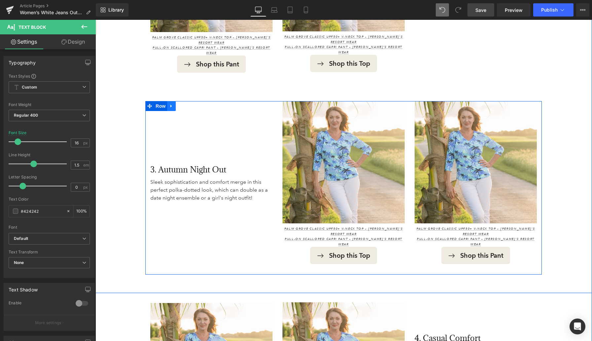
click at [170, 105] on icon at bounding box center [170, 106] width 1 height 3
click at [181, 104] on icon at bounding box center [180, 106] width 5 height 5
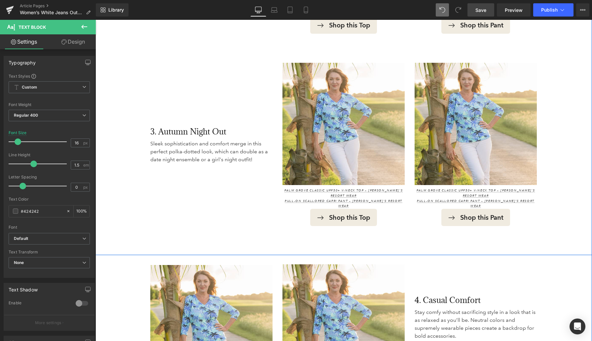
scroll to position [1139, 0]
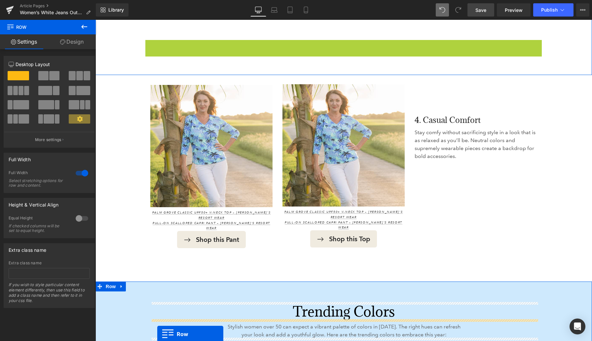
scroll to position [1173, 0]
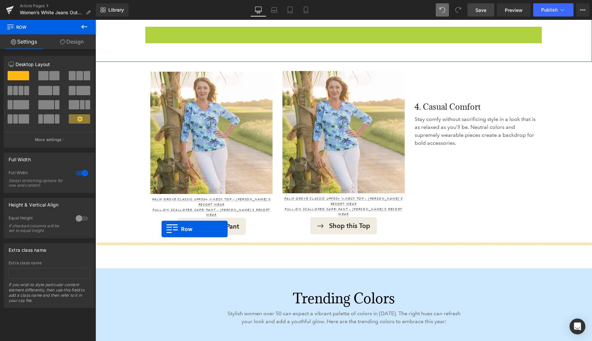
drag, startPoint x: 149, startPoint y: 136, endPoint x: 162, endPoint y: 229, distance: 93.6
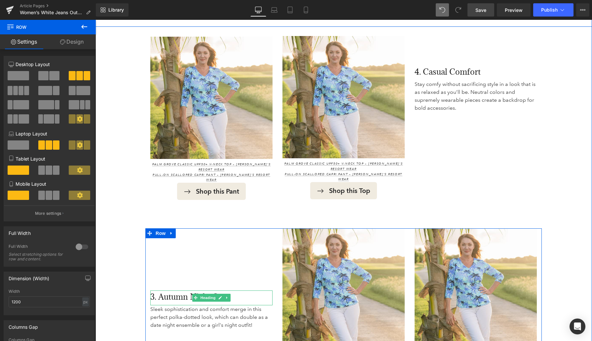
click at [179, 290] on h3 "3. Autumn Night Out" at bounding box center [197, 296] width 94 height 13
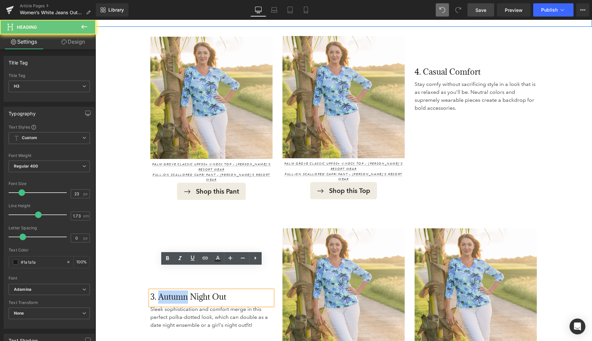
click at [179, 290] on h3 "3. Autumn Night Out" at bounding box center [197, 296] width 94 height 13
paste div
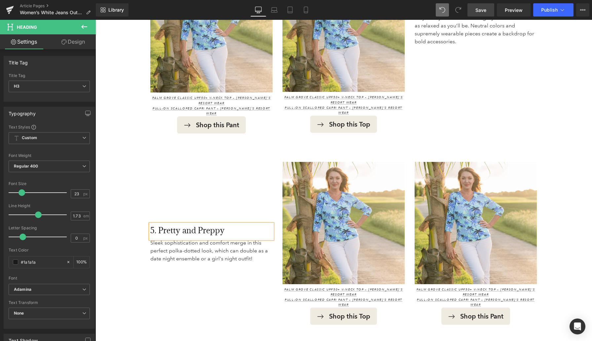
scroll to position [1263, 0]
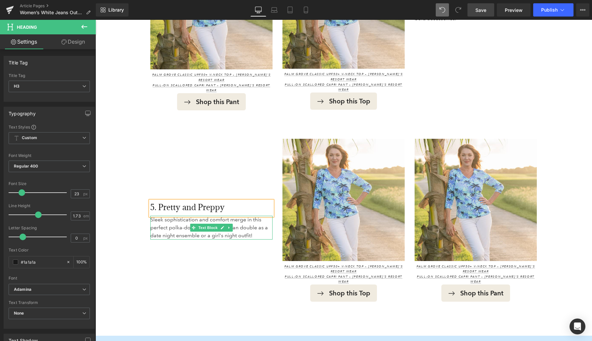
click at [161, 216] on p "Sleek sophistication and comfort merge in this perfect polka-dotted look, which…" at bounding box center [209, 228] width 118 height 24
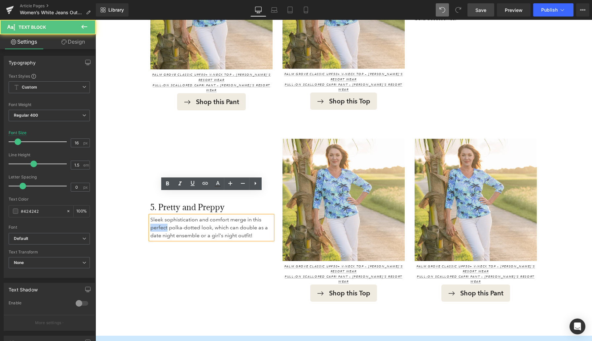
click at [161, 216] on p "Sleek sophistication and comfort merge in this perfect polka-dotted look, which…" at bounding box center [209, 228] width 118 height 24
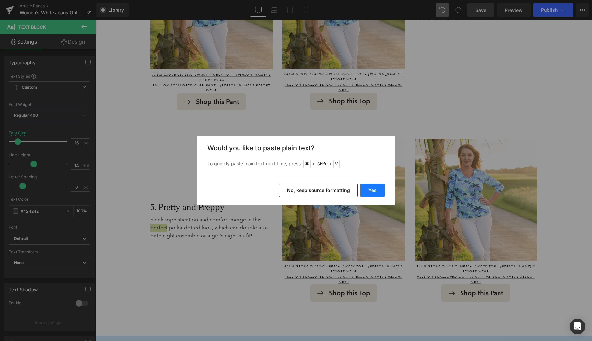
click at [375, 192] on button "Yes" at bounding box center [372, 190] width 24 height 13
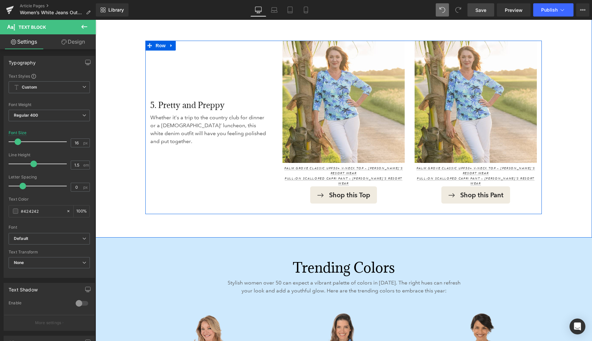
scroll to position [1409, 0]
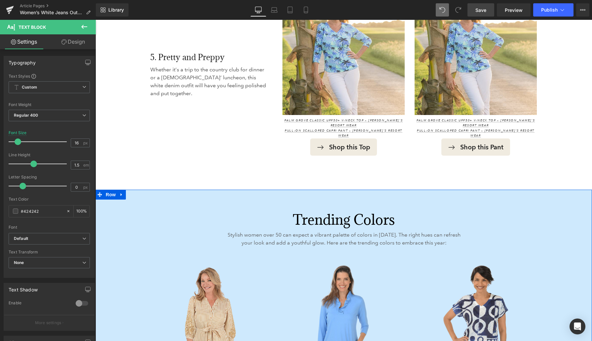
click at [122, 192] on icon at bounding box center [121, 194] width 5 height 5
click at [138, 192] on icon at bounding box center [138, 194] width 5 height 5
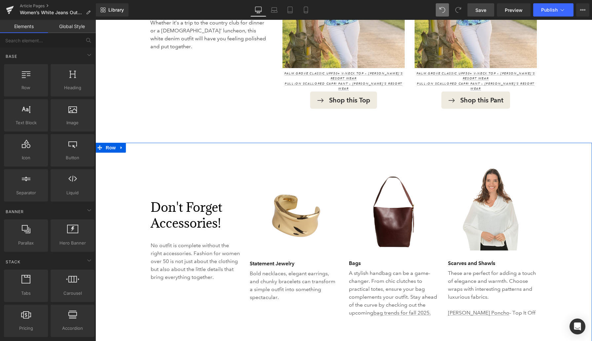
scroll to position [1467, 0]
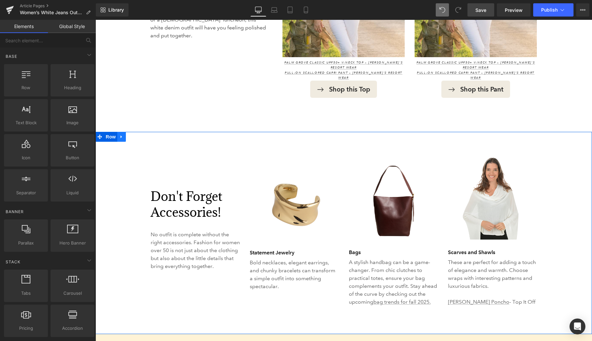
click at [121, 134] on icon at bounding box center [121, 136] width 5 height 5
click at [137, 134] on icon at bounding box center [138, 136] width 5 height 5
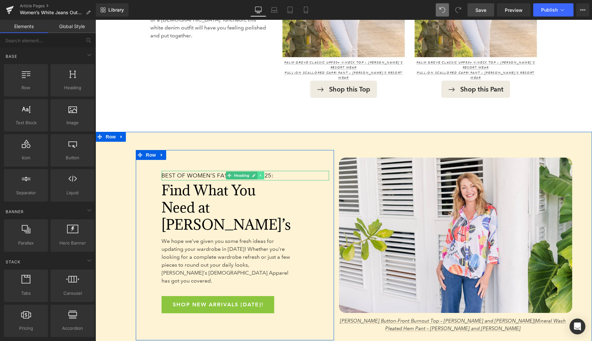
click at [261, 174] on icon at bounding box center [260, 175] width 1 height 2
click at [266, 174] on icon at bounding box center [265, 176] width 4 height 4
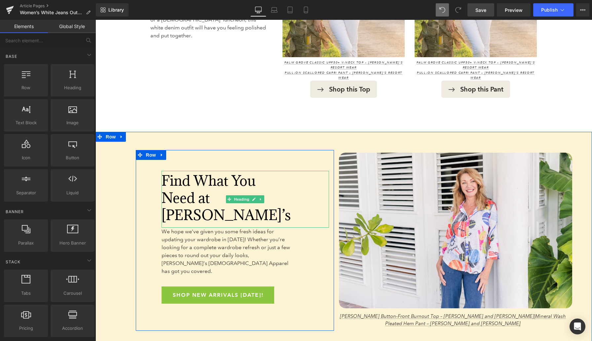
click at [195, 171] on font "Find What You Need at Anthony’s" at bounding box center [226, 197] width 129 height 53
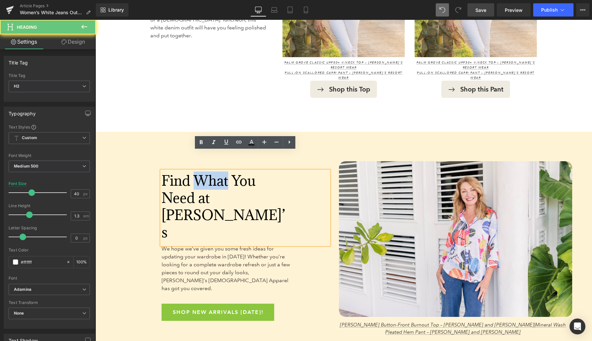
click at [195, 171] on font "Find What You Need at Anthony’s" at bounding box center [224, 206] width 124 height 70
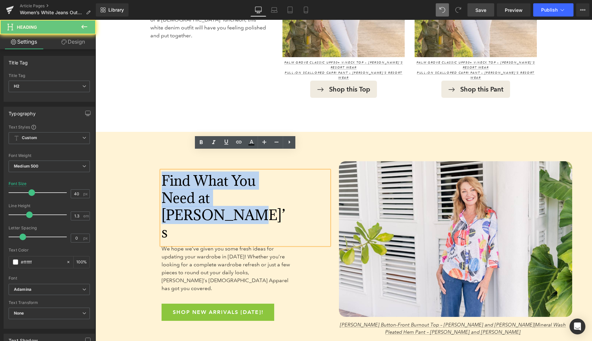
click at [195, 171] on font "Find What You Need at Anthony’s" at bounding box center [224, 206] width 124 height 70
paste div
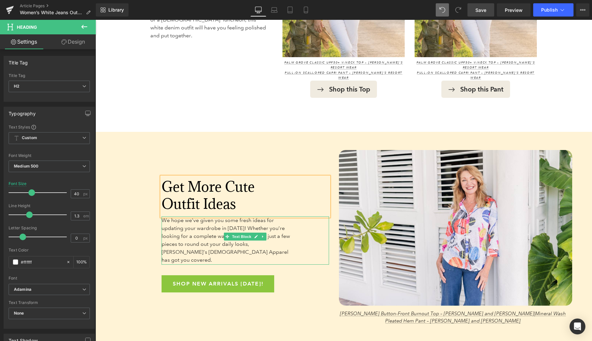
click at [187, 217] on span "We hope we’ve given you some fresh ideas for updating your wardrobe in 2025! Wh…" at bounding box center [226, 240] width 129 height 46
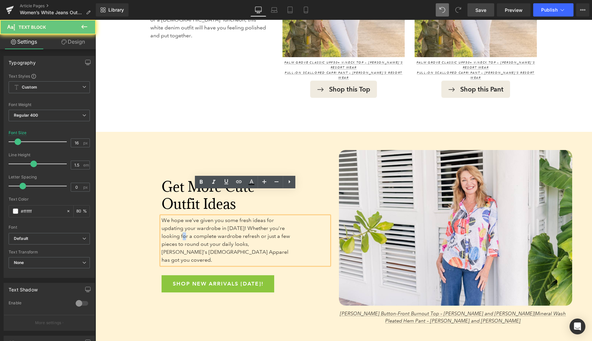
click at [187, 217] on span "We hope we’ve given you some fresh ideas for updating your wardrobe in 2025! Wh…" at bounding box center [226, 240] width 129 height 46
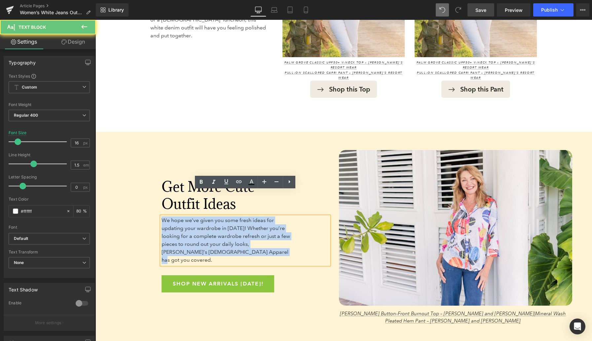
click at [187, 217] on span "We hope we’ve given you some fresh ideas for updating your wardrobe in 2025! Wh…" at bounding box center [226, 240] width 129 height 46
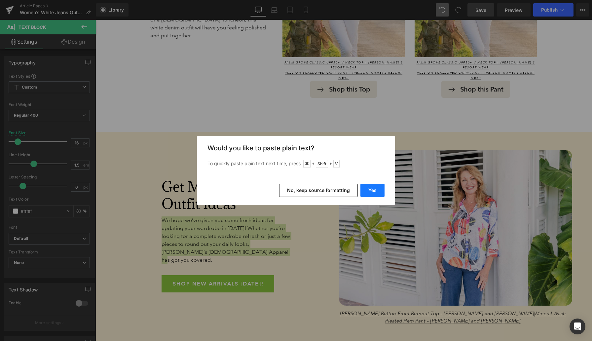
click at [376, 190] on button "Yes" at bounding box center [372, 190] width 24 height 13
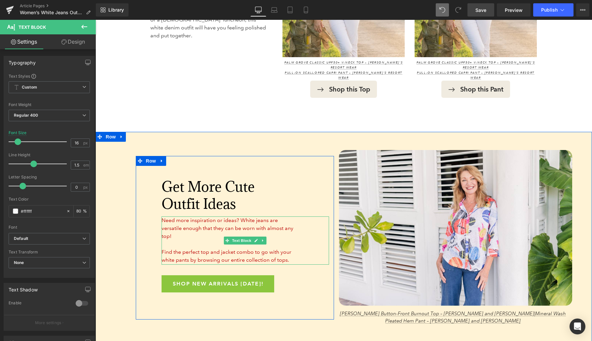
click at [173, 217] on font "Need more inspiration or ideas? White jeans are versatile enough that they can …" at bounding box center [228, 228] width 132 height 22
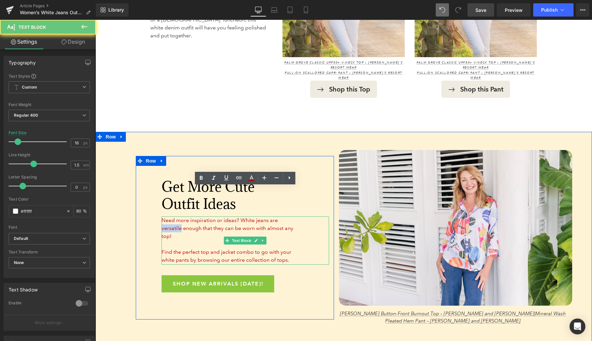
click at [172, 217] on font "Need more inspiration or ideas? White jeans are versatile enough that they can …" at bounding box center [228, 228] width 132 height 22
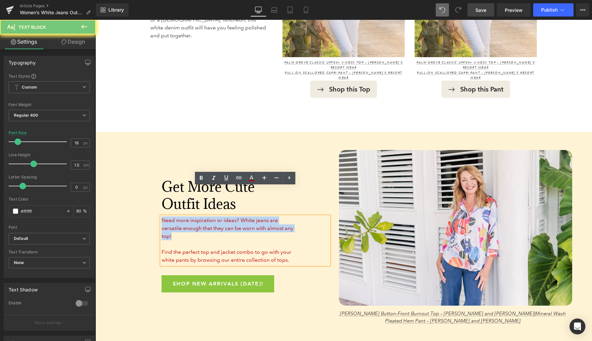
click at [172, 217] on font "Need more inspiration or ideas? White jeans are versatile enough that they can …" at bounding box center [228, 228] width 132 height 22
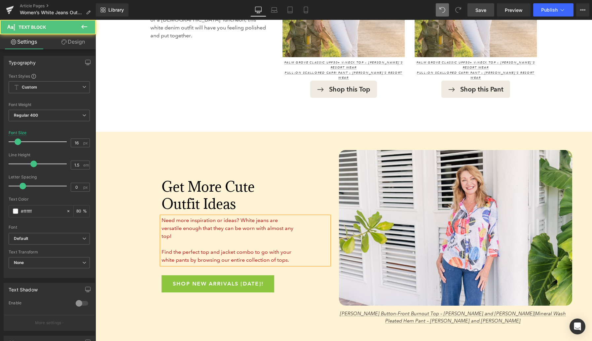
click at [176, 216] on p "Need more inspiration or ideas? White jeans are versatile enough that they can …" at bounding box center [228, 228] width 133 height 24
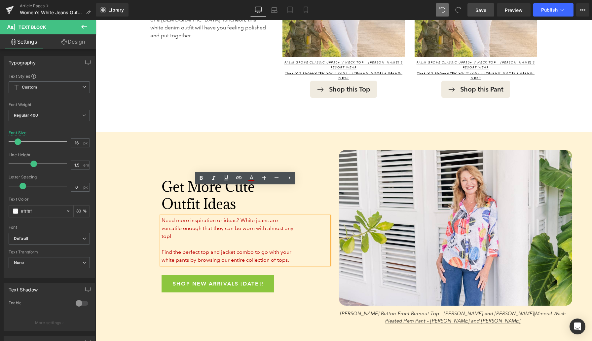
drag, startPoint x: 291, startPoint y: 230, endPoint x: 156, endPoint y: 188, distance: 141.9
click at [156, 188] on div "Get More Cute Outfit Ideas Heading Need more inspiration or ideas? White jeans …" at bounding box center [235, 238] width 198 height 164
click at [248, 178] on icon at bounding box center [251, 178] width 8 height 8
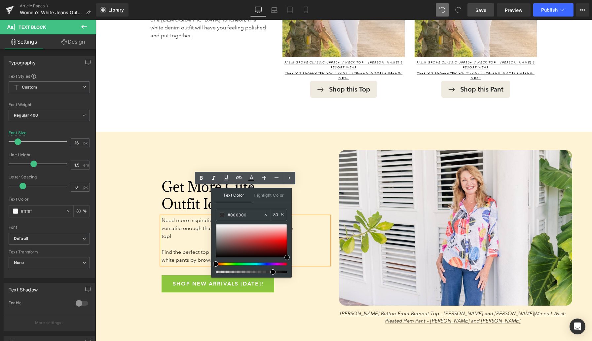
drag, startPoint x: 339, startPoint y: 262, endPoint x: 298, endPoint y: 269, distance: 41.3
click at [168, 275] on link "Shop New Arrivals Today!" at bounding box center [218, 283] width 113 height 17
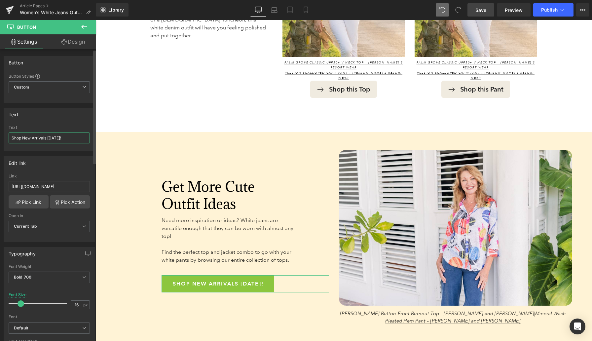
click at [34, 135] on input "Shop New Arrivals Today!" at bounding box center [49, 137] width 81 height 11
type input "Browse Women’s Clothing at Anthony’s"
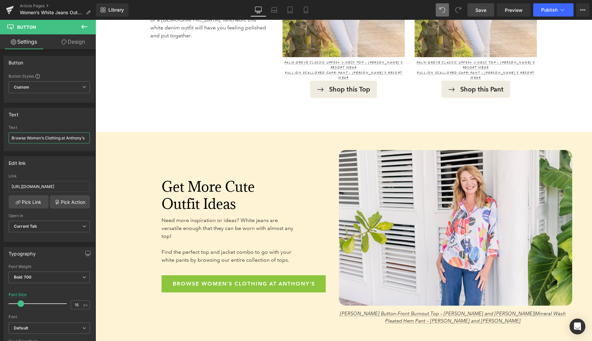
scroll to position [0, 0]
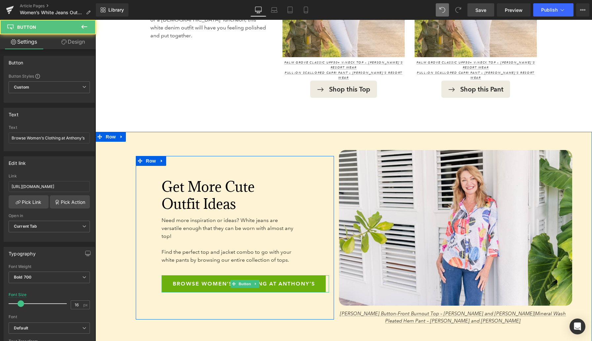
click at [171, 275] on link "Browse Women’s Clothing at Anthony’s" at bounding box center [244, 283] width 164 height 17
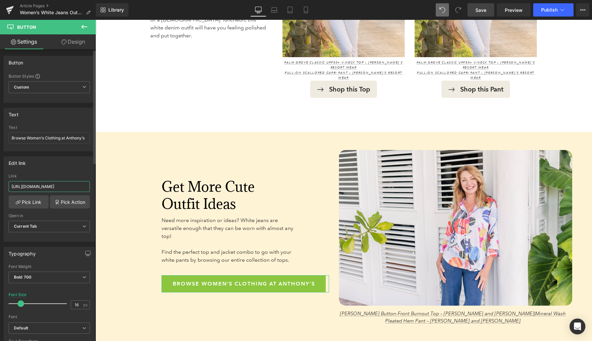
click at [24, 186] on input "https://www.anthonysfla.com/collections/new-arrivals" at bounding box center [49, 186] width 81 height 11
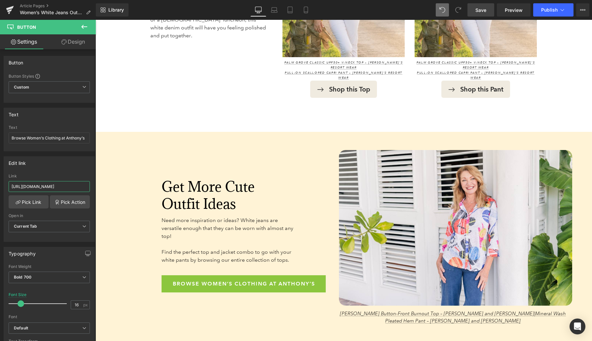
type input "https://www.anthonysfla.com/collections/anthonys-clothing"
click at [481, 10] on span "Save" at bounding box center [480, 10] width 11 height 7
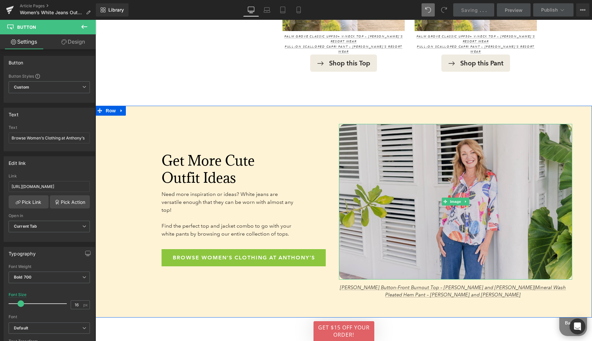
scroll to position [1507, 0]
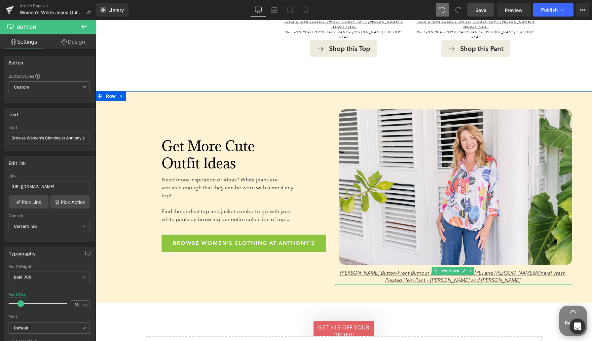
click at [340, 269] on p "Estella Button-Front Burnout Top – Jess and Jane | Mineral Wash Pleated Hem Pan…" at bounding box center [453, 276] width 239 height 15
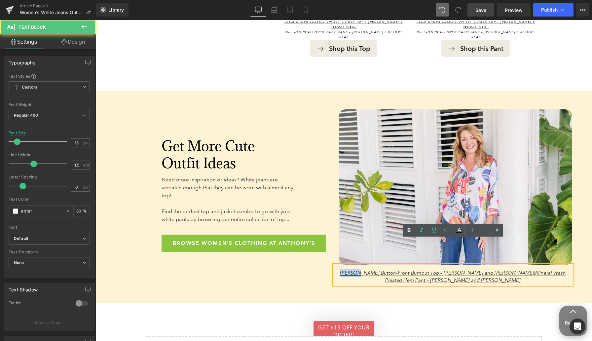
click at [340, 269] on p "Estella Button-Front Burnout Top – Jess and Jane | Mineral Wash Pleated Hem Pan…" at bounding box center [453, 276] width 239 height 15
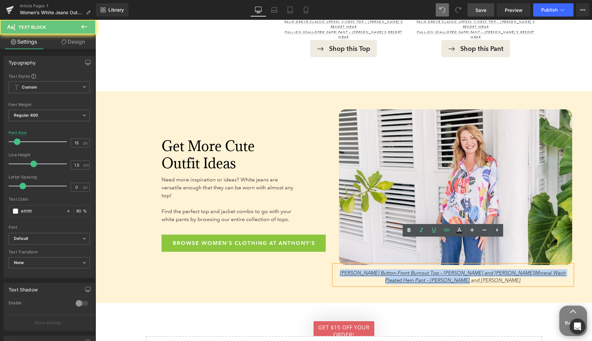
click at [340, 269] on p "Estella Button-Front Burnout Top – Jess and Jane | Mineral Wash Pleated Hem Pan…" at bounding box center [453, 276] width 239 height 15
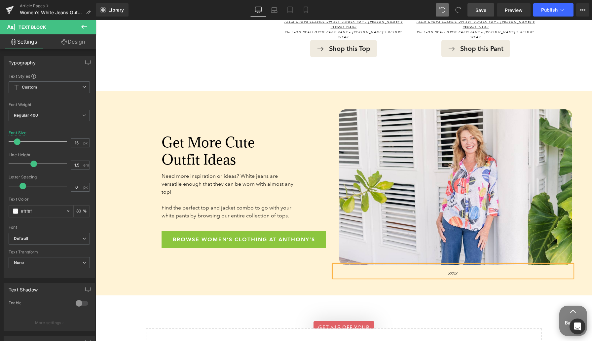
click at [486, 10] on span "Save" at bounding box center [480, 10] width 11 height 7
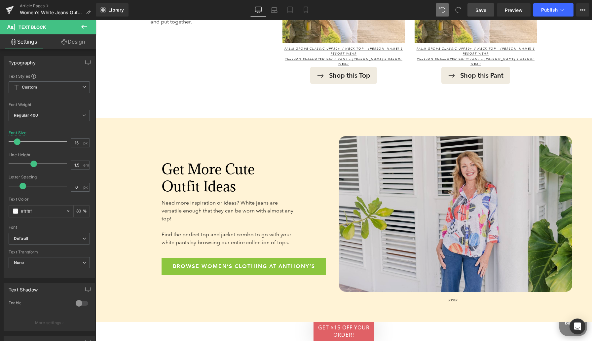
scroll to position [1497, 0]
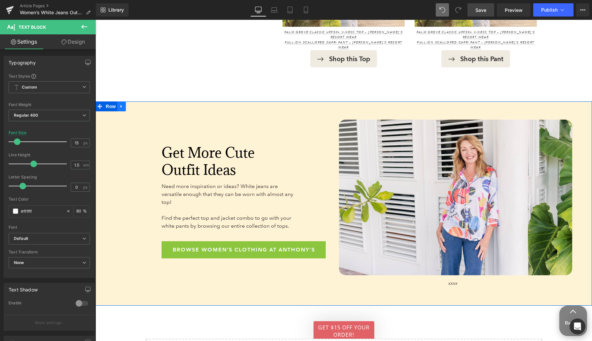
click at [122, 104] on icon at bounding box center [121, 106] width 5 height 5
click at [132, 104] on icon at bounding box center [130, 106] width 5 height 5
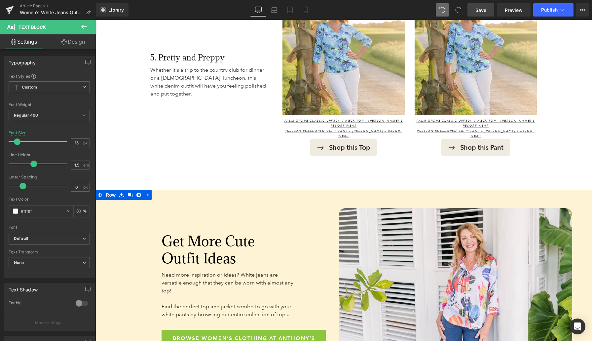
scroll to position [1406, 0]
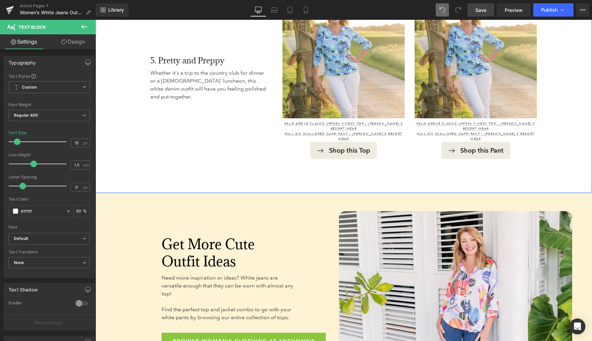
drag, startPoint x: 147, startPoint y: 220, endPoint x: 130, endPoint y: 87, distance: 134.6
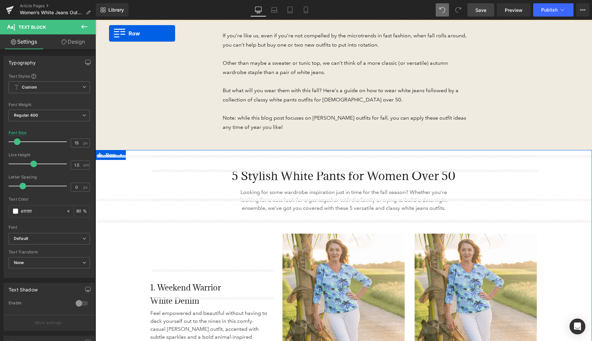
scroll to position [368, 0]
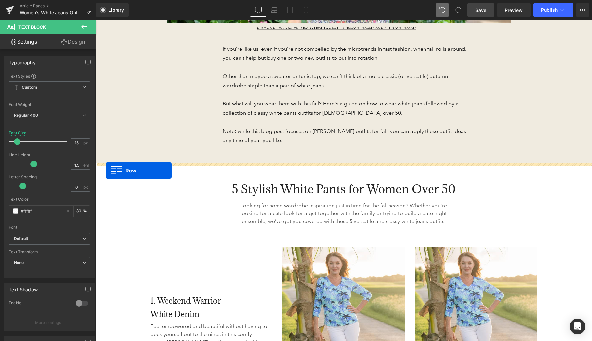
drag, startPoint x: 100, startPoint y: 171, endPoint x: 106, endPoint y: 170, distance: 5.4
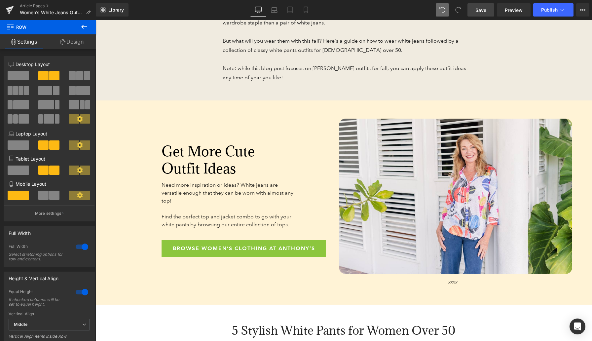
scroll to position [432, 0]
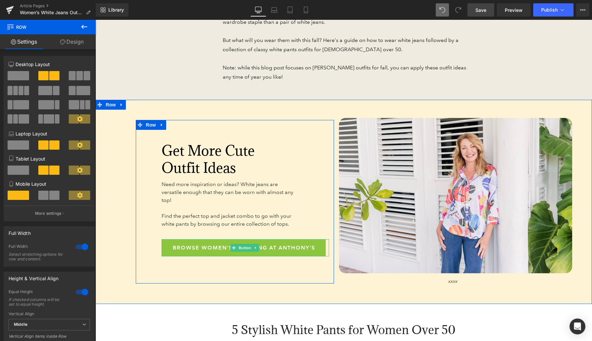
click at [256, 248] on icon at bounding box center [256, 248] width 4 height 4
click at [259, 248] on icon at bounding box center [259, 248] width 4 height 4
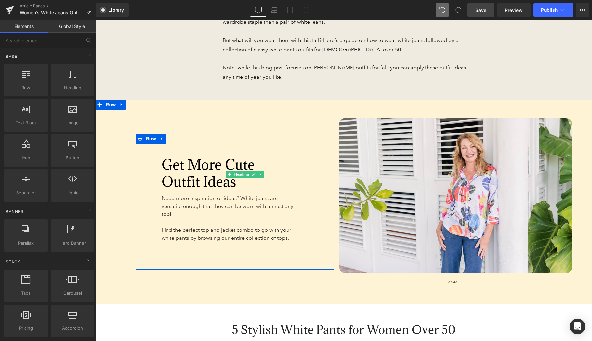
click at [189, 166] on font "Get More Cute Outfit Ideas" at bounding box center [208, 172] width 93 height 35
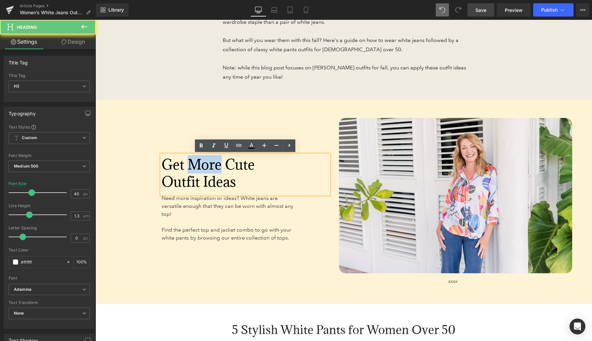
click at [189, 166] on font "Get More Cute Outfit Ideas" at bounding box center [208, 172] width 93 height 35
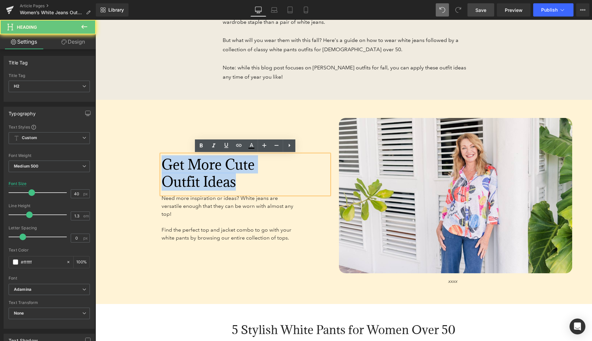
click at [189, 166] on font "Get More Cute Outfit Ideas" at bounding box center [208, 172] width 93 height 35
paste div
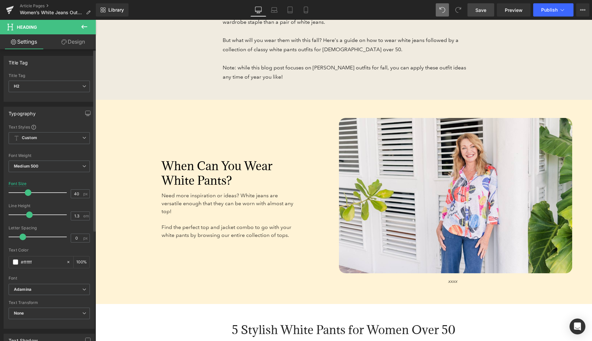
click at [25, 192] on span at bounding box center [28, 192] width 7 height 7
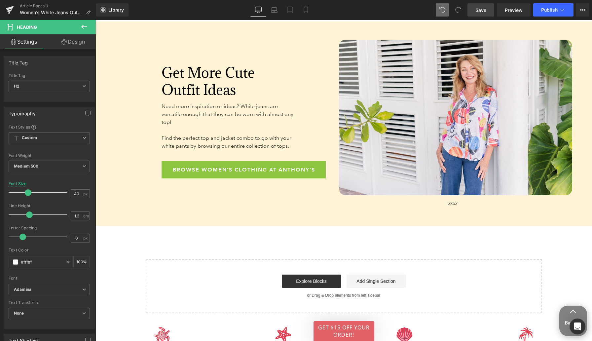
scroll to position [1751, 0]
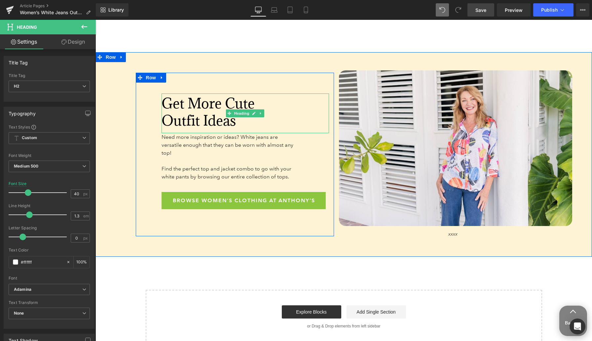
click at [186, 94] on font "Get More Cute Outfit Ideas" at bounding box center [208, 111] width 93 height 35
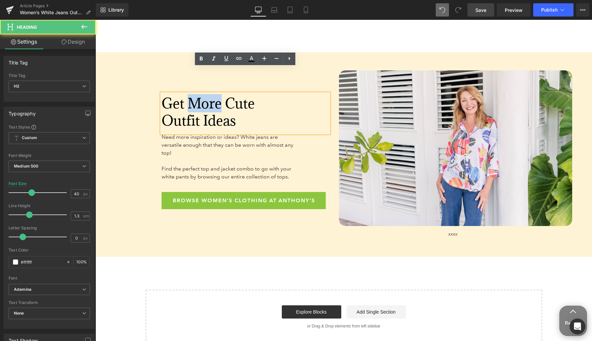
click at [186, 94] on font "Get More Cute Outfit Ideas" at bounding box center [208, 111] width 93 height 35
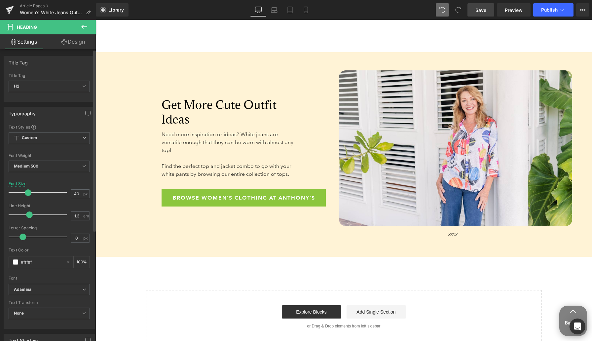
drag, startPoint x: 29, startPoint y: 193, endPoint x: 26, endPoint y: 193, distance: 3.3
click at [26, 193] on span at bounding box center [28, 192] width 7 height 7
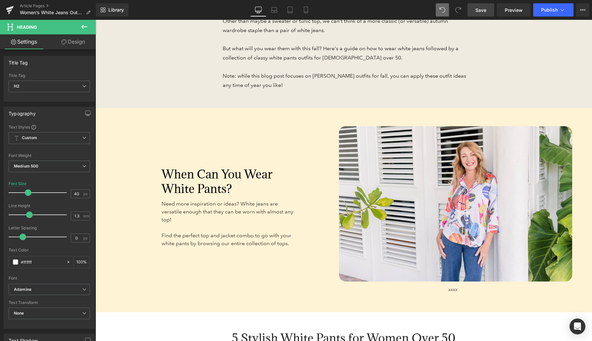
scroll to position [467, 0]
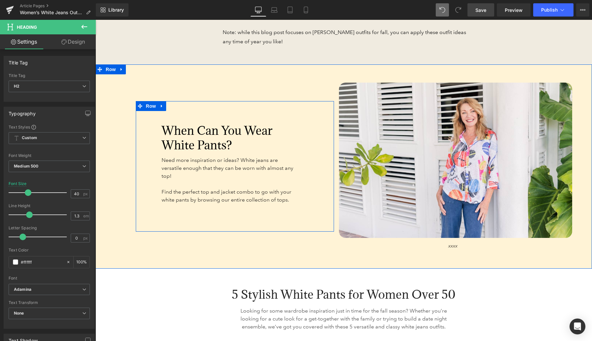
click at [174, 166] on span "Need more inspiration or ideas? White jeans are versatile enough that they can …" at bounding box center [228, 168] width 132 height 22
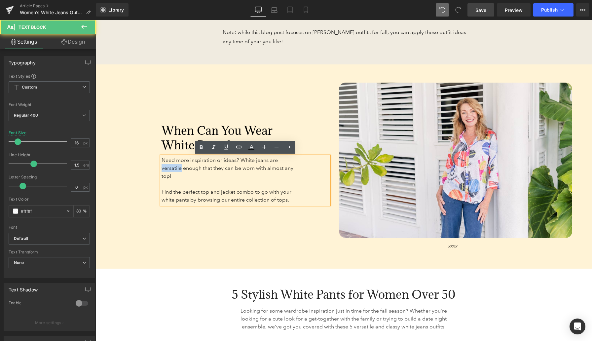
click at [174, 166] on span "Need more inspiration or ideas? White jeans are versatile enough that they can …" at bounding box center [228, 168] width 132 height 22
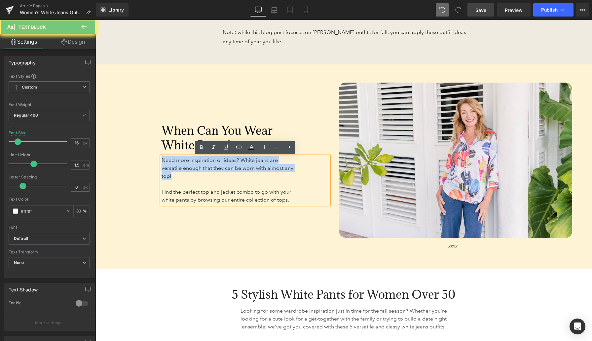
click at [174, 166] on span "Need more inspiration or ideas? White jeans are versatile enough that they can …" at bounding box center [228, 168] width 132 height 22
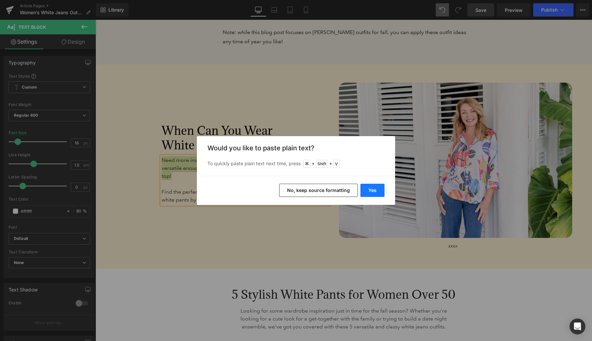
click at [380, 192] on button "Yes" at bounding box center [372, 190] width 24 height 13
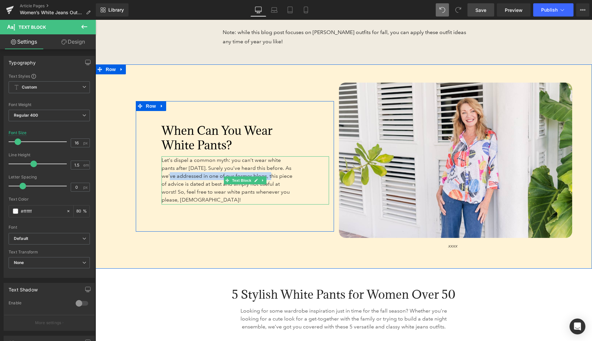
drag, startPoint x: 170, startPoint y: 176, endPoint x: 274, endPoint y: 175, distance: 104.1
click at [274, 175] on span "Let’s dispel a common myth: you can’t wear white pants after Labor Day. Surely …" at bounding box center [227, 180] width 131 height 46
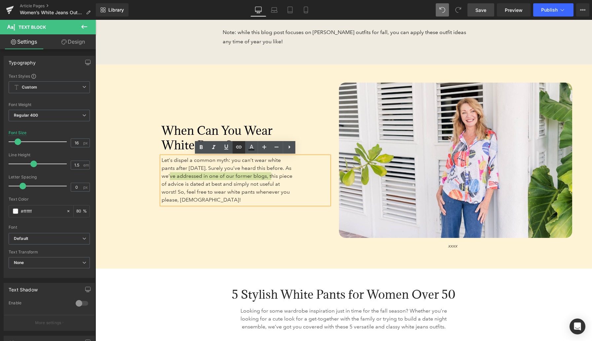
click at [241, 148] on icon at bounding box center [239, 147] width 8 height 8
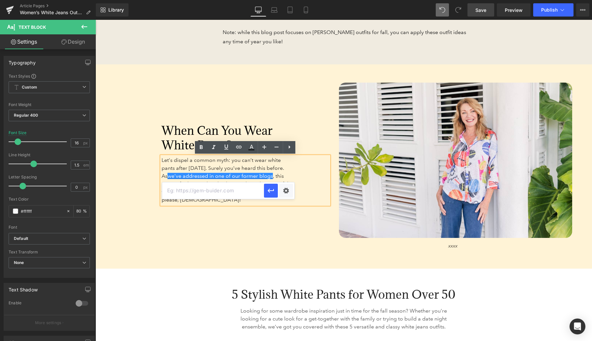
click at [227, 190] on input "text" at bounding box center [213, 190] width 102 height 17
paste input "[URL][DOMAIN_NAME][DATE]"
type input "[URL][DOMAIN_NAME][DATE]"
click at [274, 191] on icon "button" at bounding box center [271, 191] width 8 height 8
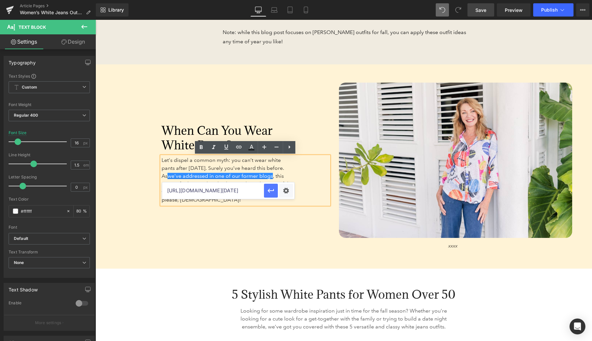
scroll to position [0, 0]
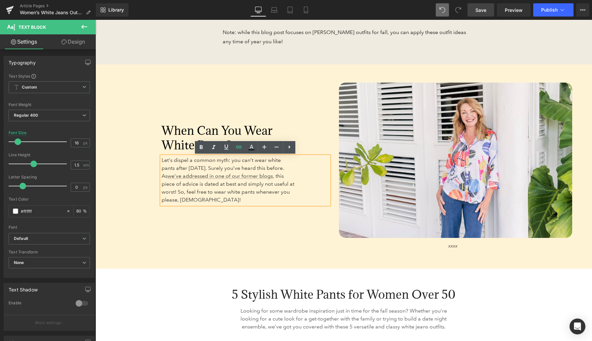
click at [281, 236] on div "When Can You Wear White Pants? Heading Let’s dispel a common myth: you can’t we…" at bounding box center [214, 167] width 239 height 168
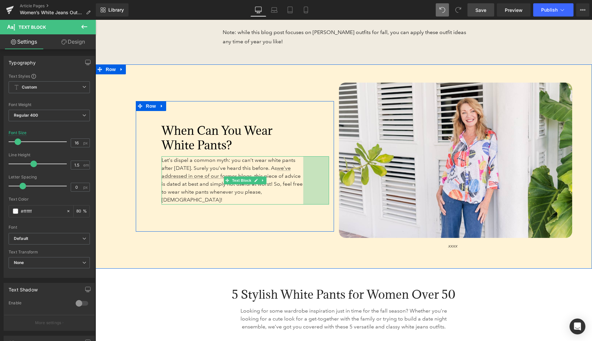
drag, startPoint x: 329, startPoint y: 181, endPoint x: 338, endPoint y: 182, distance: 9.0
click at [338, 182] on div "When Can You Wear White Pants? Heading Let’s dispel a common myth: you can’t we…" at bounding box center [343, 166] width 497 height 204
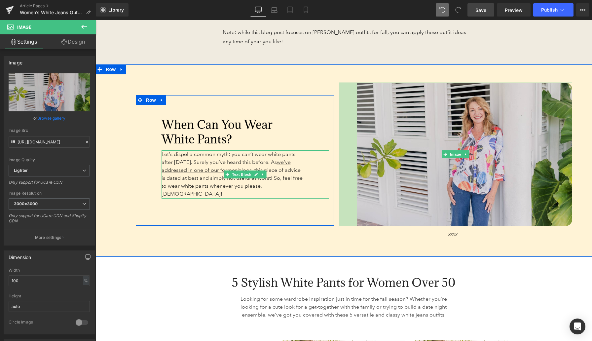
drag, startPoint x: 340, startPoint y: 148, endPoint x: 358, endPoint y: 148, distance: 17.8
click at [358, 148] on div "Image 54px" at bounding box center [456, 155] width 234 height 144
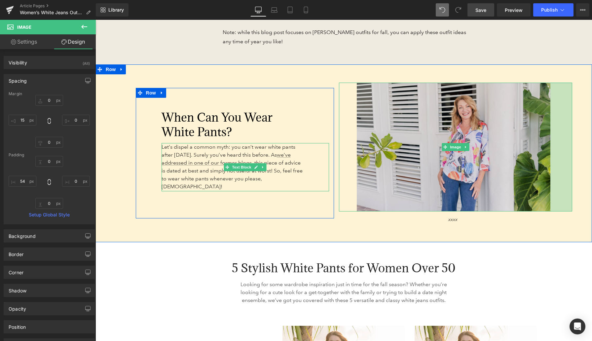
drag, startPoint x: 572, startPoint y: 153, endPoint x: 550, endPoint y: 153, distance: 21.8
click at [550, 153] on div "66px" at bounding box center [561, 147] width 22 height 129
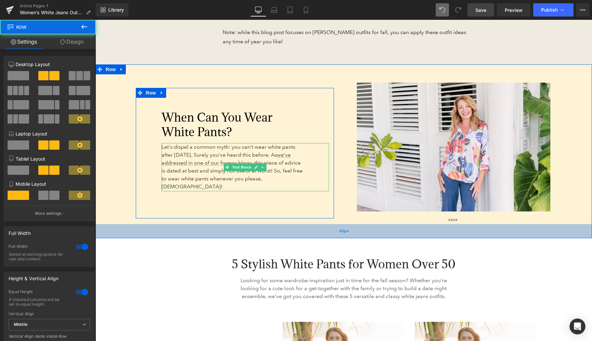
drag, startPoint x: 393, startPoint y: 241, endPoint x: 393, endPoint y: 237, distance: 4.0
click at [393, 237] on div "43px" at bounding box center [343, 231] width 497 height 14
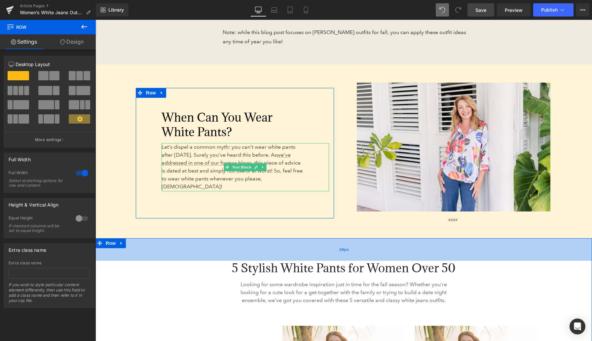
drag, startPoint x: 389, startPoint y: 242, endPoint x: 389, endPoint y: 245, distance: 4.0
click at [389, 245] on div "68px" at bounding box center [343, 249] width 497 height 22
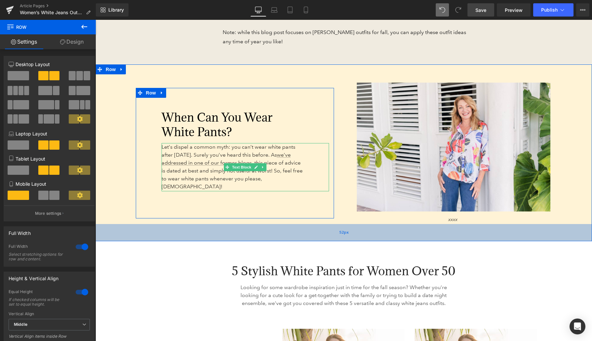
click at [389, 233] on div "52px" at bounding box center [343, 232] width 497 height 17
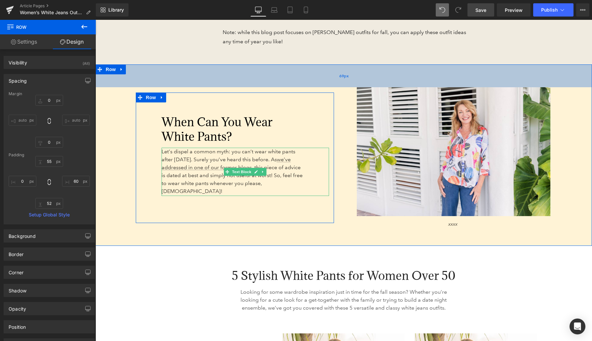
drag, startPoint x: 366, startPoint y: 66, endPoint x: 365, endPoint y: 70, distance: 4.6
click at [365, 70] on div "69px" at bounding box center [343, 75] width 497 height 23
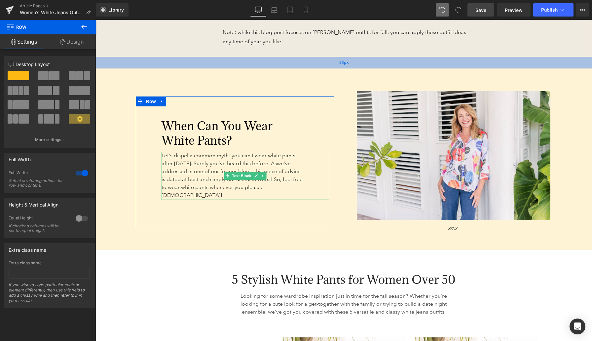
click at [358, 63] on div "35px" at bounding box center [343, 63] width 497 height 12
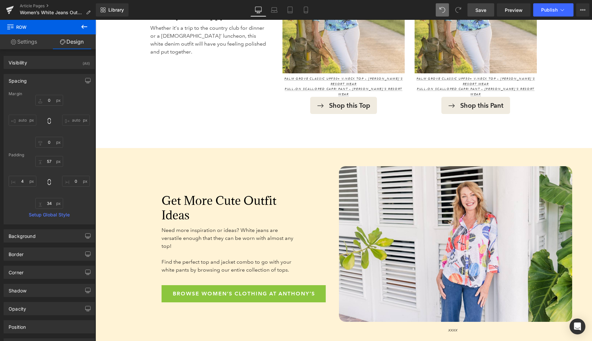
scroll to position [1640, 0]
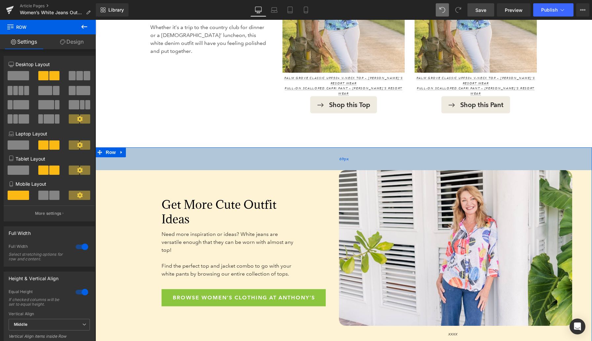
drag, startPoint x: 357, startPoint y: 129, endPoint x: 357, endPoint y: 133, distance: 4.6
click at [357, 147] on div "69px" at bounding box center [343, 158] width 497 height 23
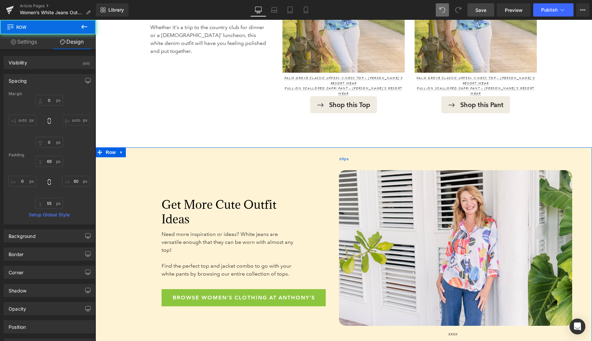
scroll to position [1704, 0]
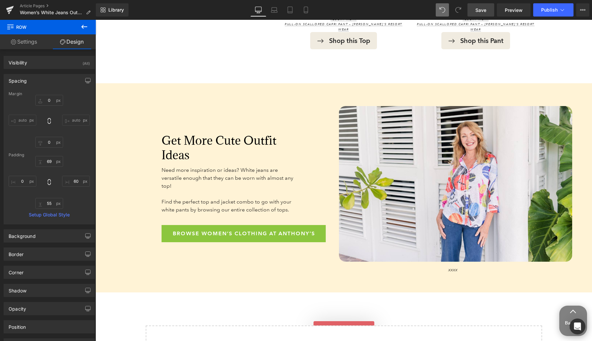
click at [482, 12] on span "Save" at bounding box center [480, 10] width 11 height 7
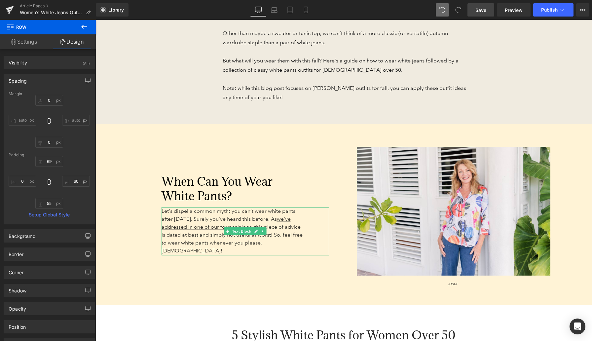
scroll to position [398, 0]
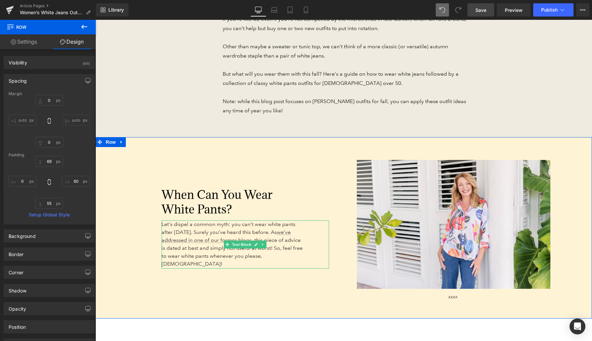
click at [123, 173] on div "When Can You Wear White Pants? Heading Let’s dispel a common myth: you can’t we…" at bounding box center [214, 230] width 239 height 141
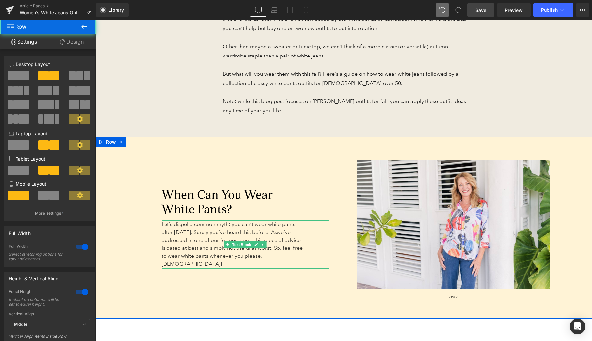
click at [77, 45] on link "Design" at bounding box center [72, 41] width 48 height 15
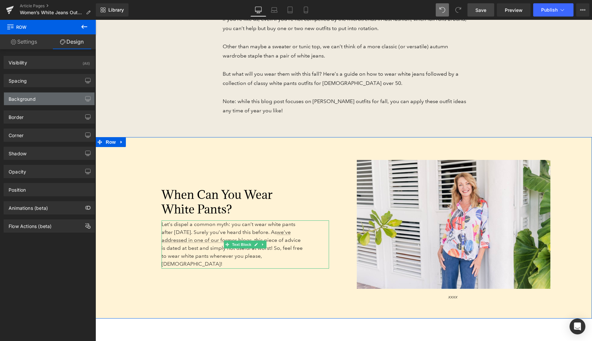
click at [48, 103] on div "Background" at bounding box center [49, 99] width 91 height 13
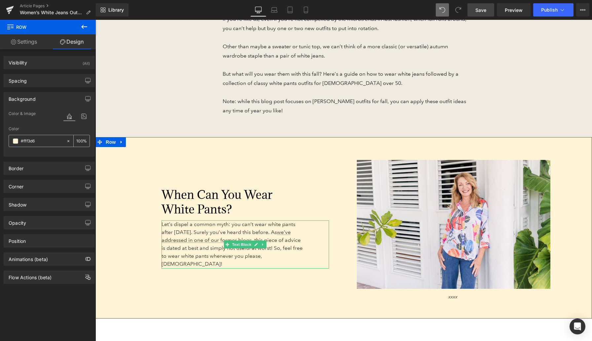
click at [16, 142] on span at bounding box center [15, 140] width 5 height 5
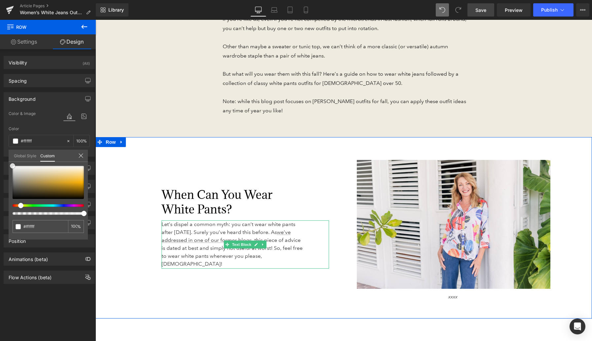
drag, startPoint x: 33, startPoint y: 184, endPoint x: 0, endPoint y: 144, distance: 51.4
click at [0, 144] on div "Background Color & Image color Color #fff3d6 100 % Image Replace Image Upload i…" at bounding box center [49, 121] width 99 height 69
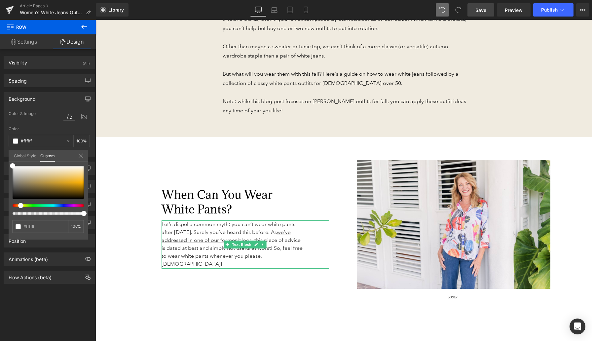
click at [480, 11] on span "Save" at bounding box center [480, 10] width 11 height 7
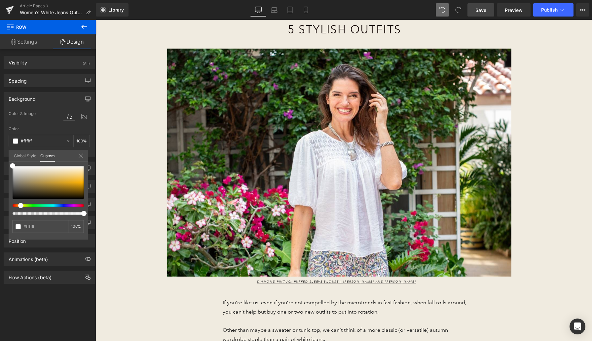
scroll to position [0, 0]
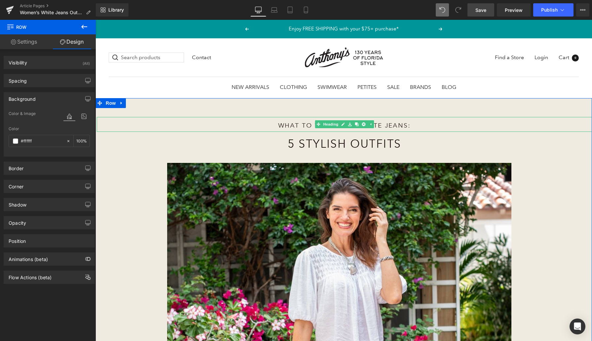
click at [286, 125] on h1 "What to Wear with White Jeans:" at bounding box center [344, 125] width 300 height 9
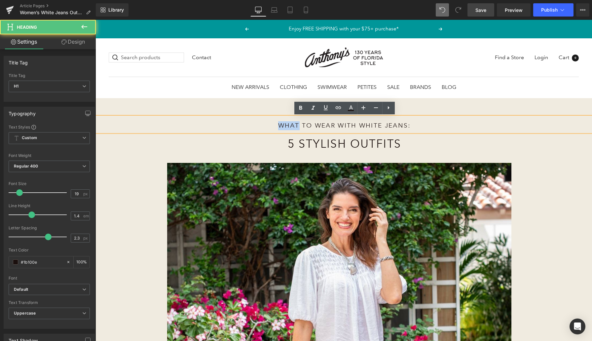
click at [286, 125] on h1 "What to Wear with White Jeans:" at bounding box center [344, 125] width 300 height 9
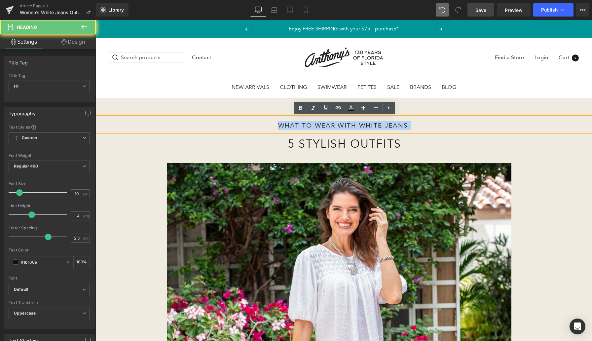
click at [286, 125] on h1 "What to Wear with White Jeans:" at bounding box center [344, 125] width 300 height 9
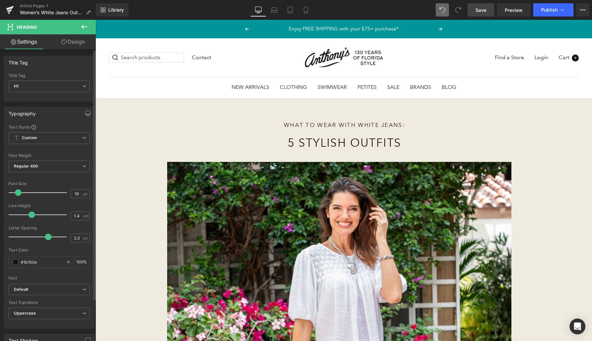
click at [17, 193] on span at bounding box center [18, 192] width 7 height 7
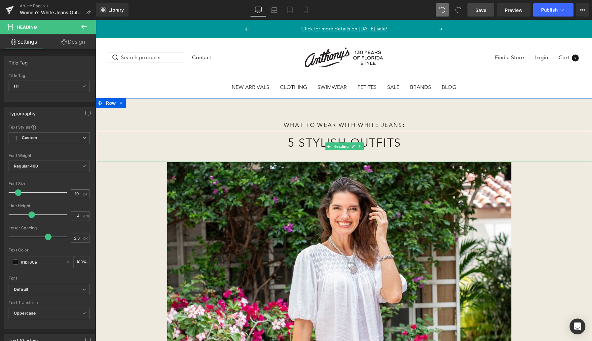
click at [292, 143] on h1 "5 Stylish Outfits" at bounding box center [344, 143] width 300 height 16
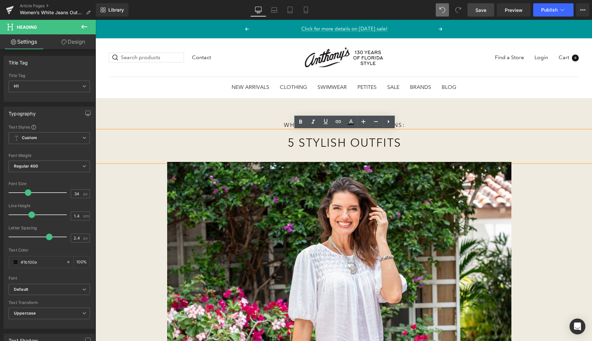
click at [188, 104] on div "What to Wear with White Jeans: Heading 5 Stylish Outfits Heading Image Diamond …" at bounding box center [343, 316] width 497 height 436
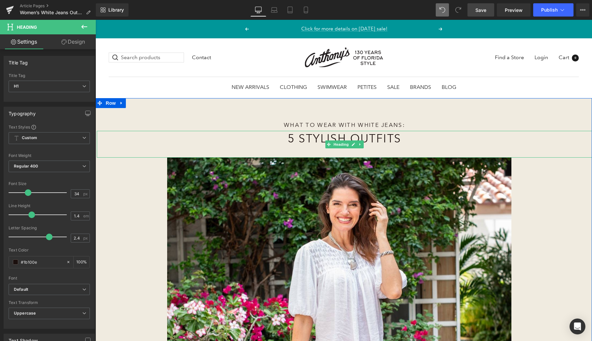
drag, startPoint x: 293, startPoint y: 131, endPoint x: 292, endPoint y: 127, distance: 4.3
click at [292, 127] on div "What to Wear with White Jeans: Heading 5 Stylish Outfits Heading Image Diamond …" at bounding box center [344, 317] width 495 height 401
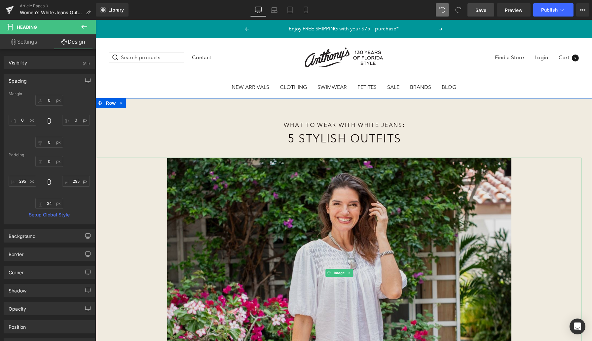
click at [107, 201] on img at bounding box center [339, 273] width 485 height 231
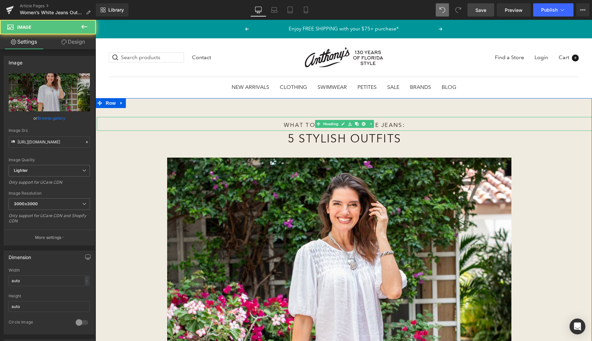
click at [111, 120] on div "What to Wear with White Jeans:" at bounding box center [344, 124] width 495 height 14
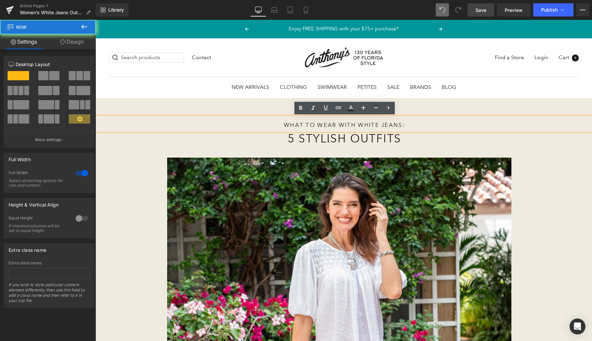
click at [102, 108] on div "What to Wear with White Jeans: Heading 5 Stylish Outfits Heading Image Diamond …" at bounding box center [343, 314] width 497 height 432
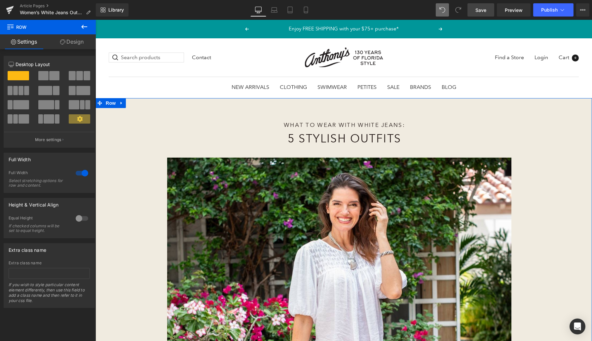
click at [70, 44] on link "Design" at bounding box center [72, 41] width 48 height 15
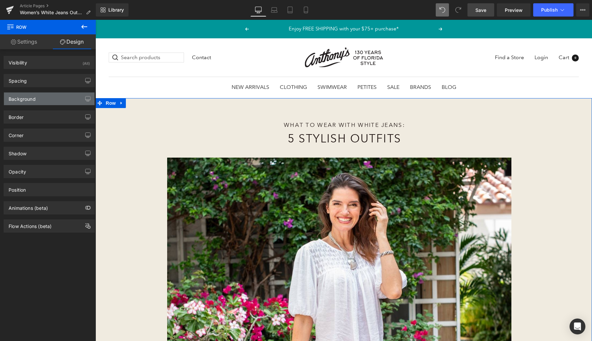
click at [30, 100] on div "Background" at bounding box center [22, 97] width 27 height 9
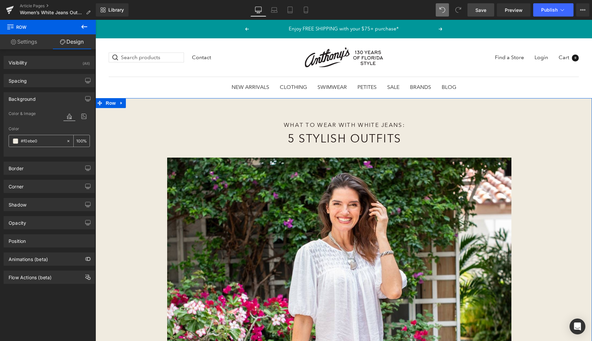
click at [26, 144] on input "text" at bounding box center [42, 140] width 42 height 7
paste input "4ebe5"
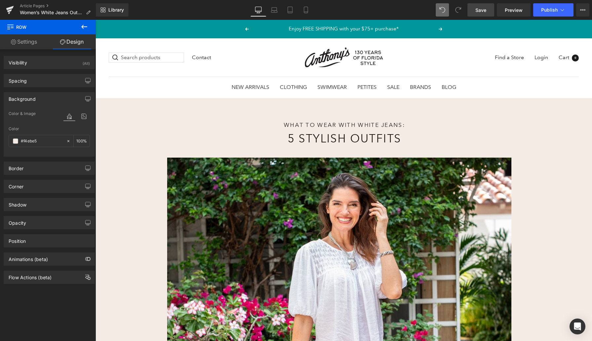
type input "#f4ebe5"
click at [479, 12] on span "Save" at bounding box center [480, 10] width 11 height 7
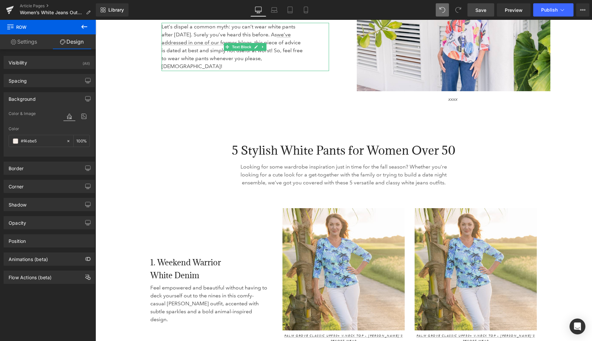
scroll to position [600, 0]
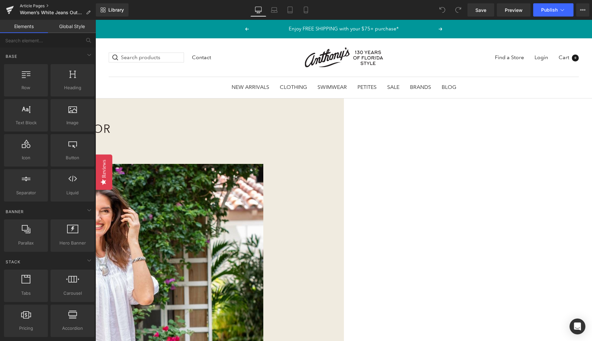
click at [27, 5] on link "Article Pages" at bounding box center [58, 5] width 76 height 5
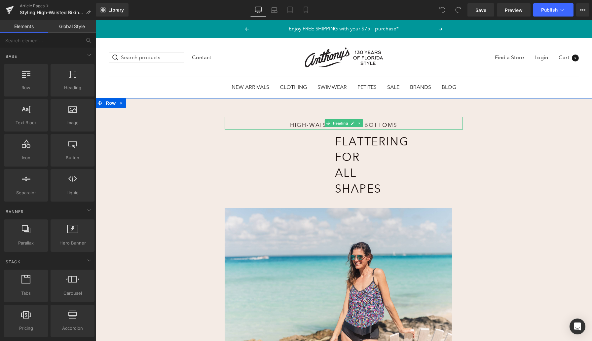
click at [307, 125] on h1 "High-Waisted Bikini Bottoms" at bounding box center [344, 125] width 148 height 8
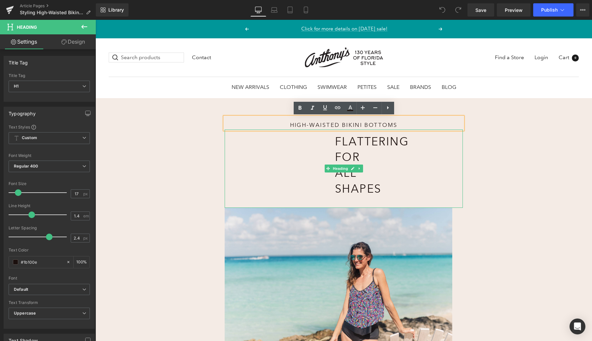
click at [348, 157] on h1 "Flattering for All Shapes" at bounding box center [344, 165] width 18 height 63
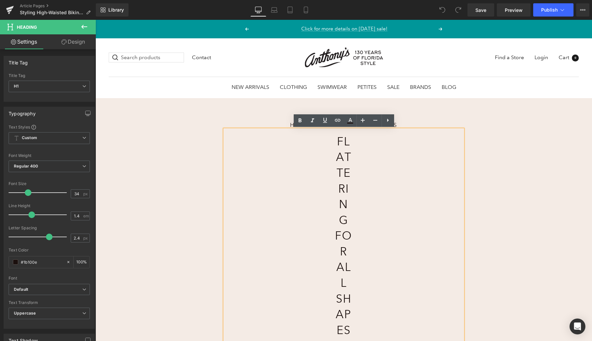
click at [443, 8] on icon at bounding box center [442, 10] width 6 height 6
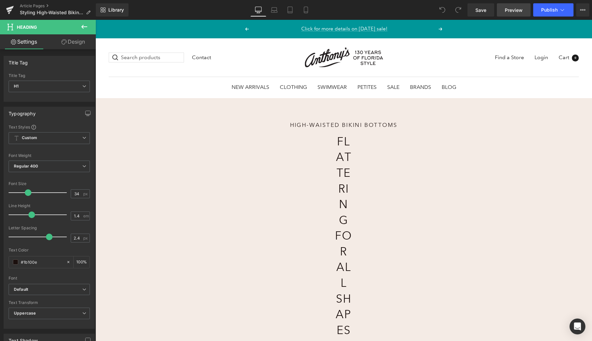
click at [509, 7] on span "Preview" at bounding box center [514, 10] width 18 height 7
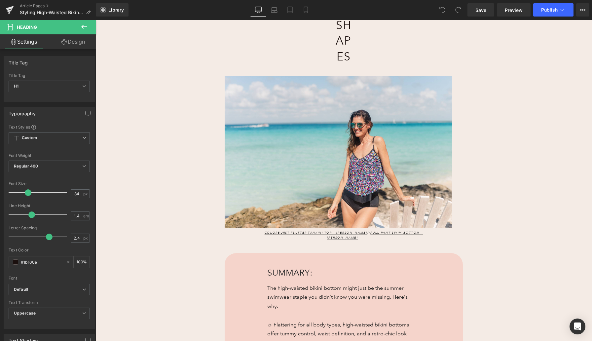
scroll to position [300, 0]
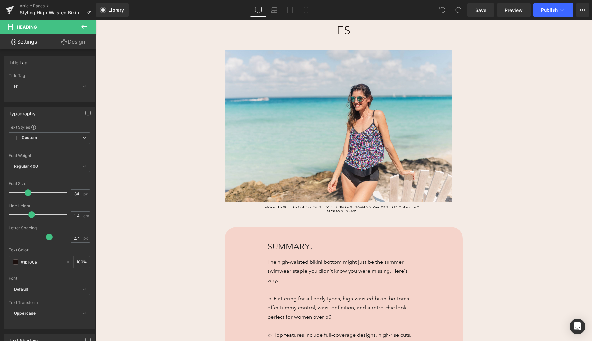
click at [133, 116] on div "High-Waisted Bikini Bottoms Heading Flattering for All Shapes Heading Image Col…" at bounding box center [343, 165] width 497 height 734
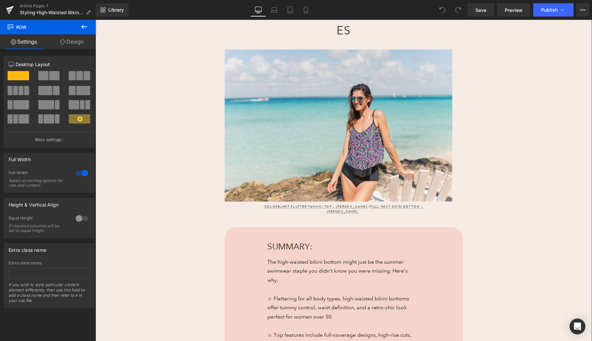
click at [70, 43] on link "Design" at bounding box center [72, 41] width 48 height 15
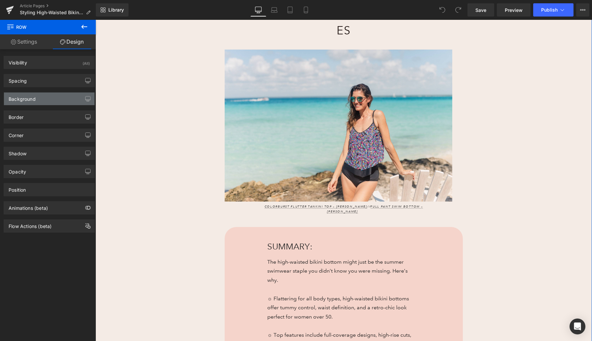
click at [30, 100] on div "Background" at bounding box center [22, 97] width 27 height 9
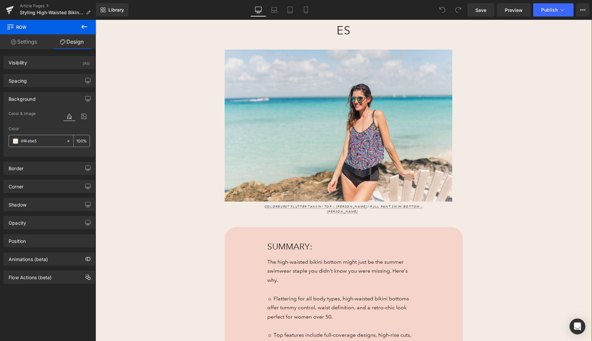
click at [30, 140] on input "#f4ebe5" at bounding box center [42, 140] width 42 height 7
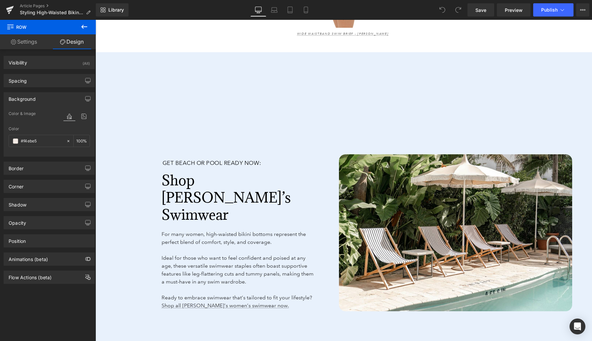
scroll to position [2958, 0]
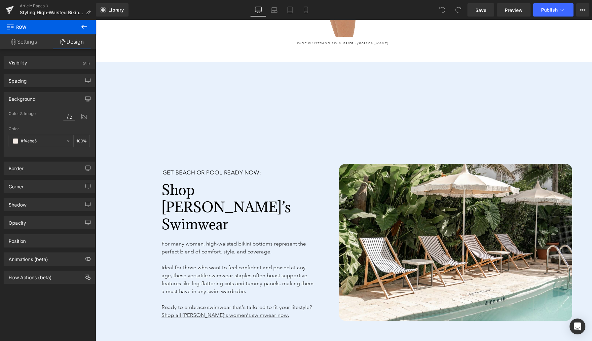
click at [120, 140] on div "Get Beach or Pool Ready Now: Heading Shop Anthony’s Swimwear Heading For many w…" at bounding box center [214, 243] width 239 height 318
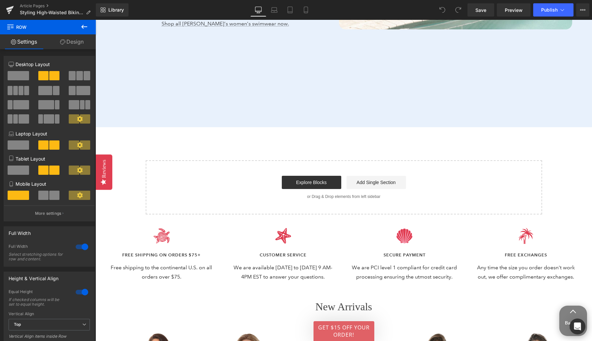
scroll to position [3284, 0]
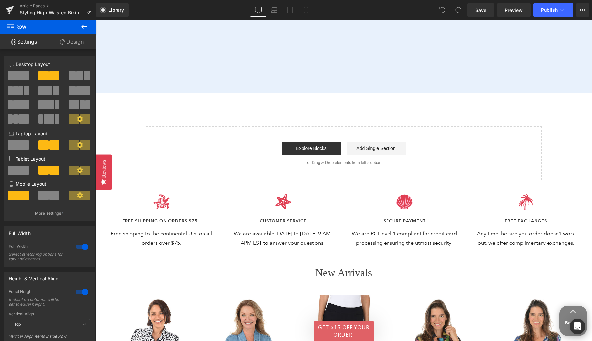
click at [78, 42] on link "Design" at bounding box center [72, 41] width 48 height 15
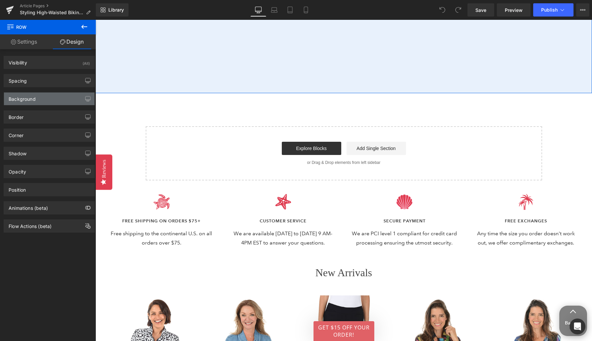
click at [50, 99] on div "Background" at bounding box center [49, 99] width 91 height 13
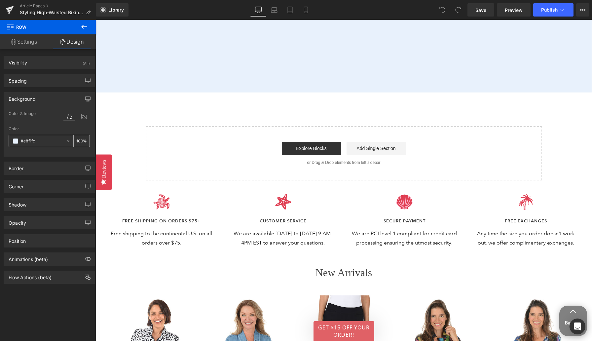
click at [31, 139] on input "#e8f1fc" at bounding box center [42, 140] width 42 height 7
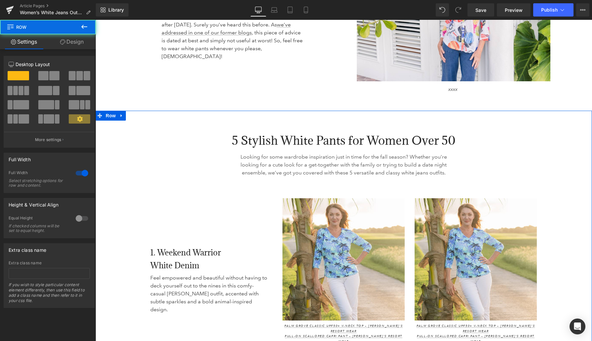
click at [72, 43] on link "Design" at bounding box center [72, 41] width 48 height 15
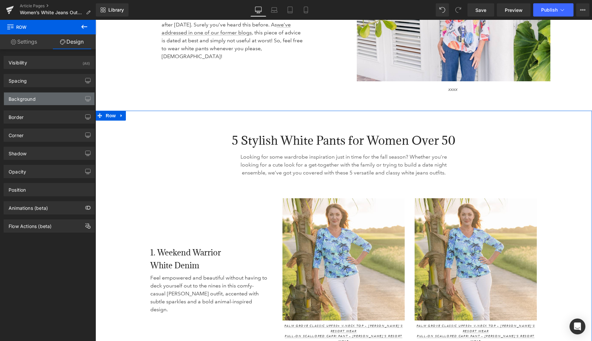
click at [42, 100] on div "Background" at bounding box center [49, 99] width 91 height 13
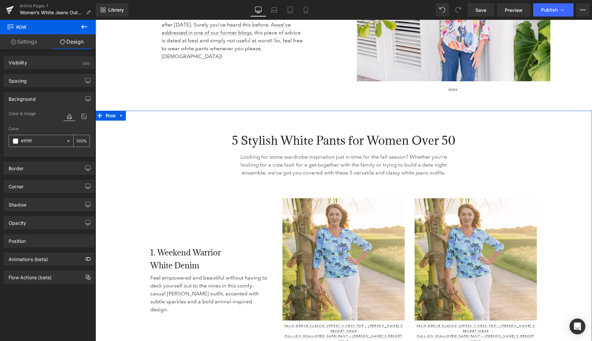
click at [29, 140] on input "#ffffff" at bounding box center [42, 140] width 42 height 7
paste input "e8f1fc"
type input "#e8f1fc"
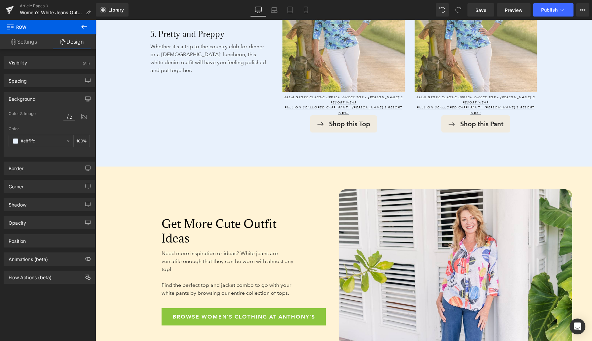
scroll to position [1615, 0]
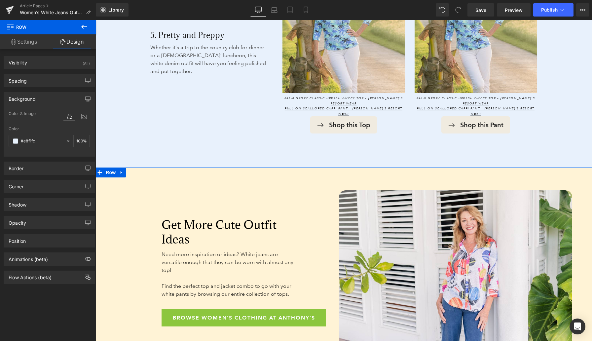
click at [115, 190] on div "Get More Cute Outfit Ideas Heading Need more inspiration or ideas? White jeans …" at bounding box center [214, 274] width 239 height 168
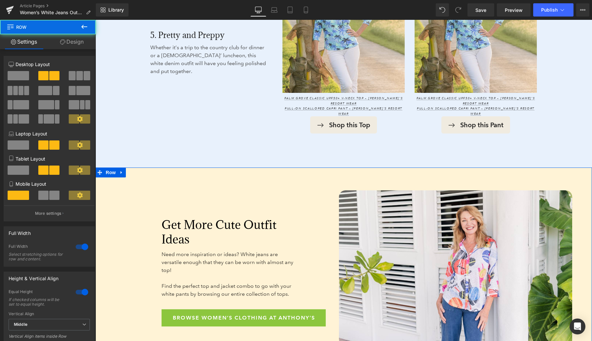
click at [74, 44] on link "Design" at bounding box center [72, 41] width 48 height 15
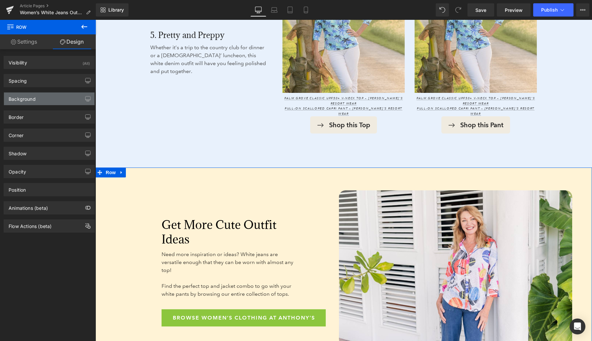
click at [25, 100] on div "Background" at bounding box center [22, 97] width 27 height 9
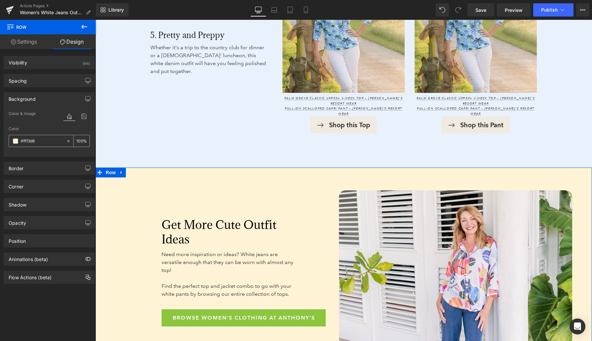
click at [15, 143] on span at bounding box center [15, 140] width 5 height 5
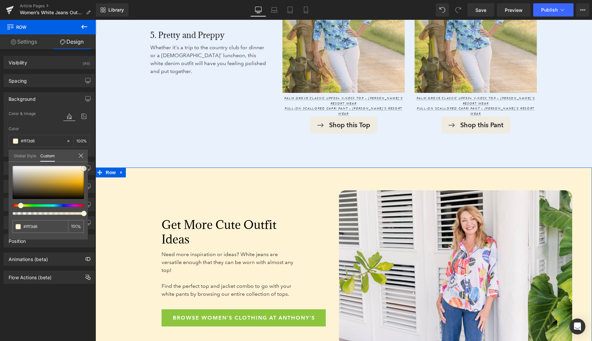
type input "#ad996a"
type input "#ae9a69"
type input "#ad9e7a"
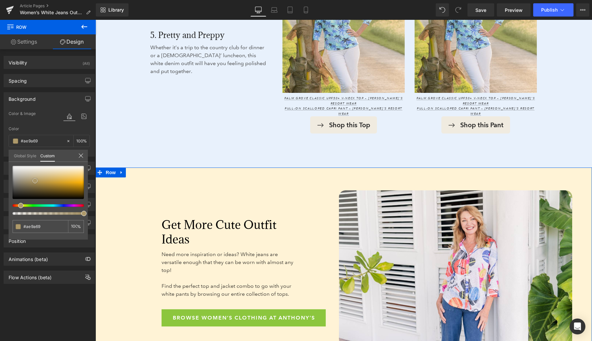
type input "#ad9e7a"
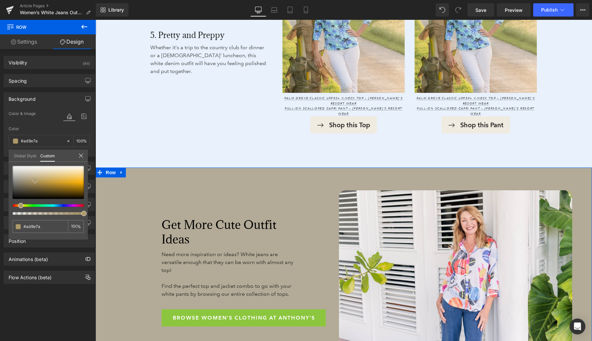
type input "#b3ab98"
type input "#bebbb6"
type input "#cfcece"
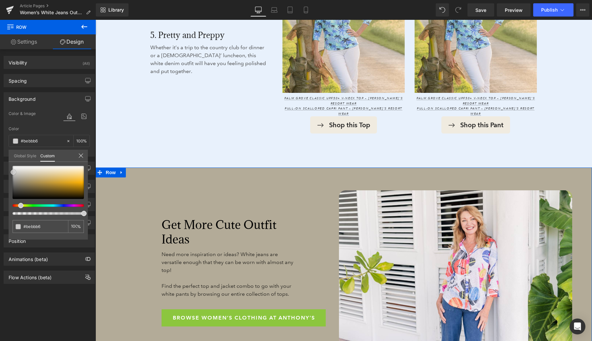
type input "#cfcece"
type input "#dddddd"
type input "#ededed"
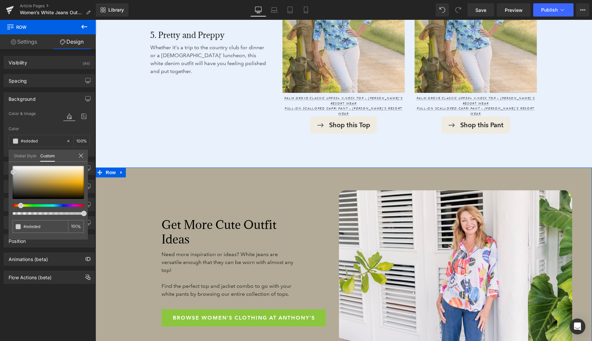
type input "#f7f7f7"
type input "#ffffff"
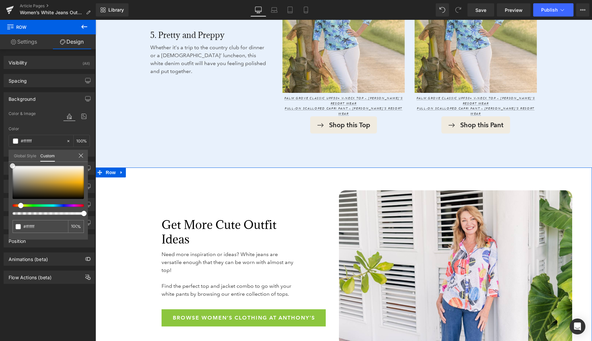
drag, startPoint x: 35, startPoint y: 181, endPoint x: 0, endPoint y: 138, distance: 55.4
click at [0, 138] on div "Background Color & Image color rgba(255, 255, 255, 1) Color #ffffff 100 % Image…" at bounding box center [49, 121] width 99 height 69
click at [484, 10] on span "Save" at bounding box center [480, 10] width 11 height 7
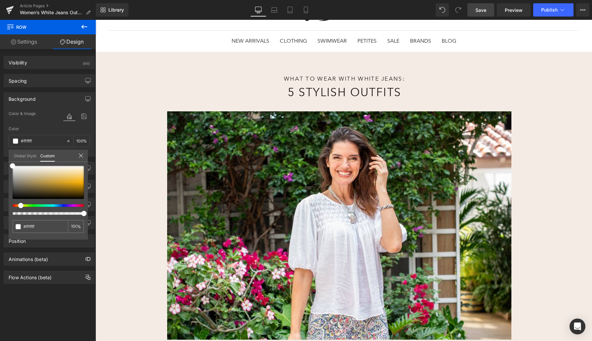
scroll to position [46, 0]
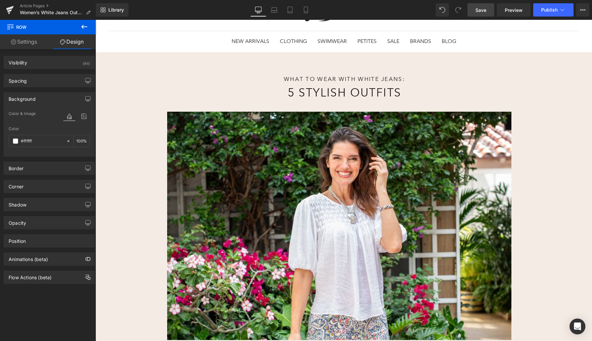
click at [482, 10] on span "Save" at bounding box center [480, 10] width 11 height 7
